Goal: Task Accomplishment & Management: Use online tool/utility

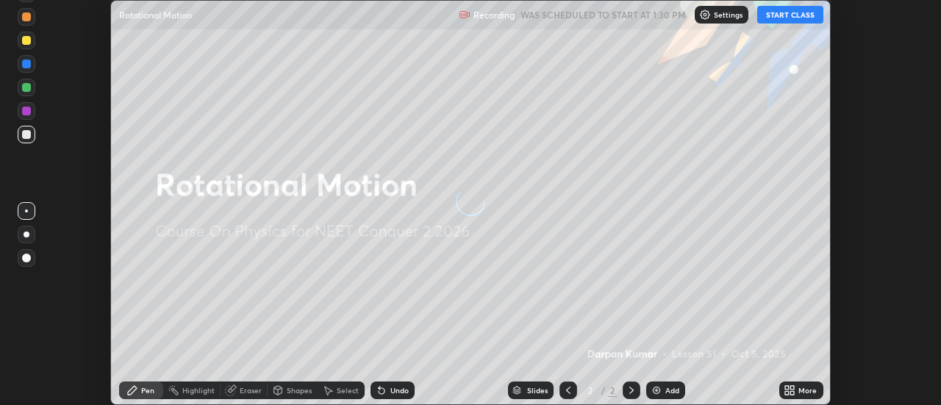
scroll to position [405, 941]
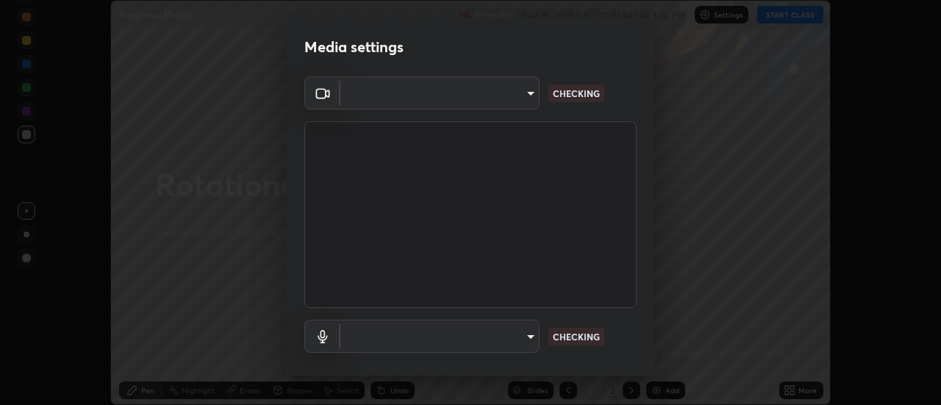
type input "515fa8dc750868be0a3e45a8a70092ebbb24a489711ff7313880db239e39e5e3"
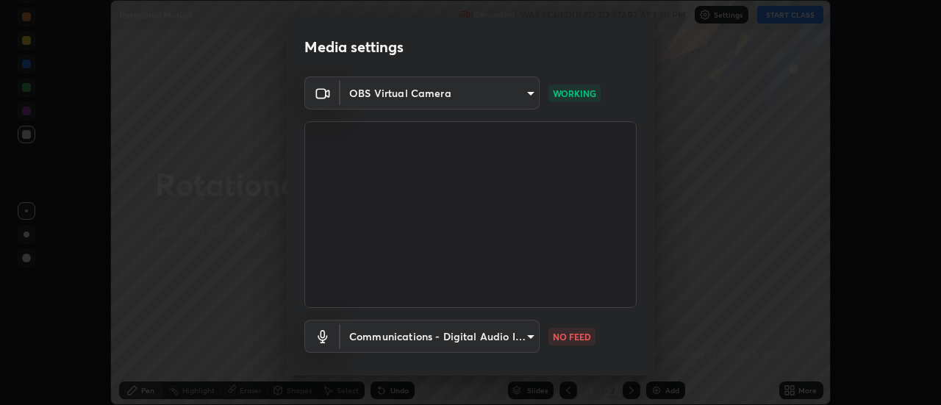
click at [485, 340] on body "Erase all Rotational Motion Recording WAS SCHEDULED TO START AT 1:30 PM Setting…" at bounding box center [470, 202] width 941 height 405
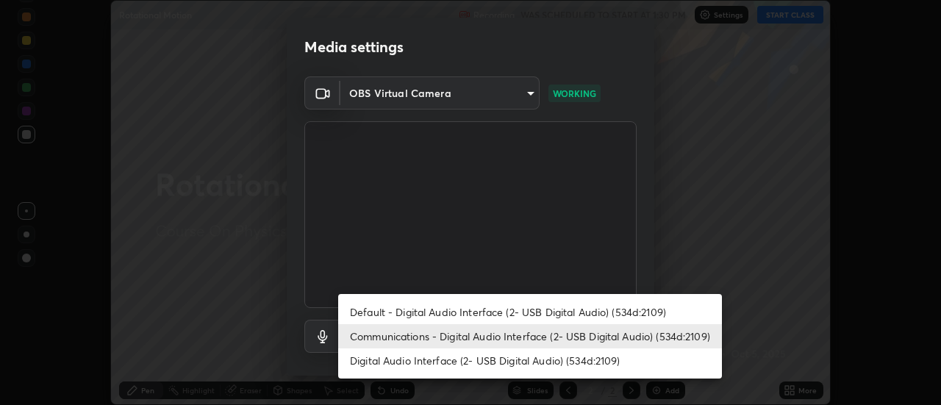
click at [471, 318] on li "Default - Digital Audio Interface (2- USB Digital Audio) (534d:2109)" at bounding box center [530, 312] width 384 height 24
type input "default"
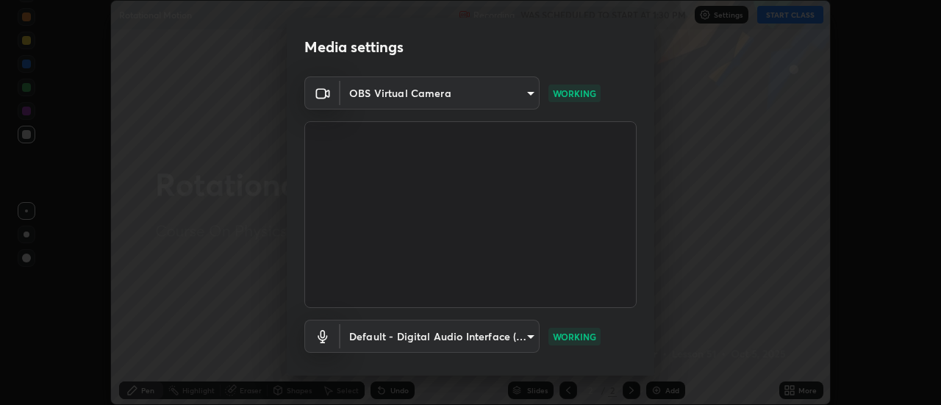
scroll to position [77, 0]
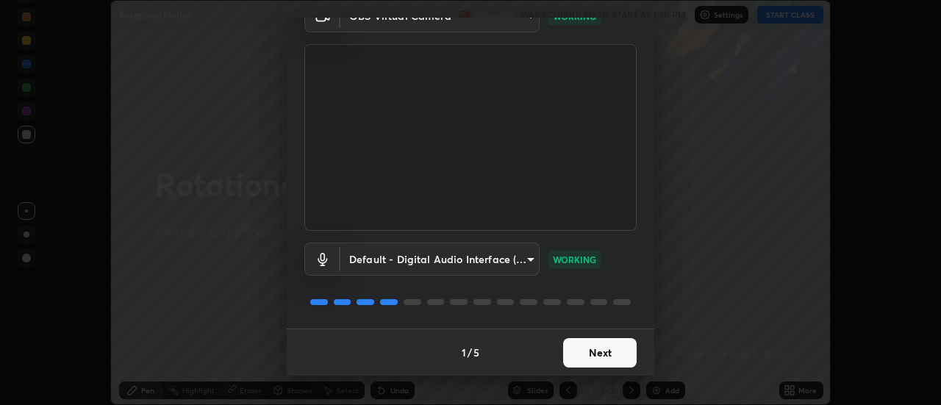
click at [606, 351] on button "Next" at bounding box center [600, 352] width 74 height 29
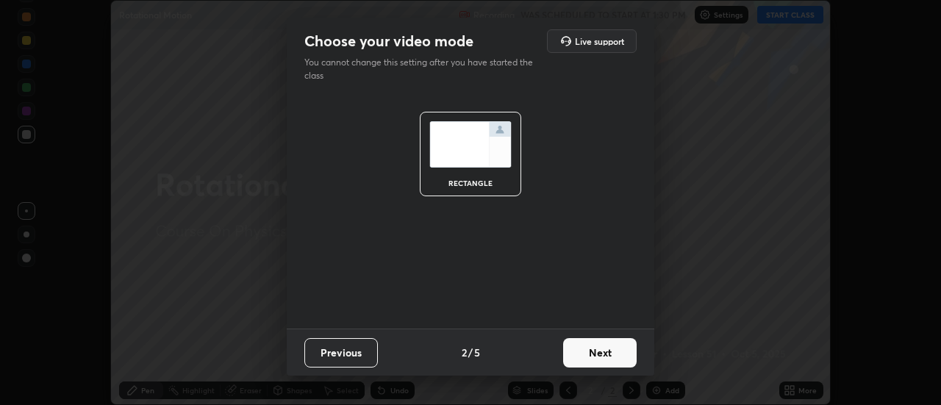
click at [619, 357] on button "Next" at bounding box center [600, 352] width 74 height 29
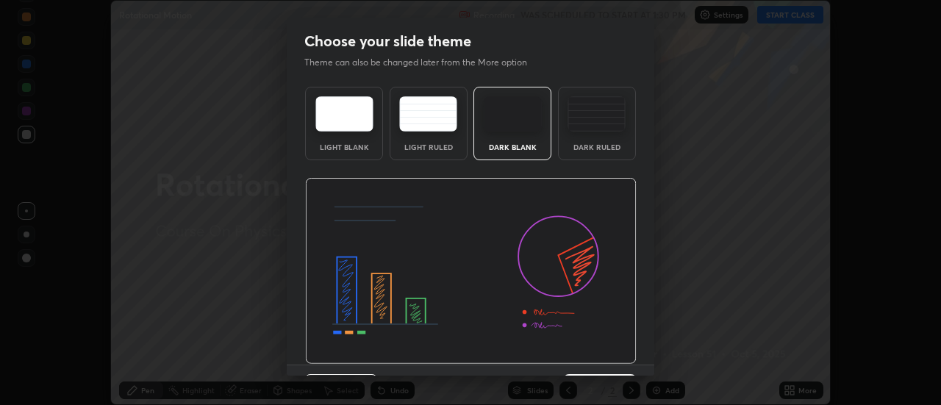
click at [629, 356] on img at bounding box center [471, 271] width 332 height 187
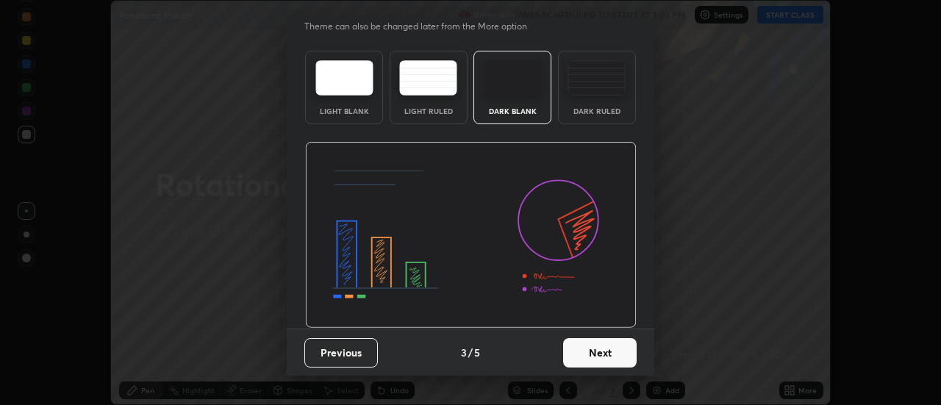
click at [609, 347] on button "Next" at bounding box center [600, 352] width 74 height 29
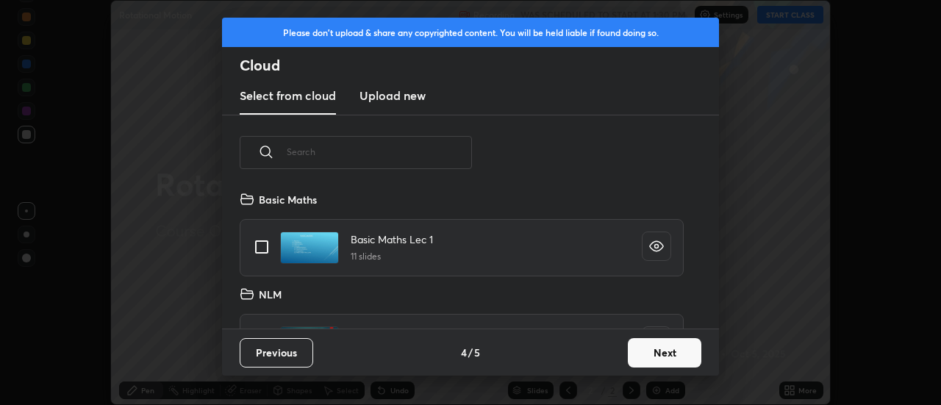
click at [663, 346] on button "Next" at bounding box center [665, 352] width 74 height 29
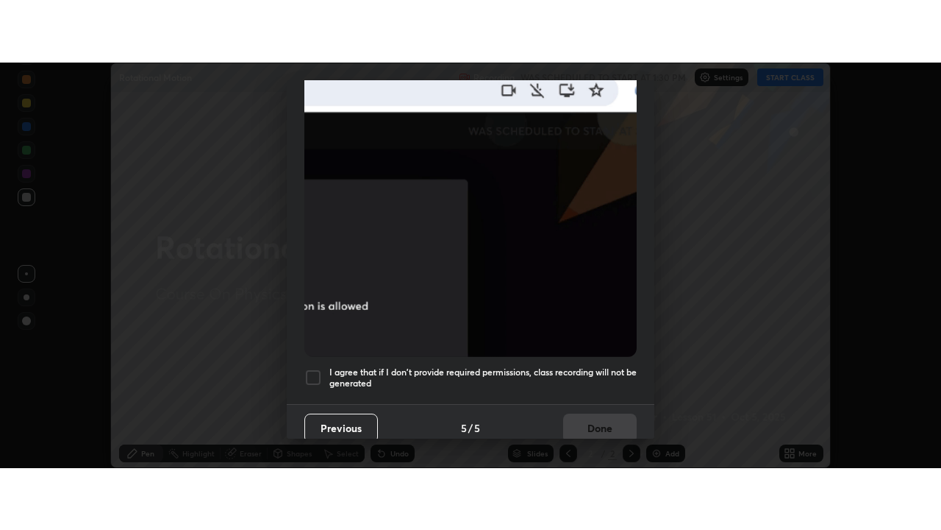
scroll to position [377, 0]
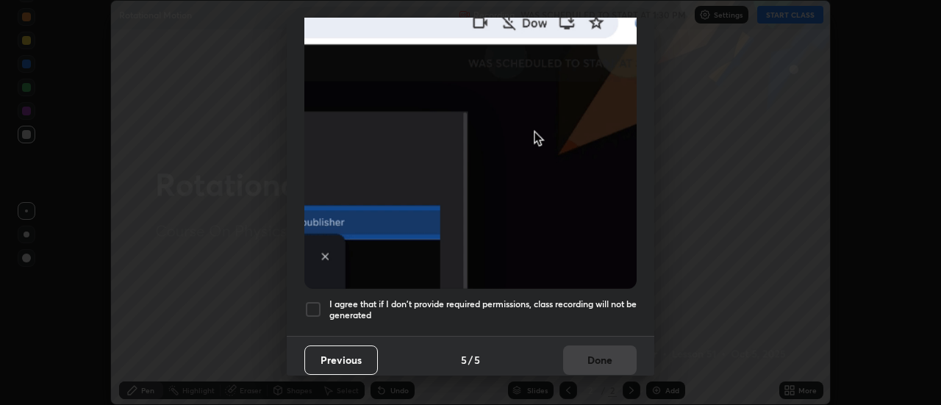
click at [555, 299] on h5 "I agree that if I don't provide required permissions, class recording will not …" at bounding box center [483, 310] width 307 height 23
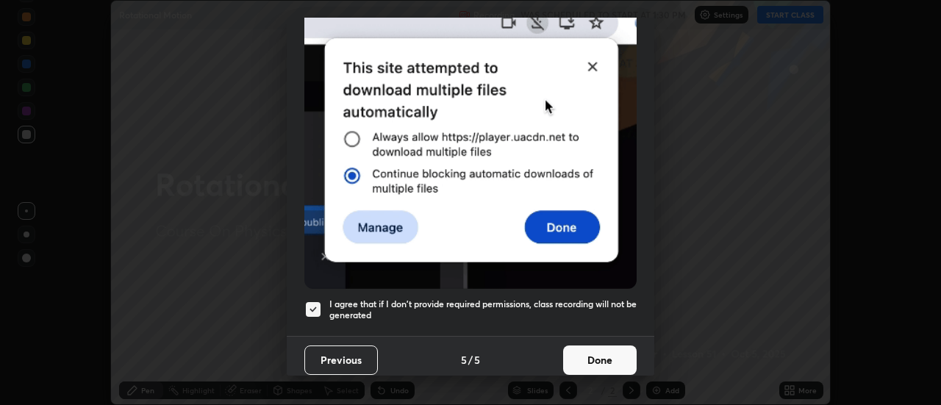
click at [585, 358] on button "Done" at bounding box center [600, 360] width 74 height 29
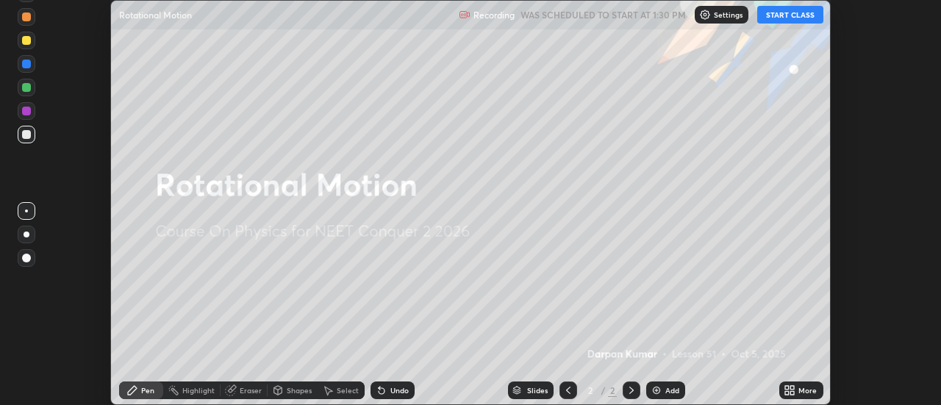
click at [797, 14] on button "START CLASS" at bounding box center [791, 15] width 66 height 18
click at [805, 389] on div "More" at bounding box center [808, 390] width 18 height 7
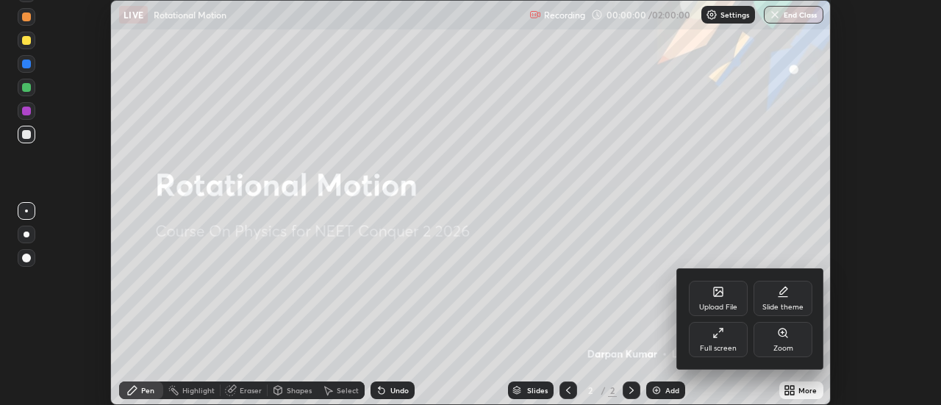
click at [724, 346] on div "Full screen" at bounding box center [718, 348] width 37 height 7
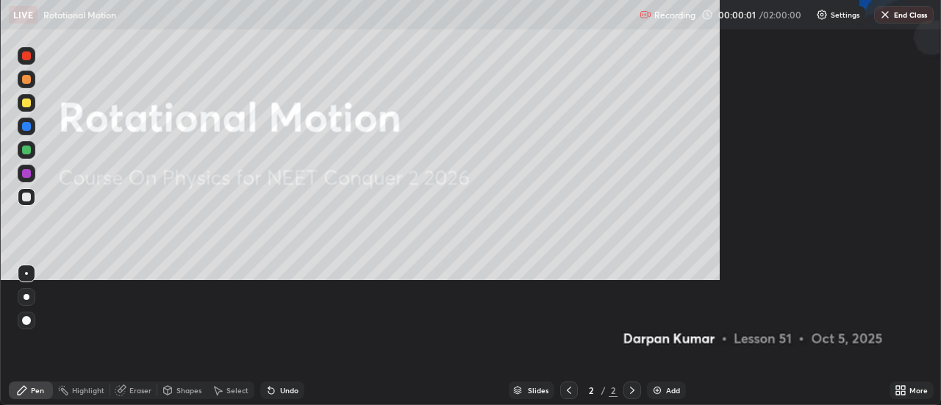
scroll to position [530, 941]
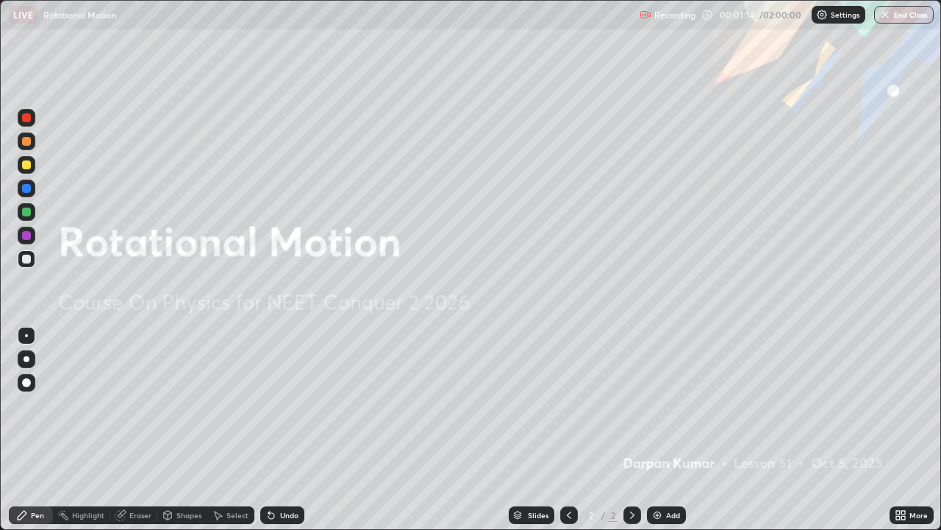
click at [667, 405] on div "Add" at bounding box center [673, 514] width 14 height 7
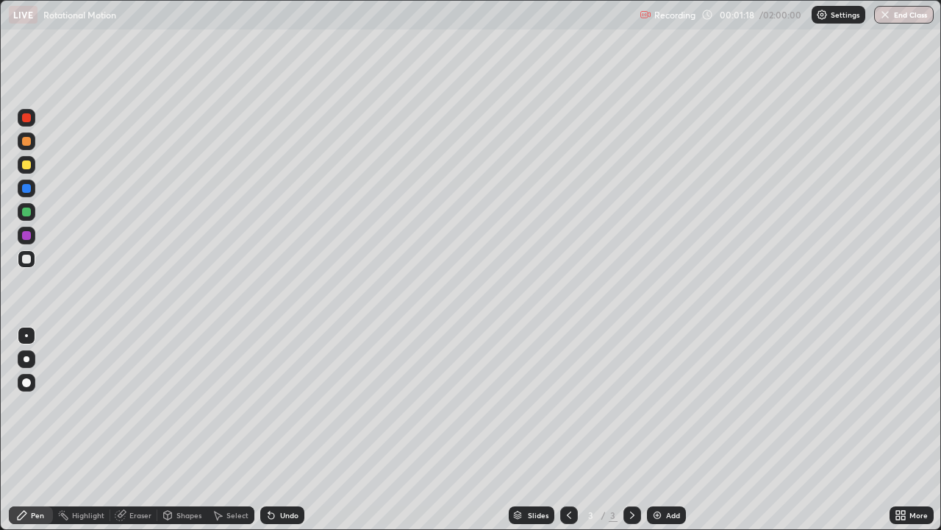
click at [32, 234] on div at bounding box center [27, 236] width 18 height 18
click at [31, 213] on div at bounding box center [27, 212] width 18 height 18
click at [185, 405] on div "Shapes" at bounding box center [189, 514] width 25 height 7
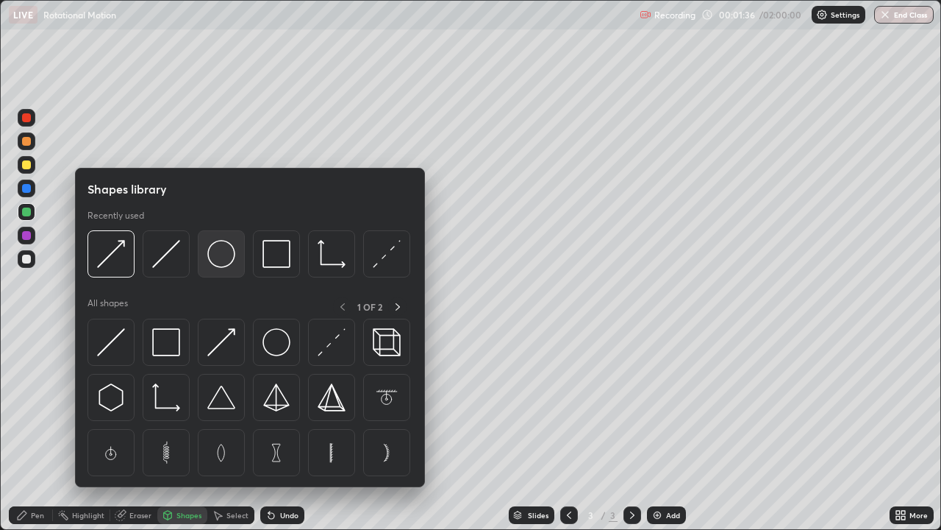
click at [229, 260] on img at bounding box center [221, 254] width 28 height 28
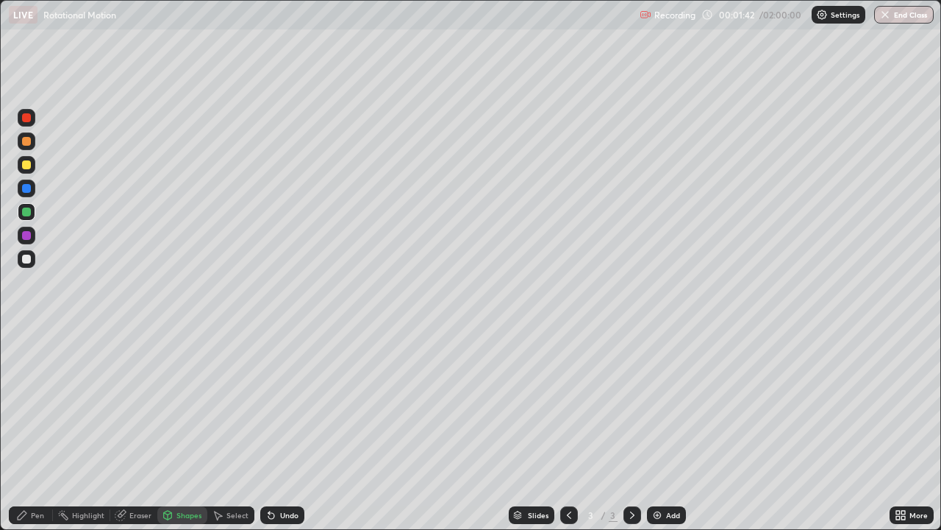
click at [47, 405] on div "Pen" at bounding box center [31, 515] width 44 height 18
click at [193, 405] on div "Shapes" at bounding box center [189, 514] width 25 height 7
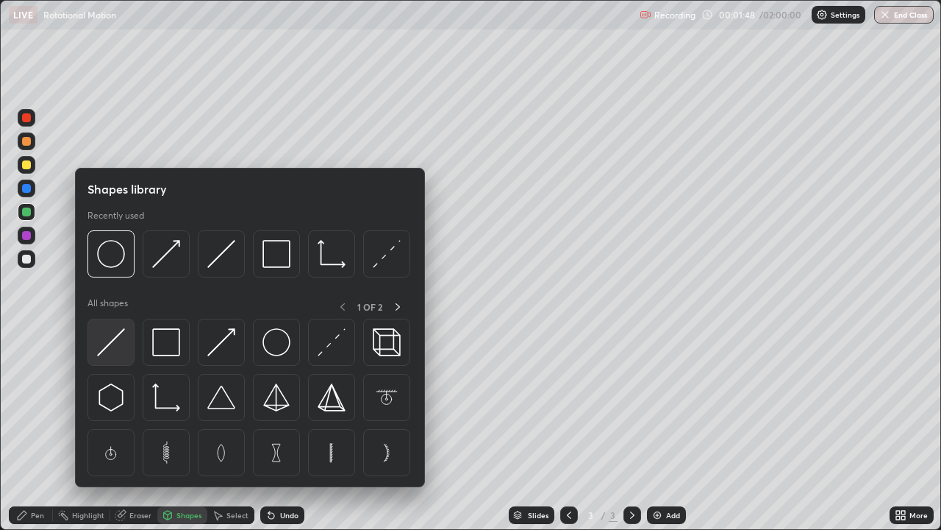
click at [129, 352] on div at bounding box center [111, 341] width 47 height 47
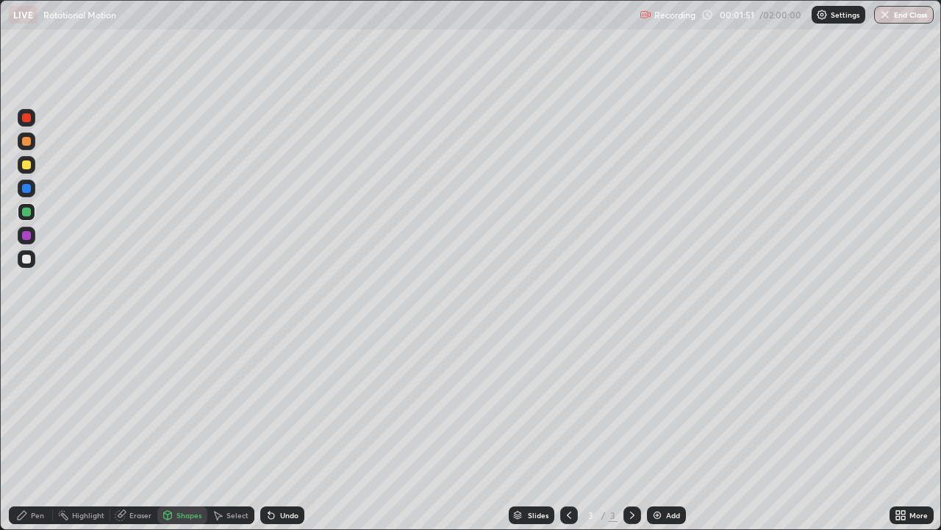
click at [39, 405] on div "Pen" at bounding box center [37, 514] width 13 height 7
click at [187, 405] on div "Shapes" at bounding box center [182, 515] width 50 height 18
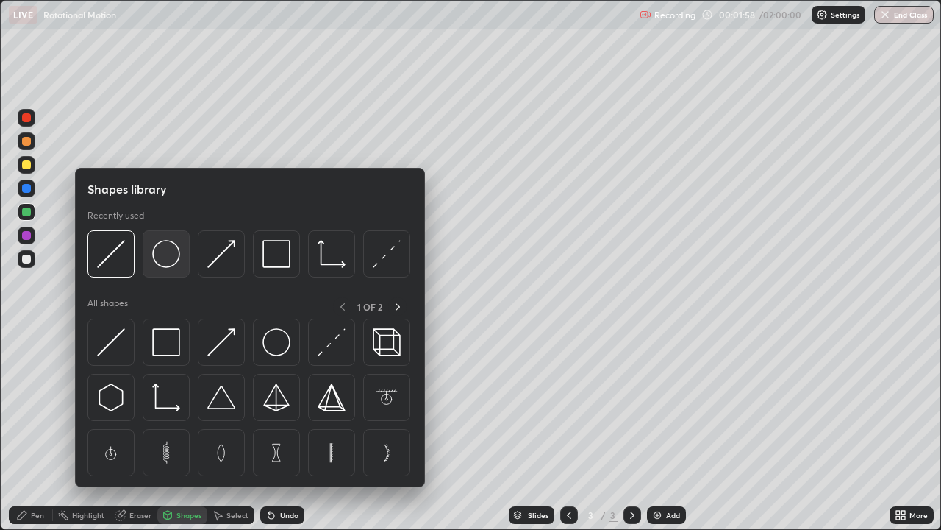
click at [171, 274] on div at bounding box center [166, 253] width 47 height 47
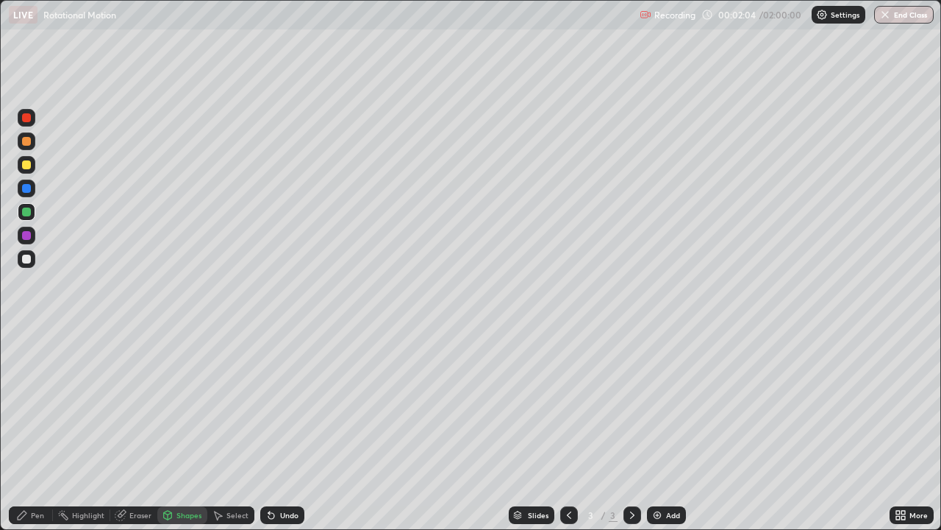
click at [35, 405] on div "Pen" at bounding box center [37, 514] width 13 height 7
click at [26, 254] on div at bounding box center [26, 258] width 9 height 9
click at [24, 241] on div at bounding box center [27, 236] width 18 height 18
click at [29, 212] on div at bounding box center [26, 211] width 9 height 9
click at [32, 167] on div at bounding box center [27, 165] width 18 height 18
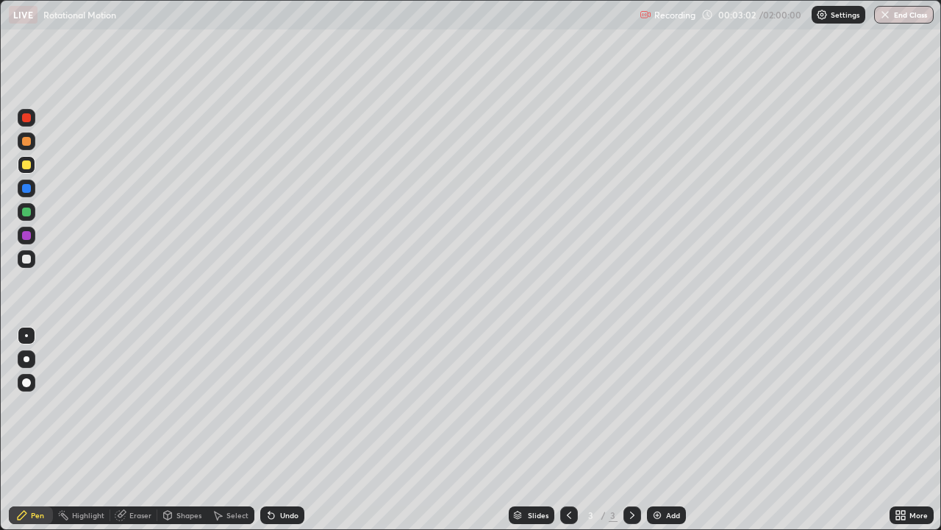
click at [903, 405] on icon at bounding box center [901, 515] width 12 height 12
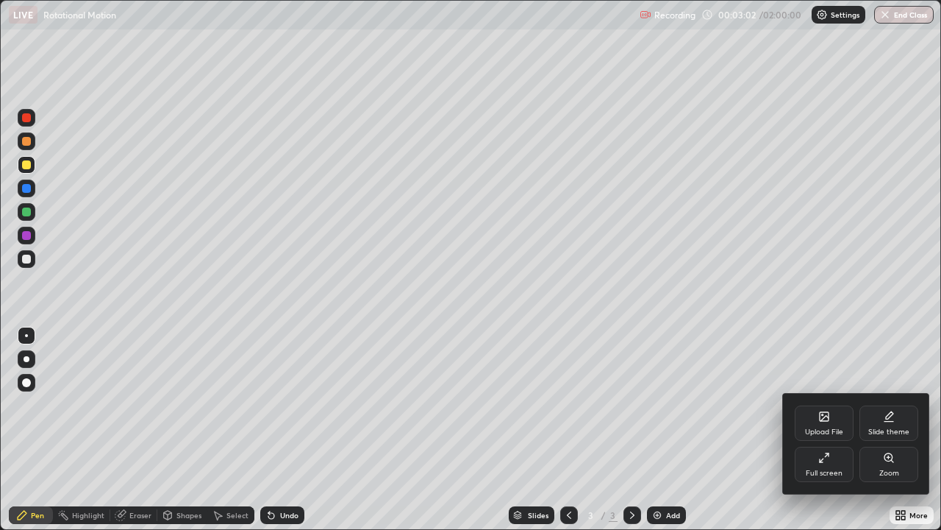
click at [833, 405] on div "Full screen" at bounding box center [824, 463] width 59 height 35
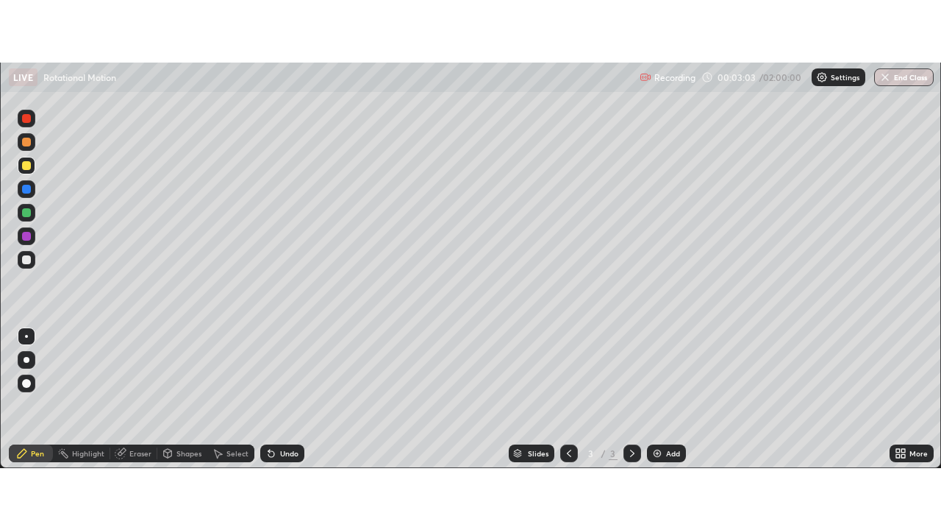
scroll to position [73149, 72612]
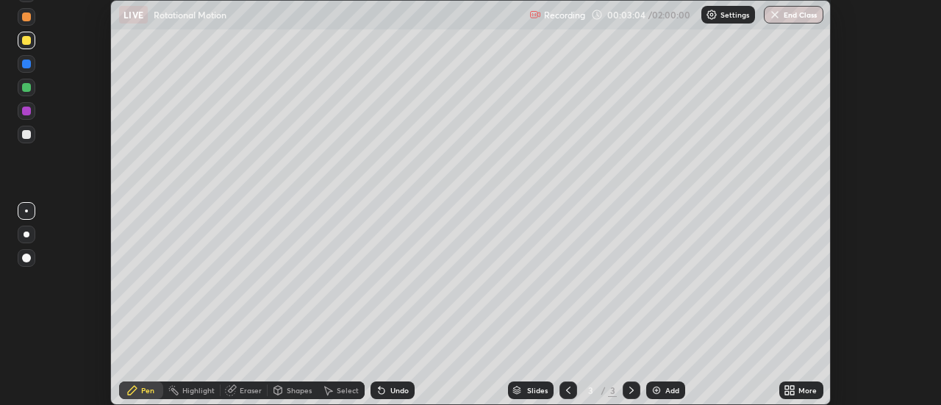
click at [794, 392] on icon at bounding box center [793, 393] width 4 height 4
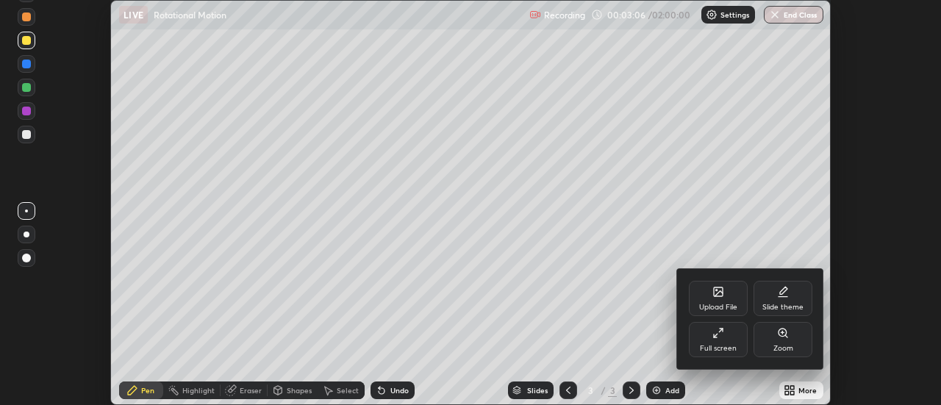
click at [719, 342] on div "Full screen" at bounding box center [718, 339] width 59 height 35
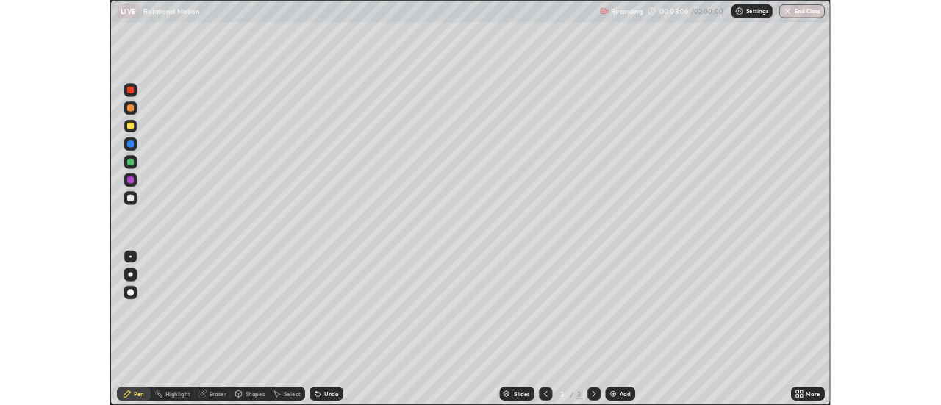
scroll to position [530, 941]
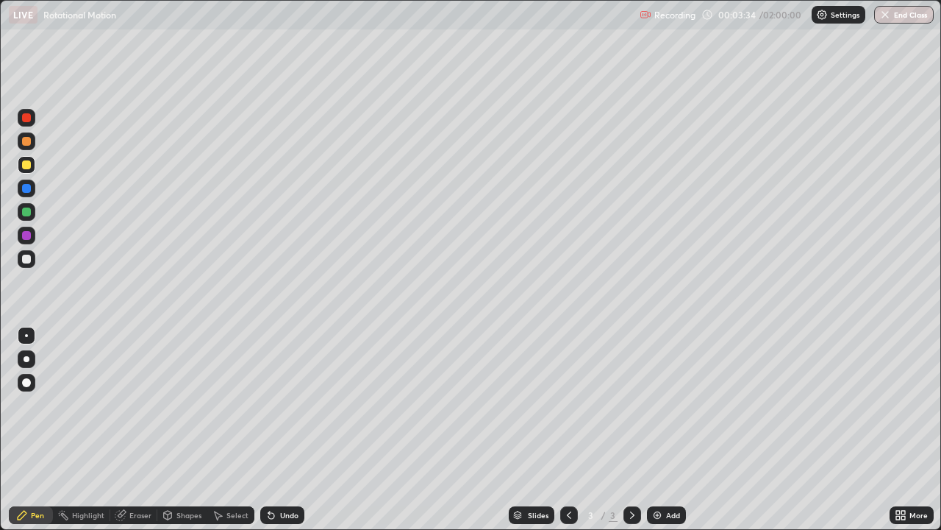
click at [27, 238] on div at bounding box center [26, 235] width 9 height 9
click at [26, 173] on div at bounding box center [27, 165] width 18 height 18
click at [138, 405] on div "Eraser" at bounding box center [140, 514] width 22 height 7
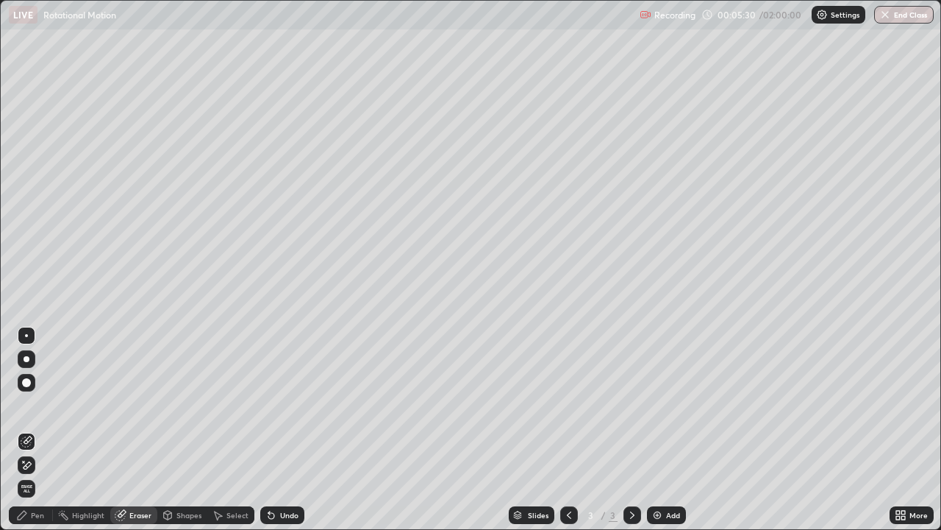
click at [36, 405] on div "Pen" at bounding box center [37, 514] width 13 height 7
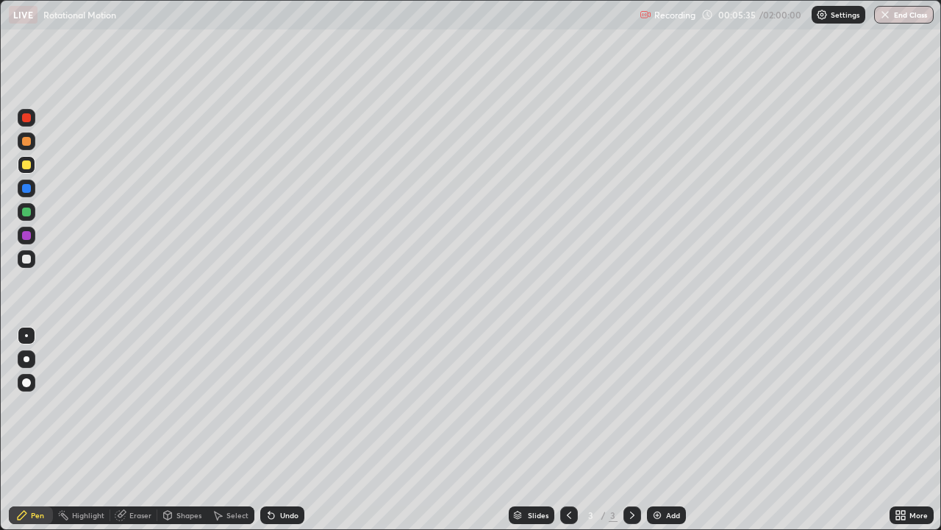
click at [27, 235] on div at bounding box center [26, 235] width 9 height 9
click at [26, 165] on div at bounding box center [26, 164] width 9 height 9
click at [26, 232] on div at bounding box center [26, 235] width 9 height 9
click at [21, 165] on div at bounding box center [27, 165] width 18 height 18
click at [290, 405] on div "Undo" at bounding box center [289, 514] width 18 height 7
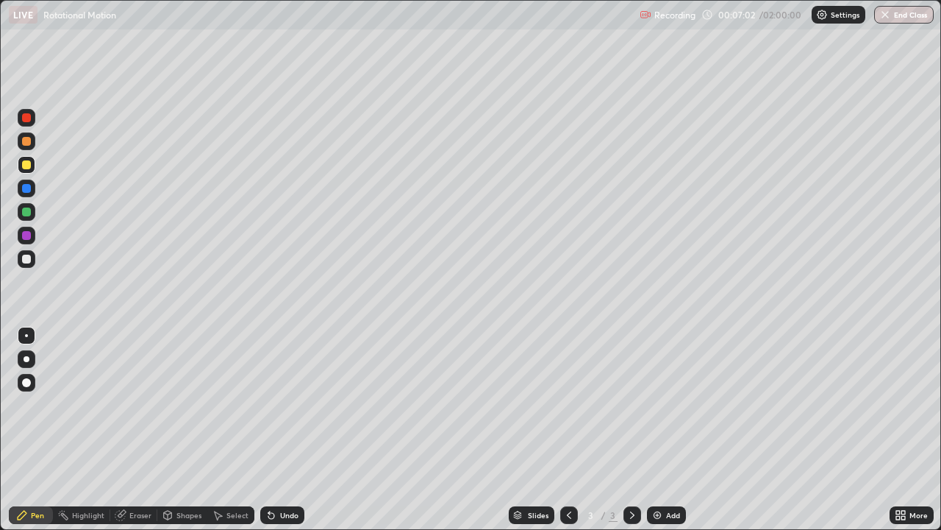
click at [287, 405] on div "Undo" at bounding box center [289, 514] width 18 height 7
click at [288, 405] on div "Undo" at bounding box center [289, 514] width 18 height 7
click at [669, 405] on div "Add" at bounding box center [673, 514] width 14 height 7
click at [29, 208] on div at bounding box center [26, 211] width 9 height 9
click at [195, 405] on div "Shapes" at bounding box center [189, 514] width 25 height 7
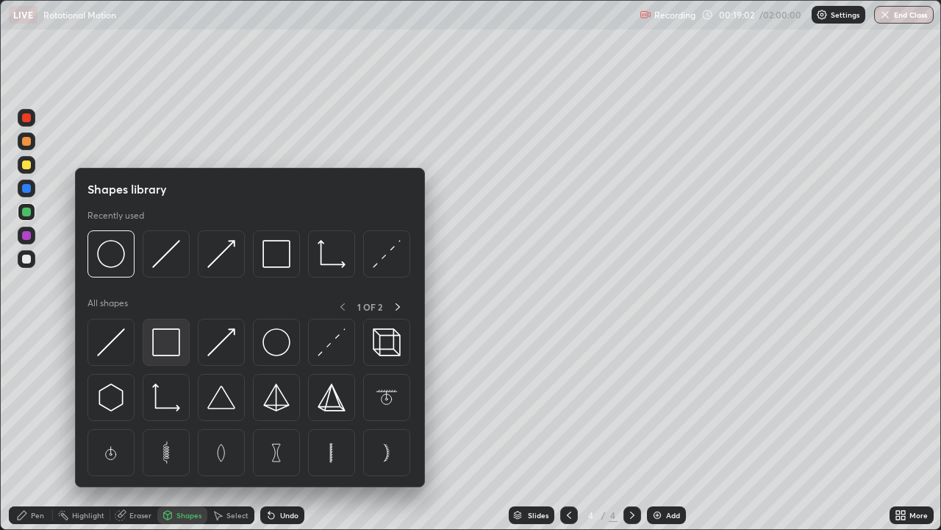
click at [163, 349] on img at bounding box center [166, 342] width 28 height 28
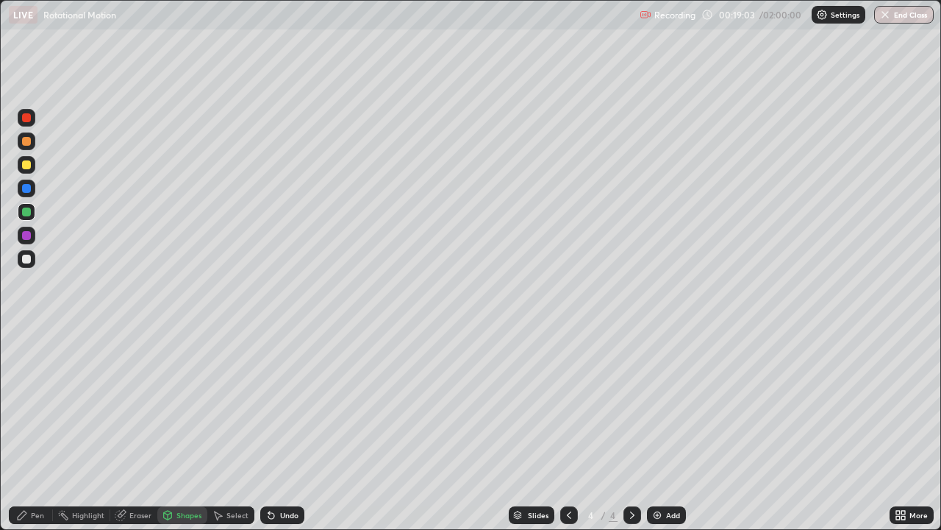
click at [180, 405] on div "Shapes" at bounding box center [189, 514] width 25 height 7
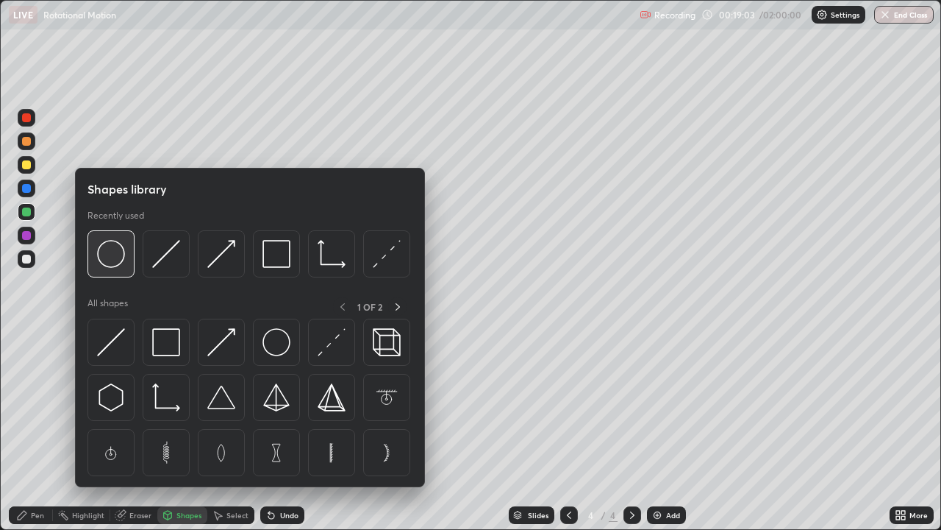
click at [120, 254] on img at bounding box center [111, 254] width 28 height 28
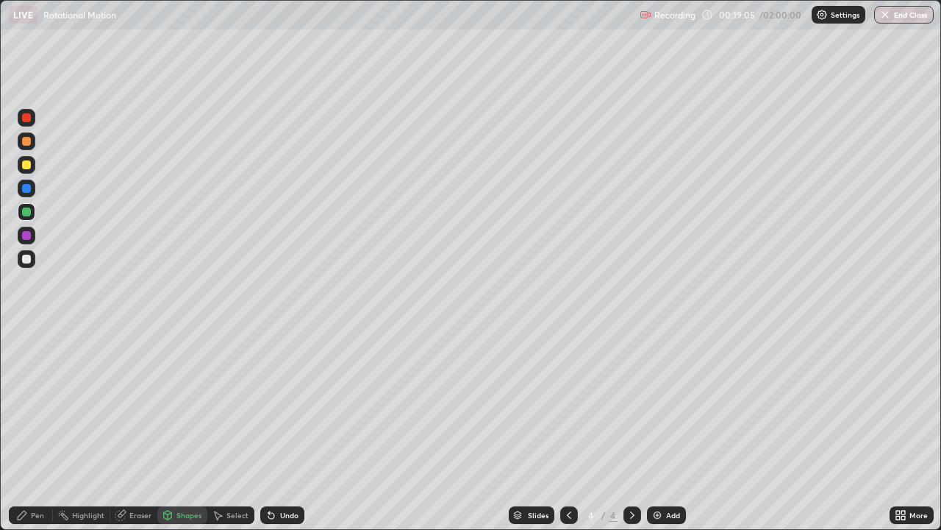
click at [42, 405] on div "Pen" at bounding box center [37, 514] width 13 height 7
click at [35, 237] on div at bounding box center [27, 236] width 18 height 18
click at [293, 405] on div "Undo" at bounding box center [282, 515] width 44 height 18
click at [266, 405] on icon at bounding box center [272, 515] width 12 height 12
click at [275, 405] on div "Undo" at bounding box center [282, 515] width 44 height 18
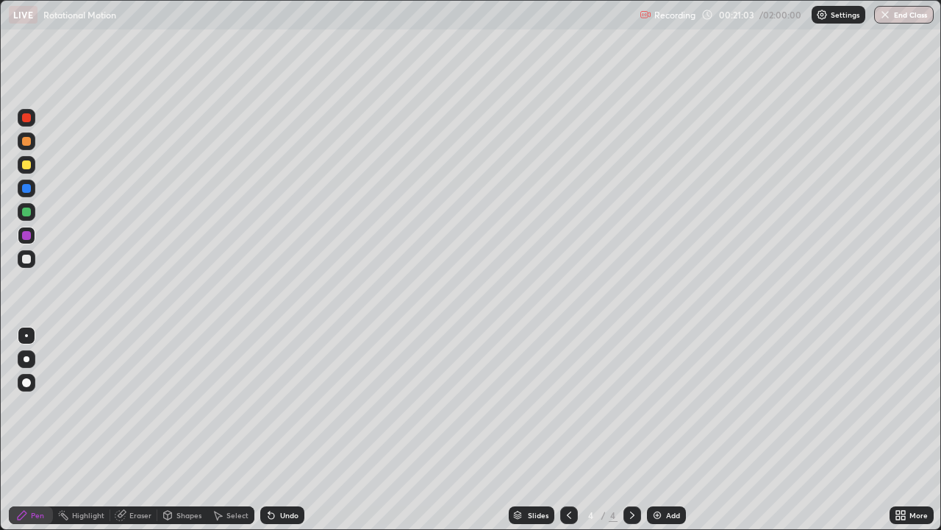
click at [288, 405] on div "Undo" at bounding box center [289, 514] width 18 height 7
click at [669, 405] on div "Add" at bounding box center [673, 514] width 14 height 7
click at [189, 405] on div "Shapes" at bounding box center [189, 514] width 25 height 7
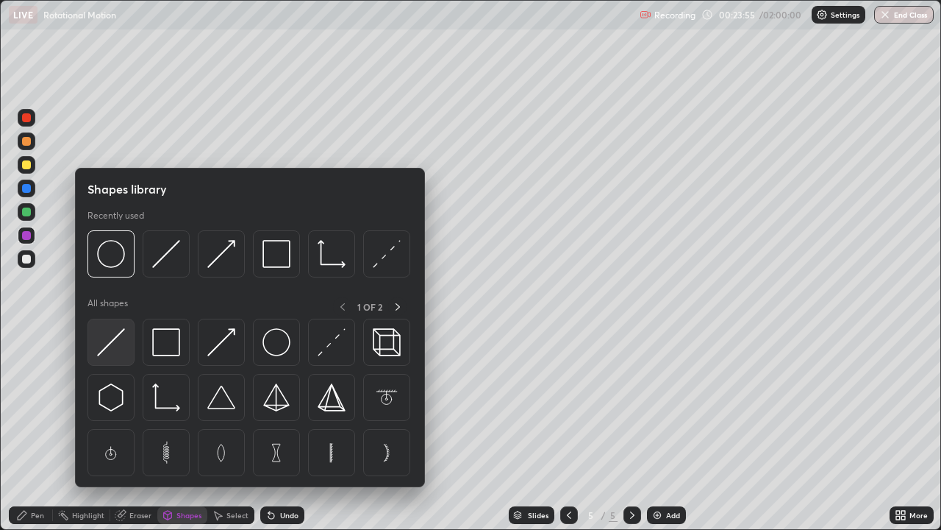
click at [125, 343] on img at bounding box center [111, 342] width 28 height 28
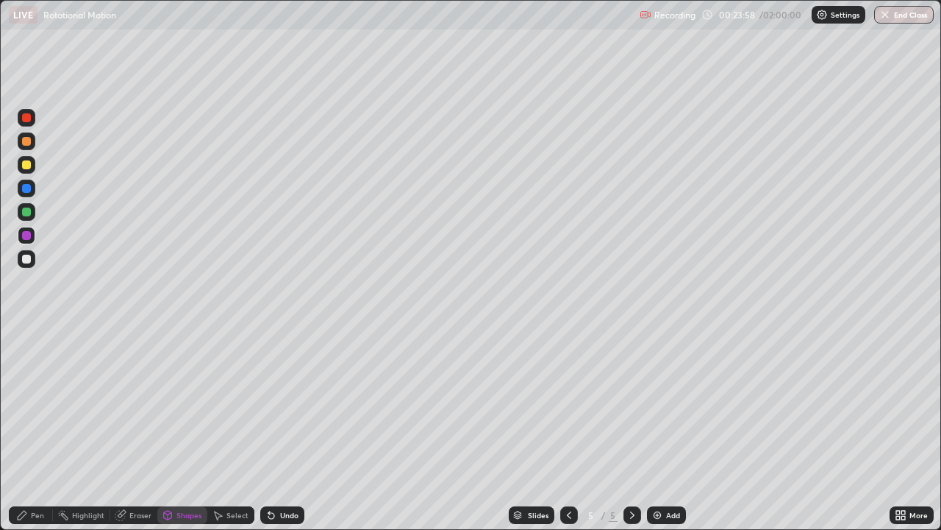
click at [45, 405] on div "Pen" at bounding box center [31, 515] width 44 height 18
click at [26, 260] on div at bounding box center [26, 258] width 9 height 9
click at [296, 405] on div "Undo" at bounding box center [282, 515] width 44 height 18
click at [301, 405] on div "Undo" at bounding box center [282, 515] width 44 height 18
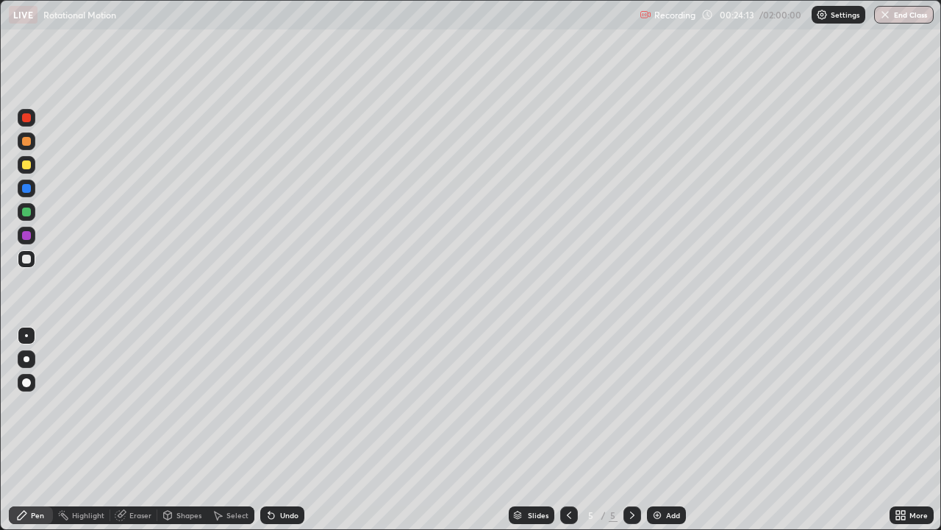
click at [27, 165] on div at bounding box center [26, 164] width 9 height 9
click at [286, 405] on div "Undo" at bounding box center [289, 514] width 18 height 7
click at [284, 405] on div "Undo" at bounding box center [289, 514] width 18 height 7
click at [280, 405] on div "Undo" at bounding box center [289, 514] width 18 height 7
click at [277, 405] on div "Undo" at bounding box center [282, 515] width 44 height 18
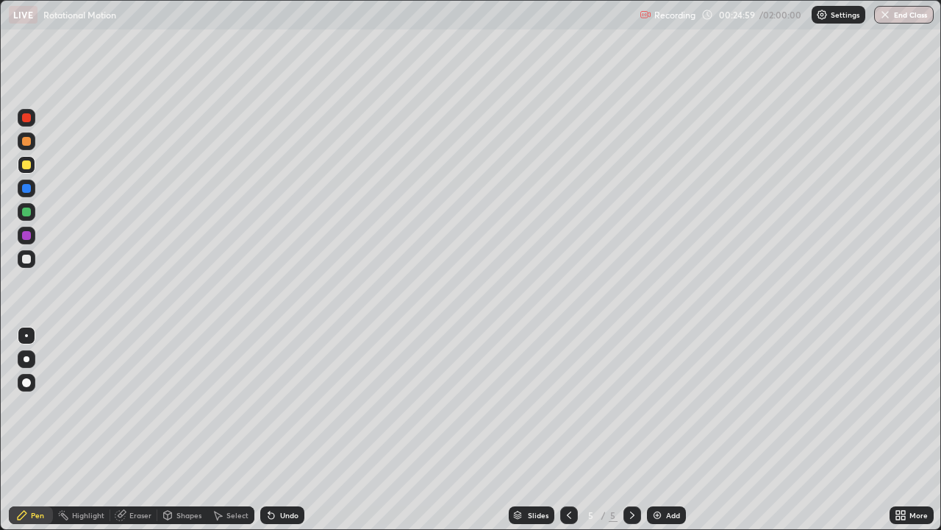
click at [274, 405] on icon at bounding box center [272, 515] width 12 height 12
click at [277, 405] on div "Undo" at bounding box center [282, 515] width 44 height 18
click at [280, 405] on div "Undo" at bounding box center [289, 514] width 18 height 7
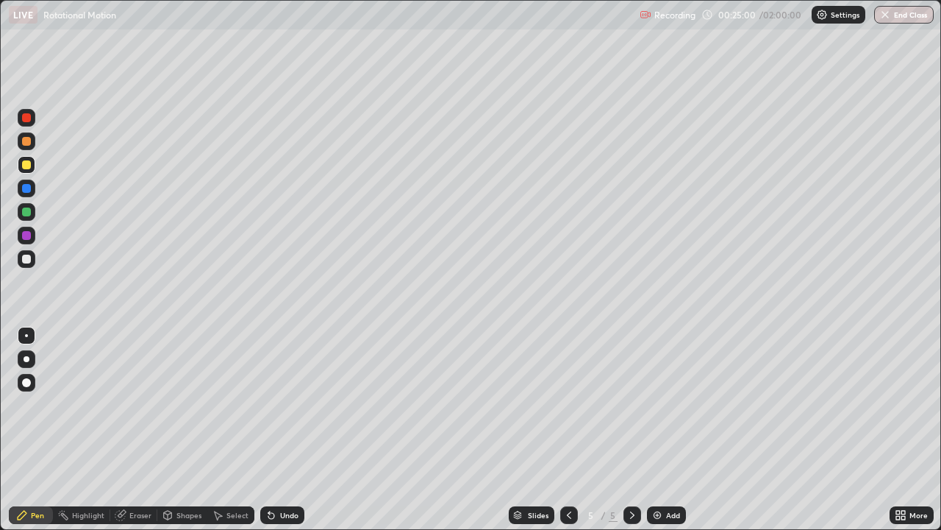
click at [278, 405] on div "Undo" at bounding box center [282, 515] width 44 height 18
click at [277, 405] on div "Undo" at bounding box center [282, 515] width 44 height 18
click at [280, 405] on div "Undo" at bounding box center [289, 514] width 18 height 7
click at [277, 405] on div "Undo" at bounding box center [282, 515] width 44 height 18
click at [24, 257] on div at bounding box center [26, 258] width 9 height 9
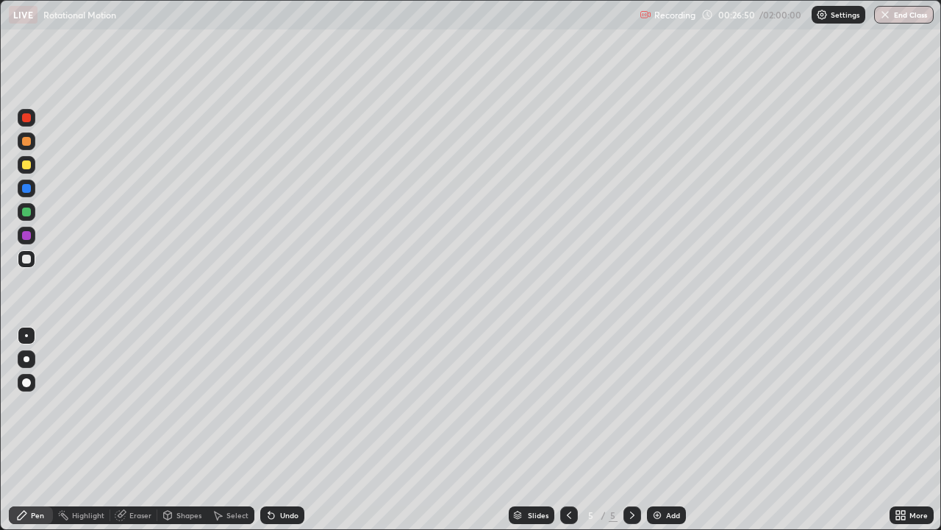
click at [288, 405] on div "Undo" at bounding box center [289, 514] width 18 height 7
click at [286, 405] on div "Undo" at bounding box center [282, 515] width 44 height 18
click at [287, 405] on div "Undo" at bounding box center [289, 514] width 18 height 7
click at [143, 405] on div "Eraser" at bounding box center [140, 514] width 22 height 7
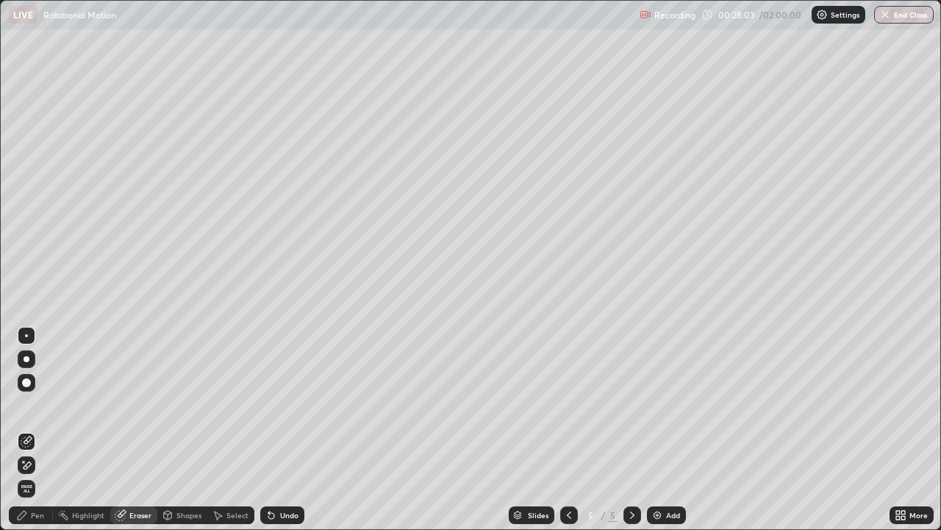
click at [289, 405] on div "Undo" at bounding box center [289, 514] width 18 height 7
click at [43, 405] on div "Pen" at bounding box center [37, 514] width 13 height 7
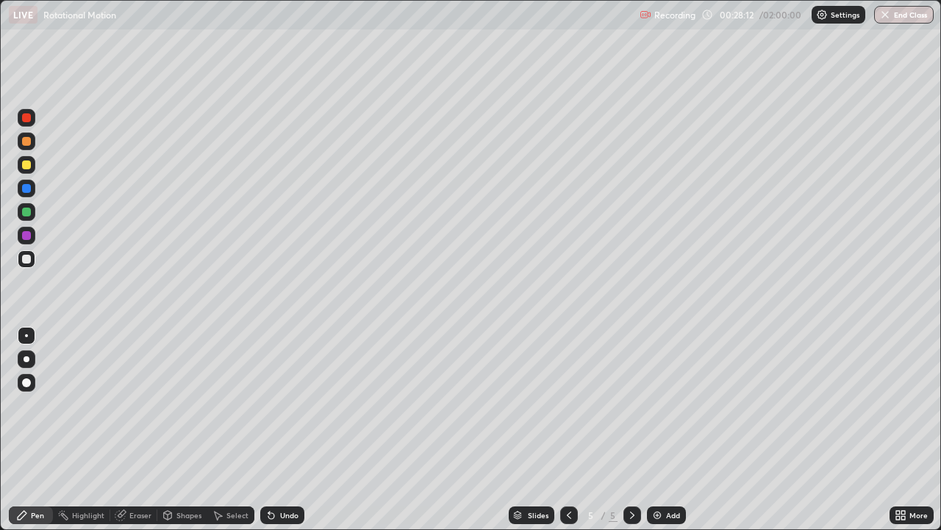
click at [148, 405] on div "Eraser" at bounding box center [133, 515] width 47 height 18
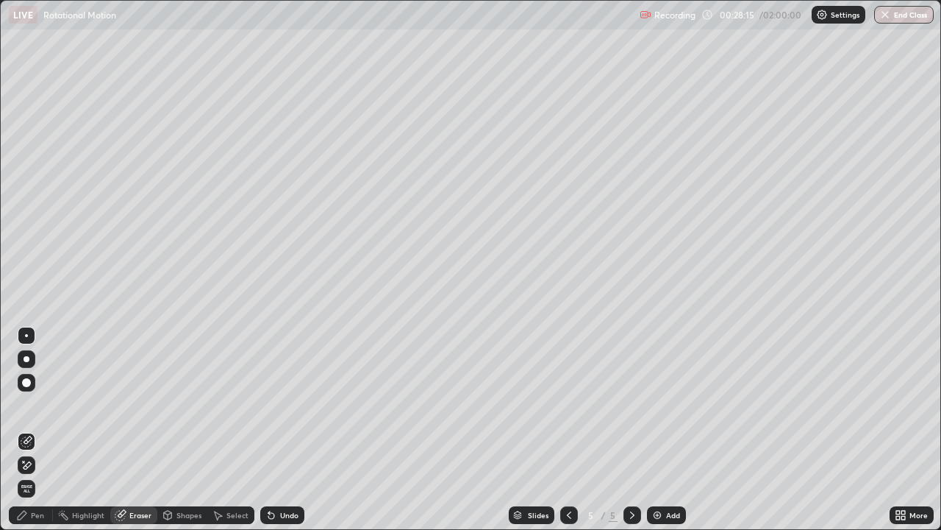
click at [40, 405] on div "Pen" at bounding box center [37, 514] width 13 height 7
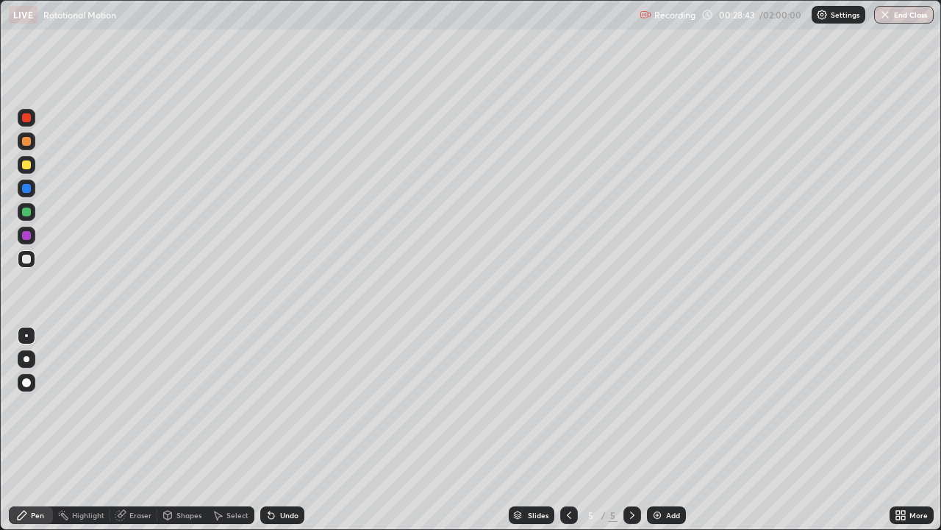
click at [238, 405] on div "Select" at bounding box center [238, 514] width 22 height 7
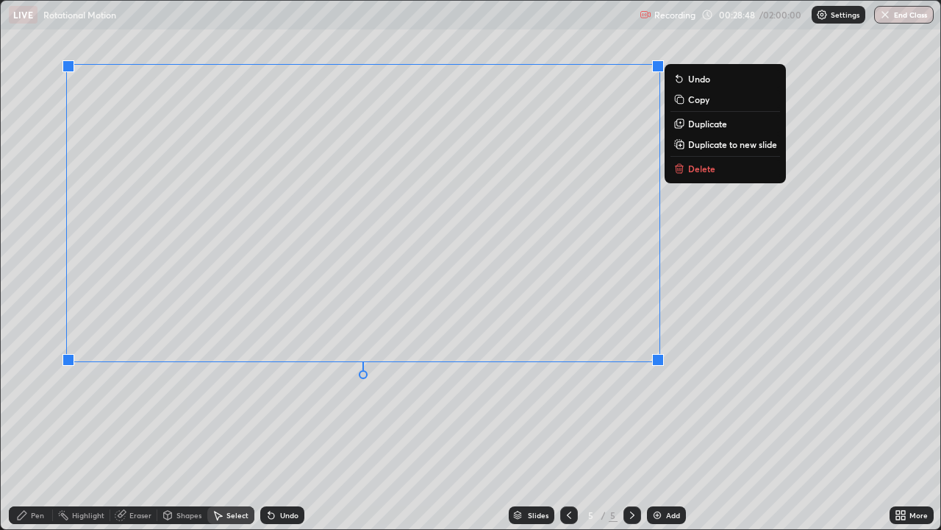
click at [661, 399] on div "0 ° Undo Copy Duplicate Duplicate to new slide Delete" at bounding box center [471, 265] width 940 height 528
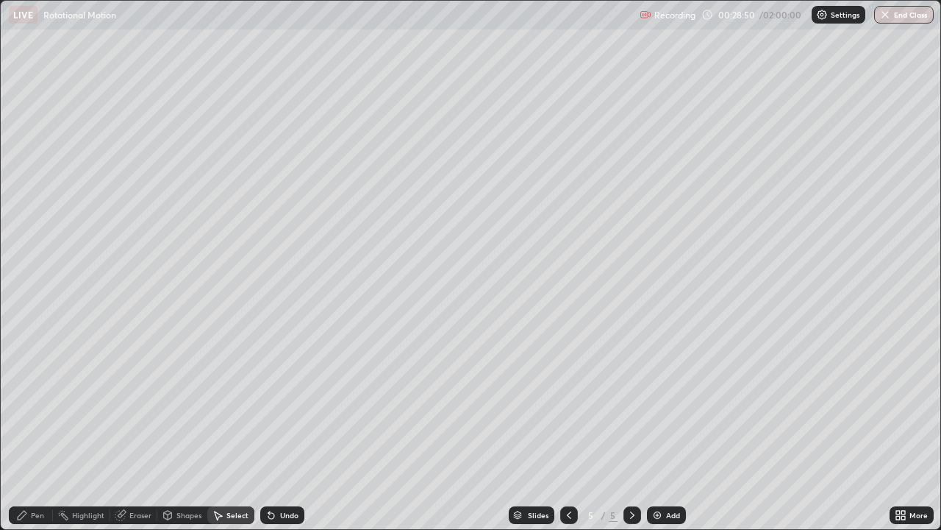
click at [41, 405] on div "Pen" at bounding box center [37, 514] width 13 height 7
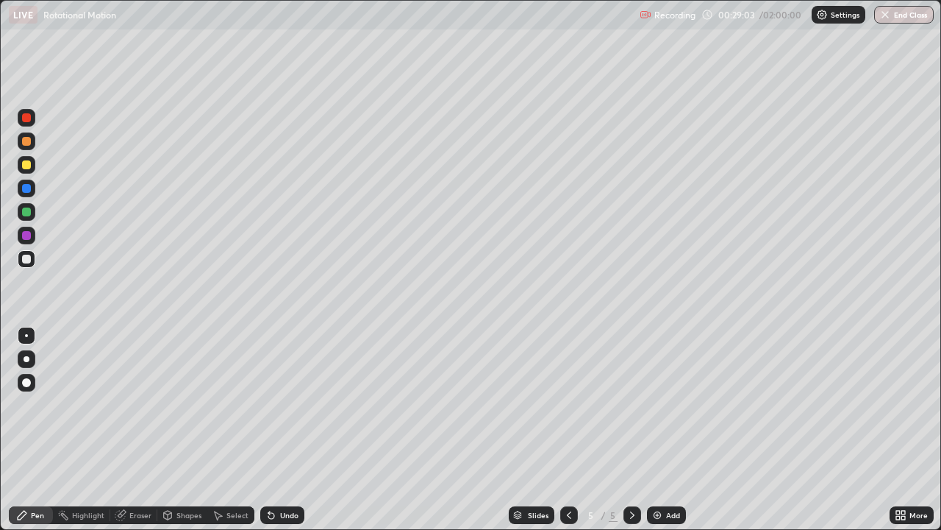
click at [277, 405] on div "Undo" at bounding box center [282, 515] width 44 height 18
click at [137, 405] on div "Eraser" at bounding box center [140, 514] width 22 height 7
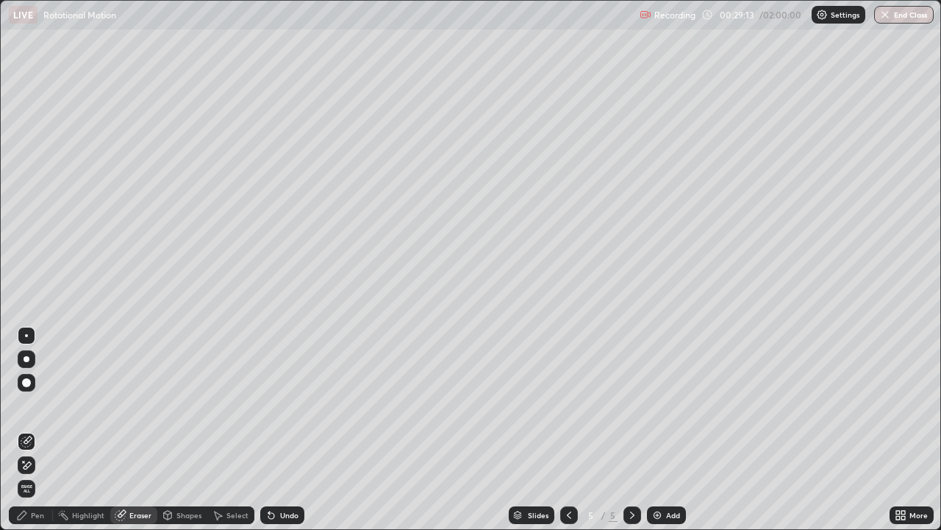
click at [236, 405] on div "Select" at bounding box center [238, 514] width 22 height 7
click at [280, 405] on div "Undo" at bounding box center [289, 514] width 18 height 7
click at [36, 405] on div "Pen" at bounding box center [31, 515] width 44 height 18
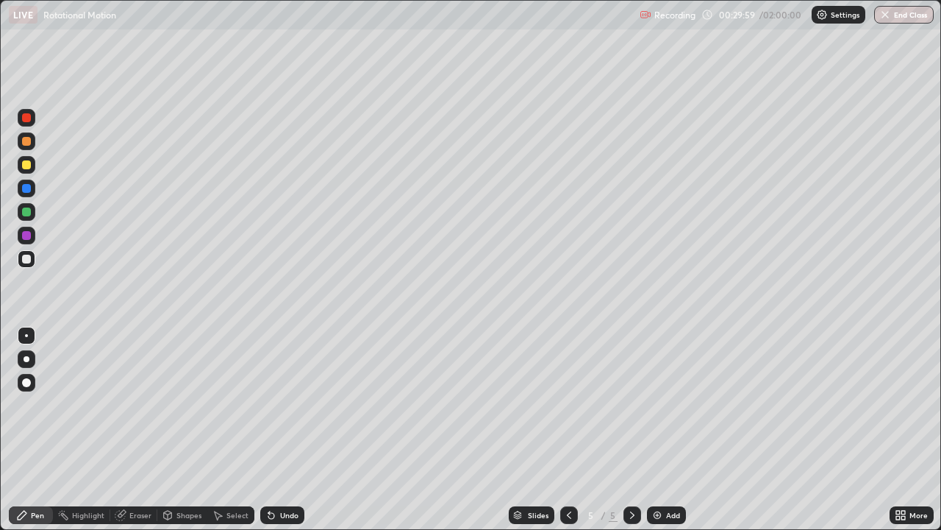
click at [25, 237] on div at bounding box center [26, 235] width 9 height 9
click at [28, 215] on div at bounding box center [26, 211] width 9 height 9
click at [568, 405] on icon at bounding box center [569, 515] width 12 height 12
click at [631, 405] on icon at bounding box center [633, 515] width 12 height 12
click at [677, 405] on div "Add" at bounding box center [673, 514] width 14 height 7
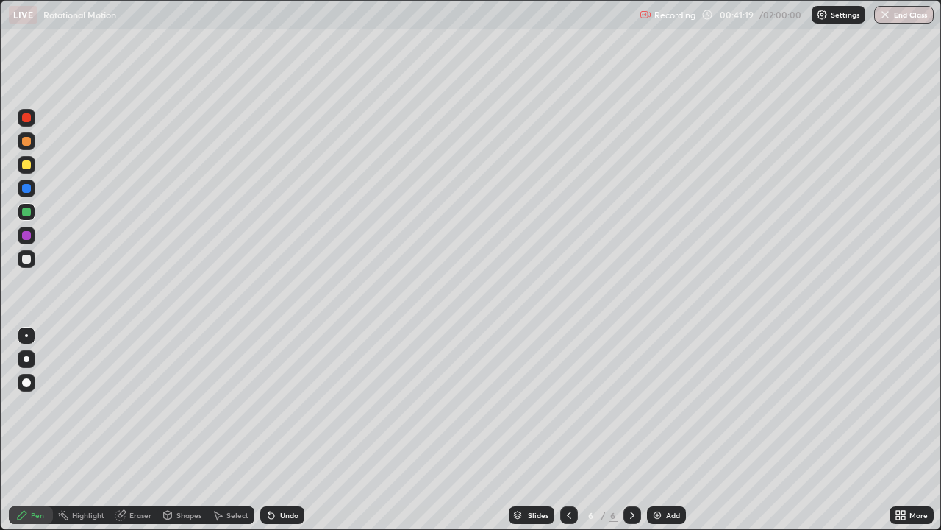
click at [29, 235] on div at bounding box center [26, 235] width 9 height 9
click at [187, 405] on div "Shapes" at bounding box center [182, 515] width 50 height 18
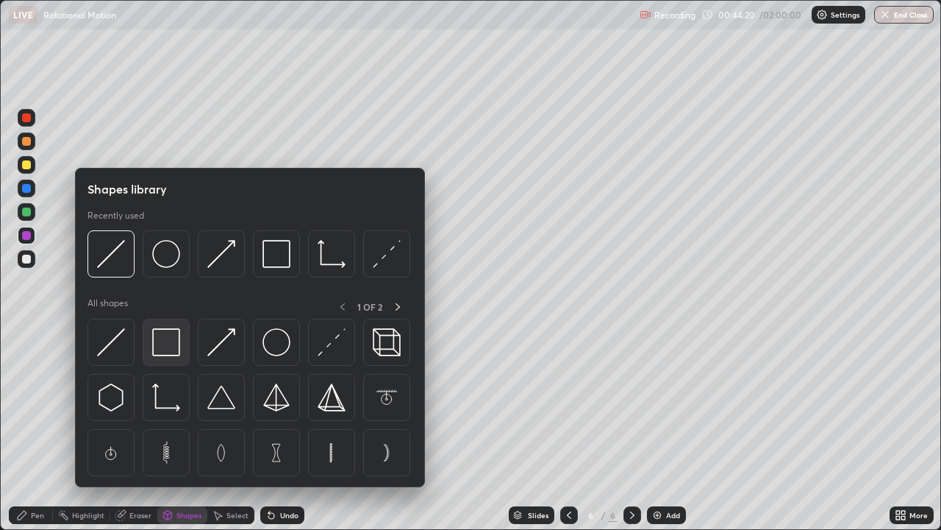
click at [172, 357] on div at bounding box center [166, 341] width 47 height 47
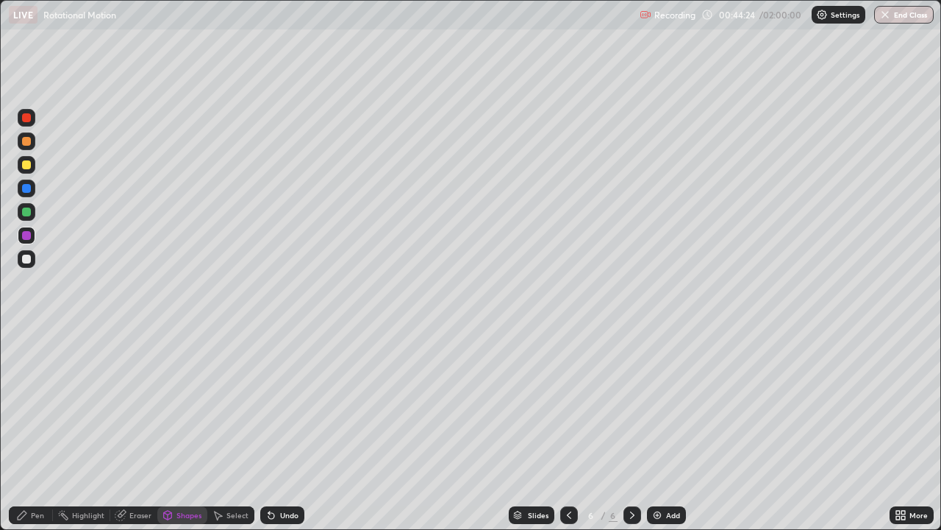
click at [28, 261] on div at bounding box center [26, 258] width 9 height 9
click at [40, 405] on div "Pen" at bounding box center [37, 514] width 13 height 7
click at [22, 215] on div at bounding box center [27, 212] width 18 height 18
click at [183, 405] on div "Shapes" at bounding box center [189, 514] width 25 height 7
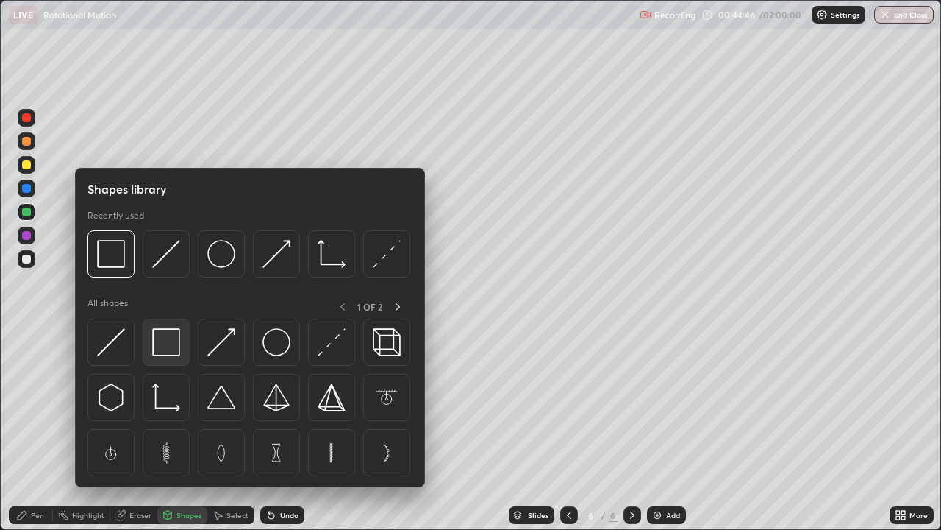
click at [174, 358] on div at bounding box center [166, 341] width 47 height 47
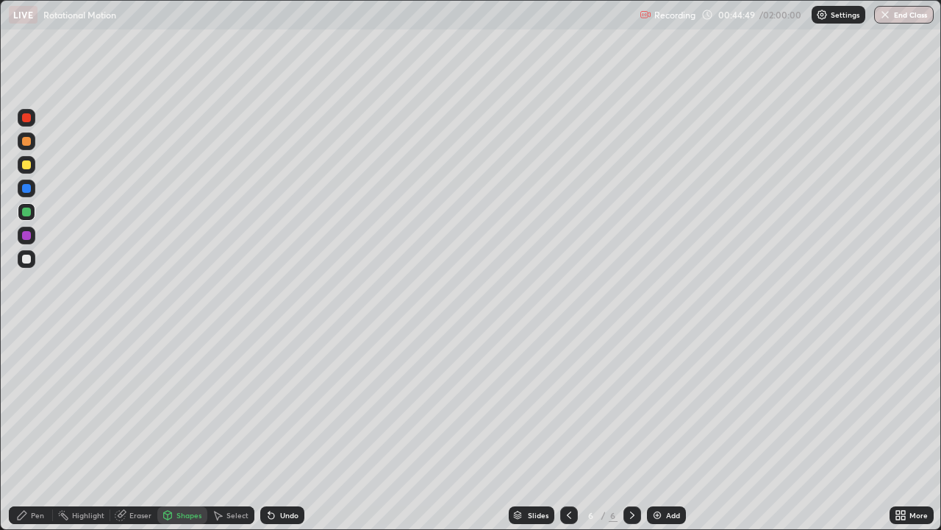
click at [27, 266] on div at bounding box center [27, 259] width 18 height 18
click at [27, 184] on div at bounding box center [26, 188] width 9 height 9
click at [28, 166] on div at bounding box center [26, 164] width 9 height 9
click at [41, 405] on div "Pen" at bounding box center [37, 514] width 13 height 7
click at [32, 238] on div at bounding box center [27, 236] width 18 height 18
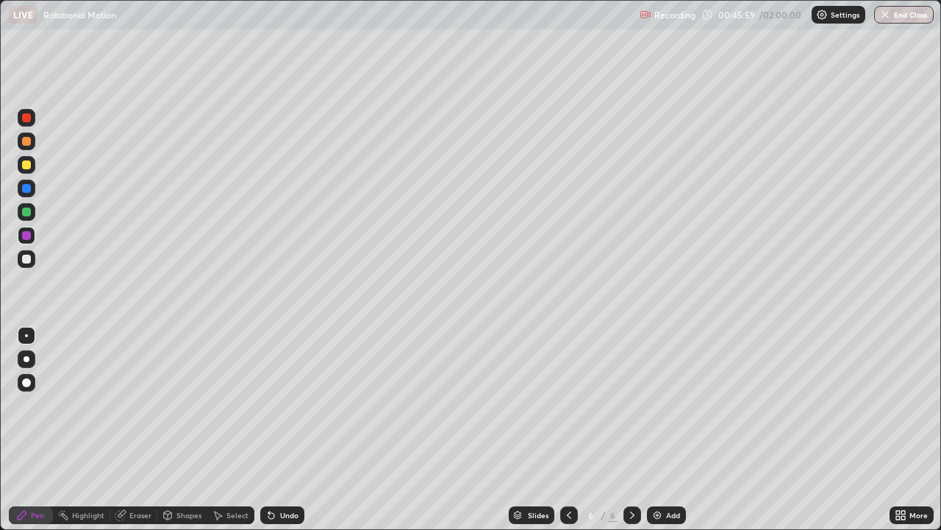
click at [29, 166] on div at bounding box center [26, 164] width 9 height 9
click at [295, 405] on div "Undo" at bounding box center [289, 514] width 18 height 7
click at [32, 119] on div at bounding box center [27, 118] width 18 height 18
click at [235, 405] on div "Select" at bounding box center [238, 514] width 22 height 7
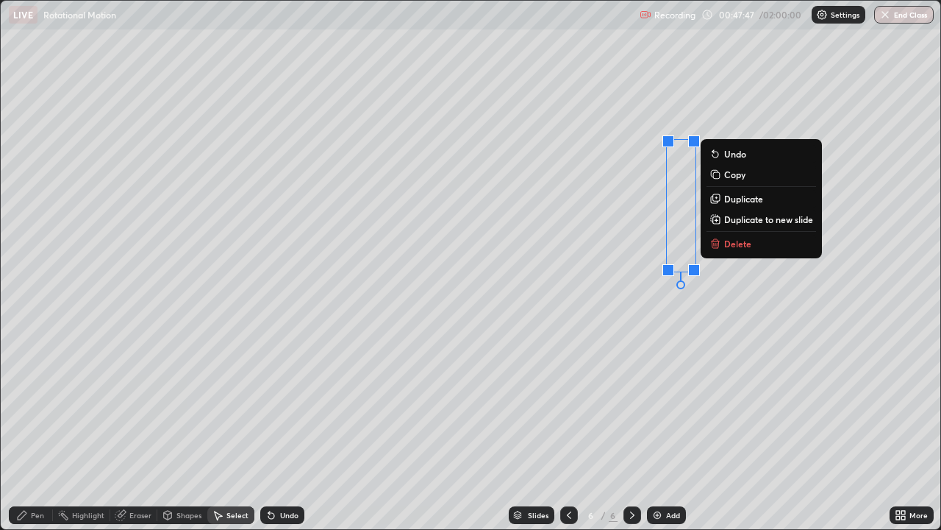
click at [30, 405] on div "Pen" at bounding box center [31, 515] width 44 height 18
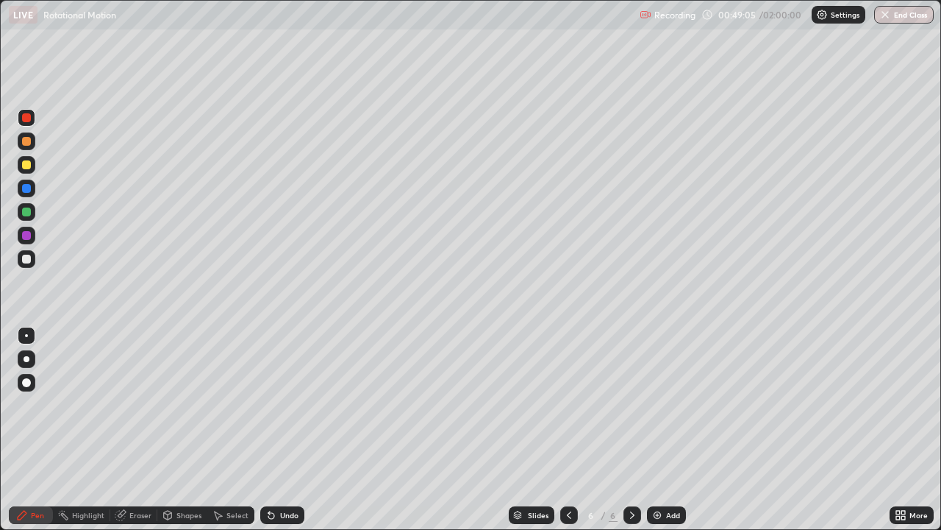
click at [238, 405] on div "Select" at bounding box center [238, 514] width 22 height 7
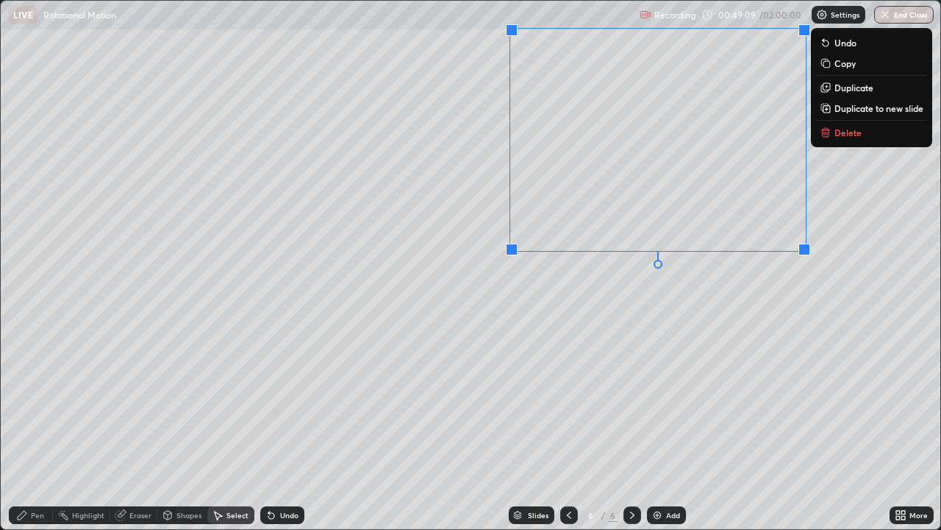
click at [678, 319] on div "0 ° Undo Copy Duplicate Duplicate to new slide Delete" at bounding box center [471, 265] width 940 height 528
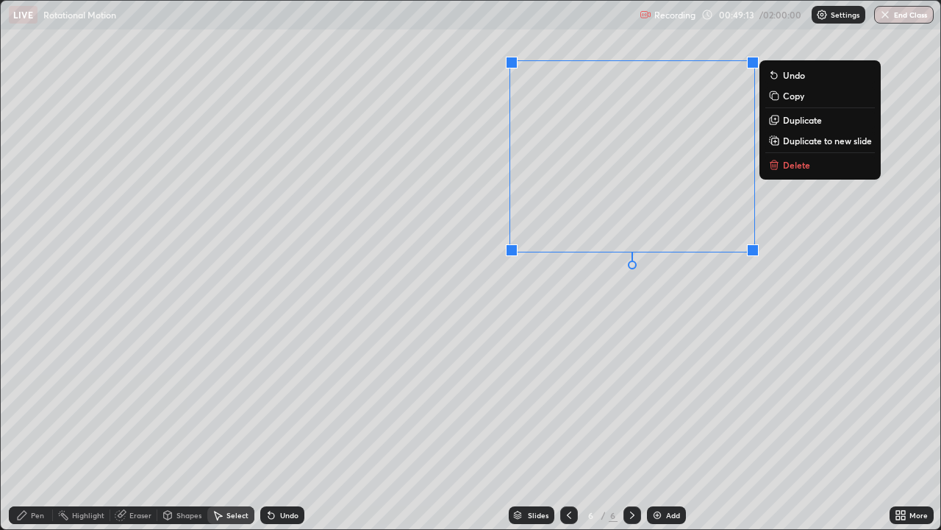
click at [784, 121] on p "Duplicate" at bounding box center [802, 120] width 39 height 12
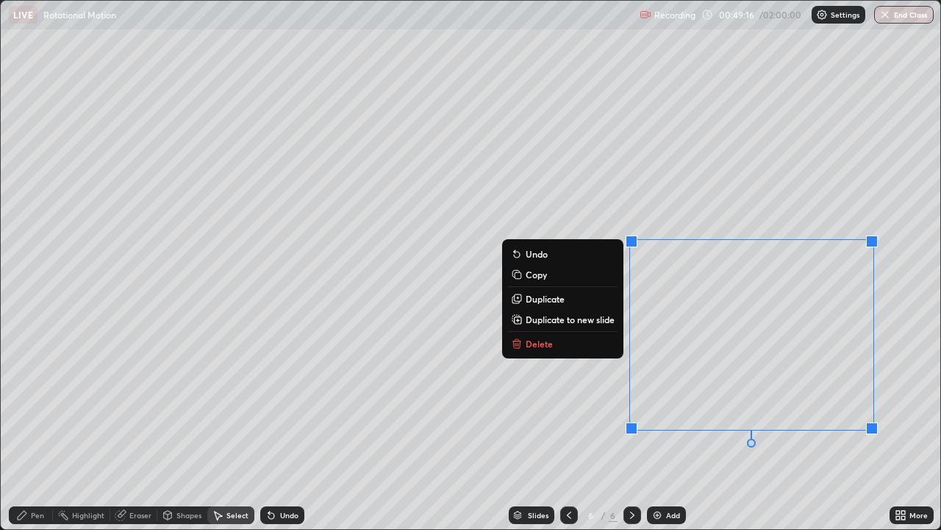
click at [234, 405] on div "Select" at bounding box center [230, 515] width 47 height 18
click at [818, 210] on div "0 ° Undo Copy Duplicate Duplicate to new slide Delete" at bounding box center [471, 265] width 940 height 528
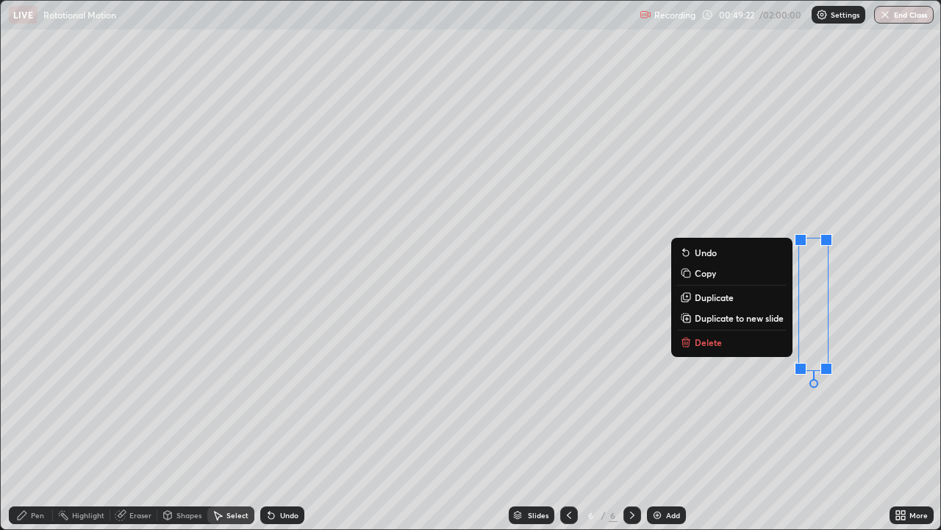
click at [34, 405] on div "Pen" at bounding box center [37, 514] width 13 height 7
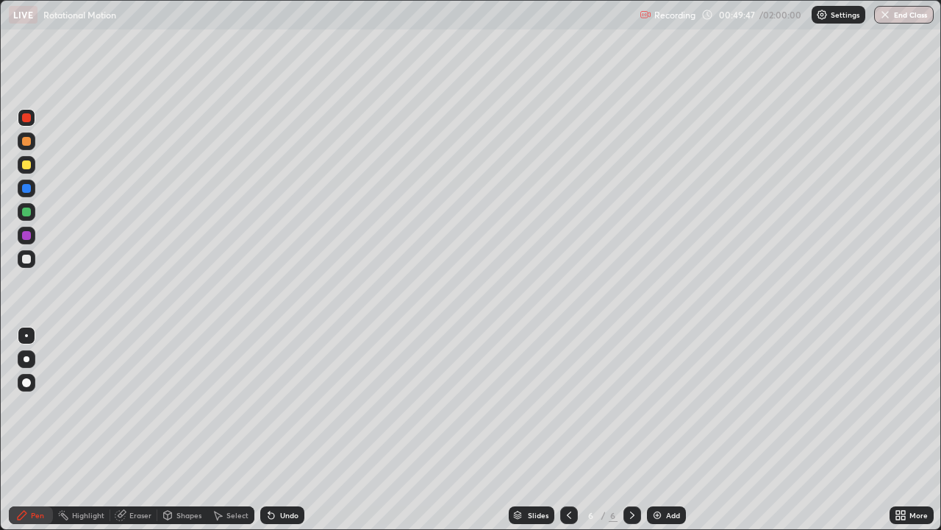
click at [29, 261] on div at bounding box center [26, 258] width 9 height 9
click at [27, 165] on div at bounding box center [26, 164] width 9 height 9
click at [902, 405] on icon at bounding box center [901, 515] width 12 height 12
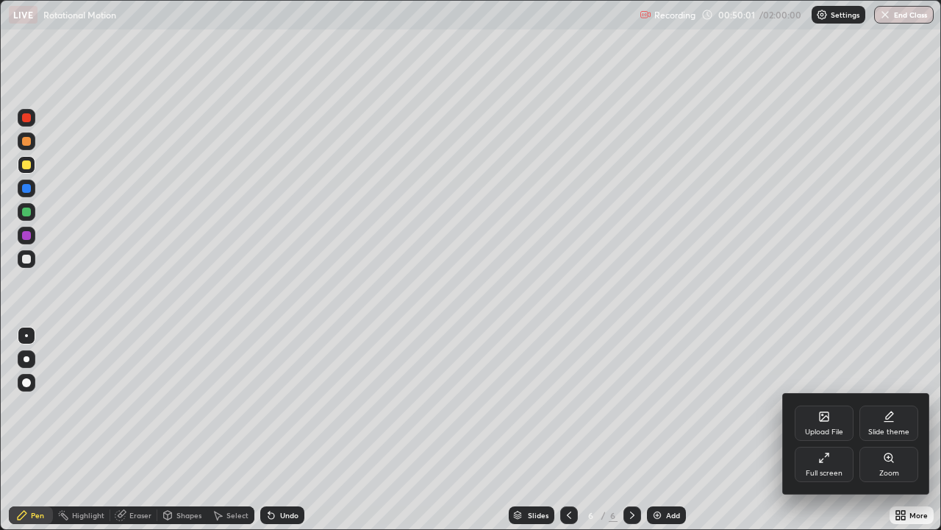
click at [813, 405] on div "Full screen" at bounding box center [824, 463] width 59 height 35
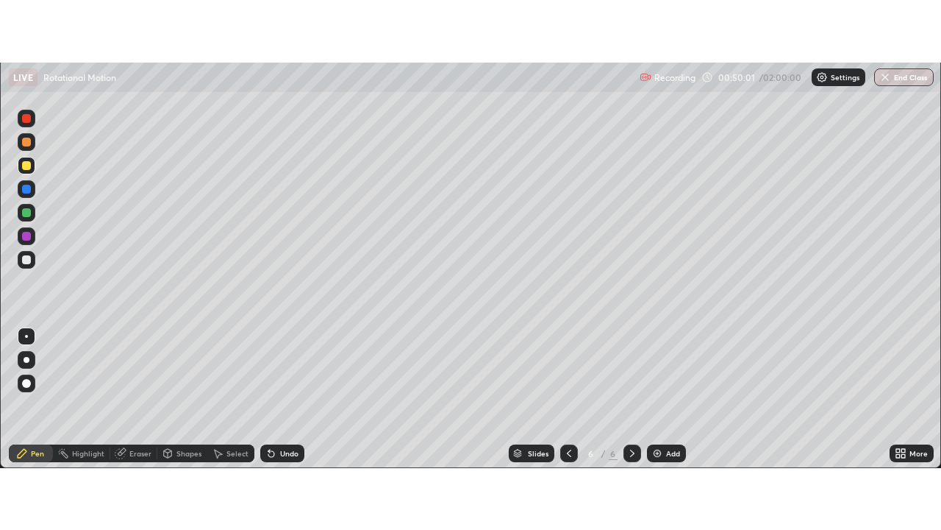
scroll to position [73149, 72612]
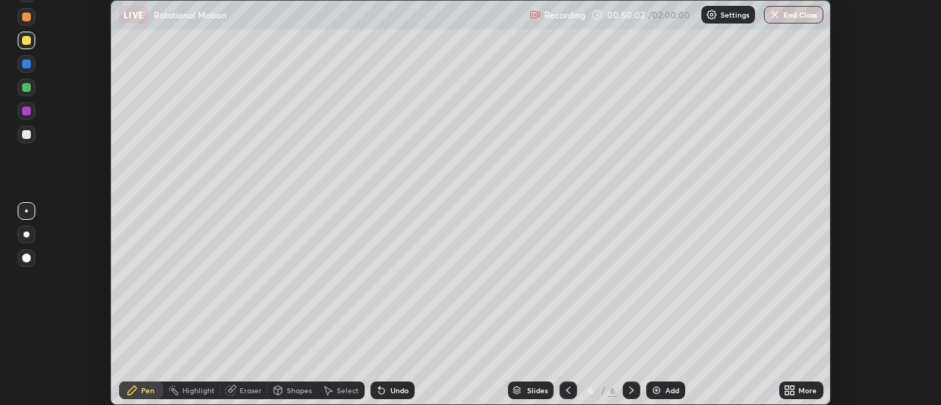
click at [813, 393] on div "More" at bounding box center [808, 390] width 18 height 7
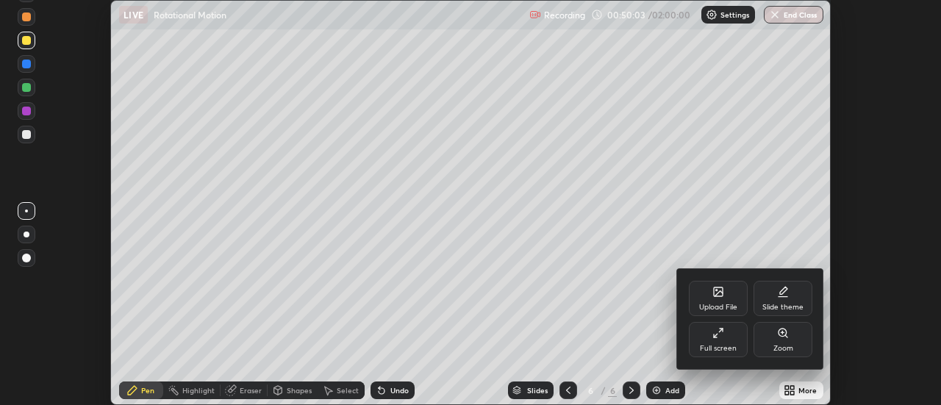
click at [732, 341] on div "Full screen" at bounding box center [718, 339] width 59 height 35
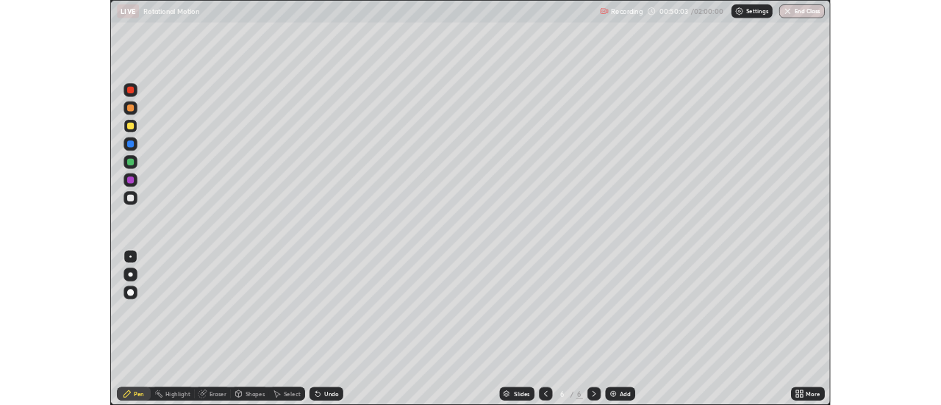
scroll to position [530, 941]
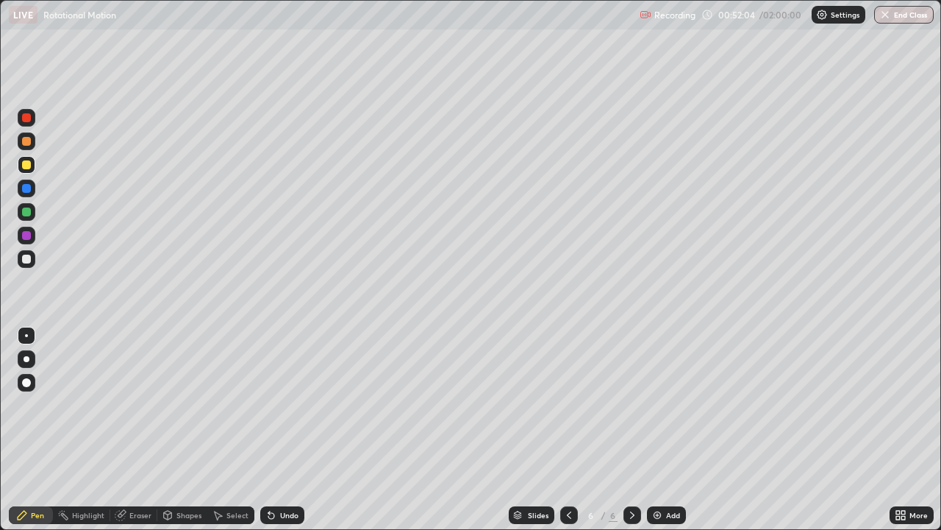
click at [284, 405] on div "Undo" at bounding box center [282, 515] width 44 height 18
click at [282, 405] on div "Undo" at bounding box center [289, 514] width 18 height 7
click at [237, 405] on div "Select" at bounding box center [238, 514] width 22 height 7
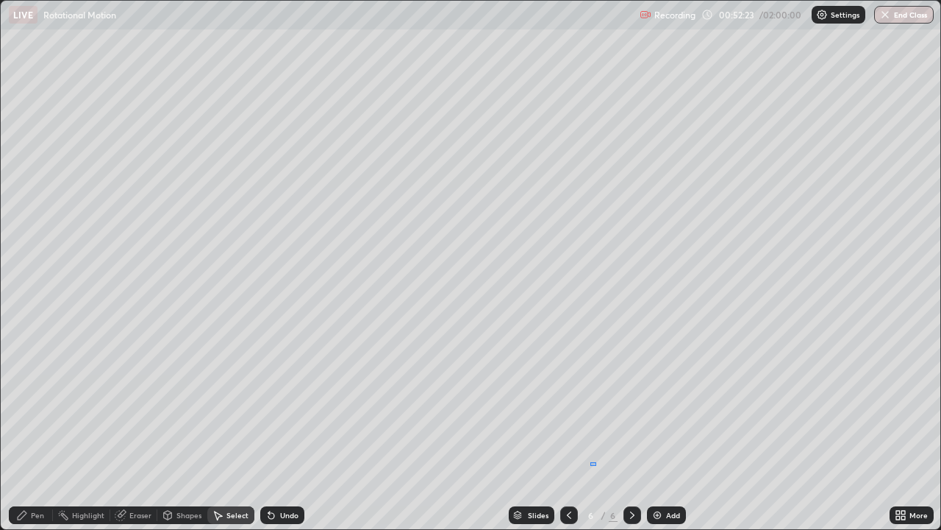
click at [596, 405] on div "0 ° Undo Copy Duplicate Duplicate to new slide Delete" at bounding box center [471, 265] width 940 height 528
click at [43, 405] on div "Pen" at bounding box center [37, 514] width 13 height 7
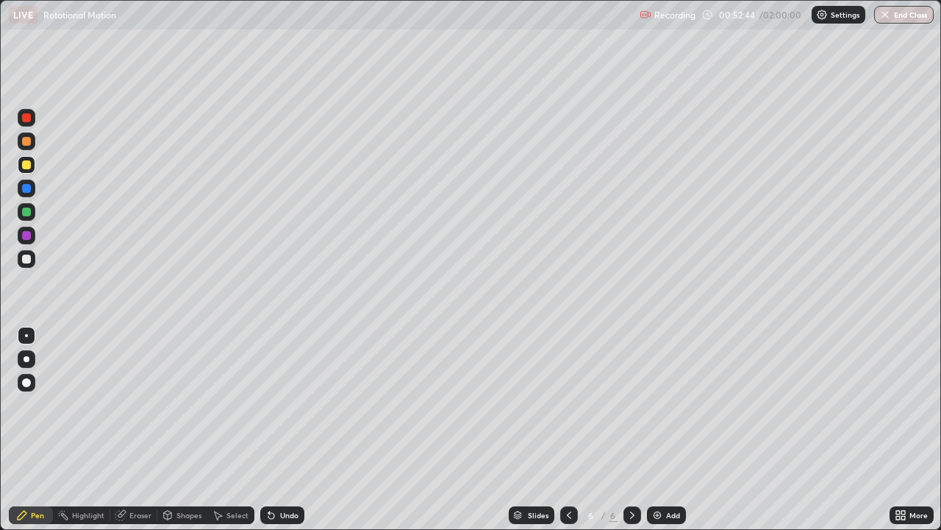
click at [915, 405] on div "More" at bounding box center [912, 515] width 44 height 18
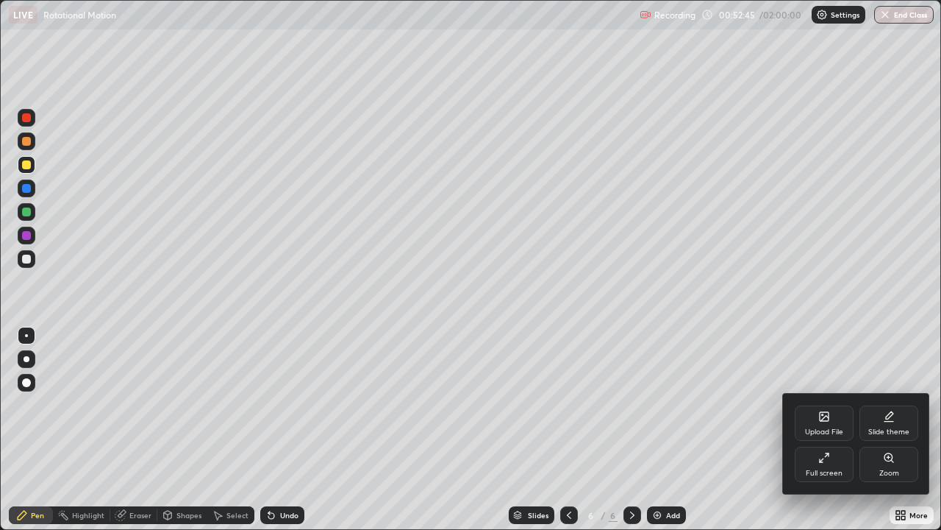
click at [826, 405] on div "Full screen" at bounding box center [824, 463] width 59 height 35
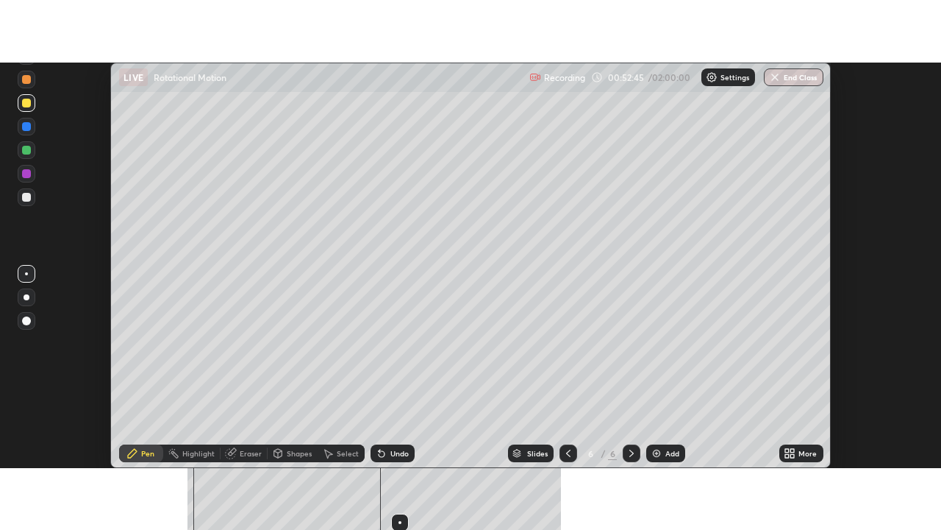
scroll to position [73149, 72612]
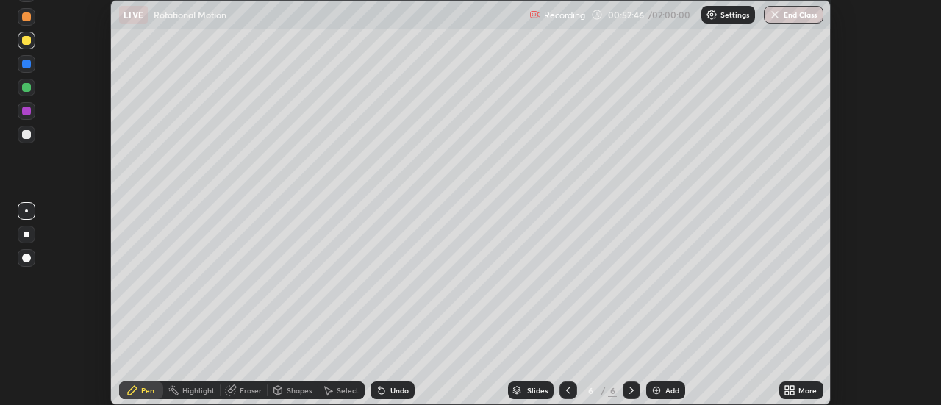
click at [803, 393] on div "More" at bounding box center [808, 390] width 18 height 7
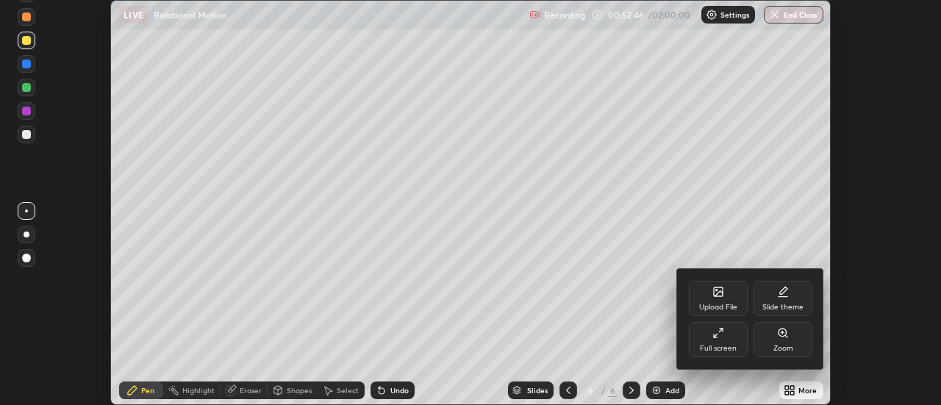
click at [725, 341] on div "Full screen" at bounding box center [718, 339] width 59 height 35
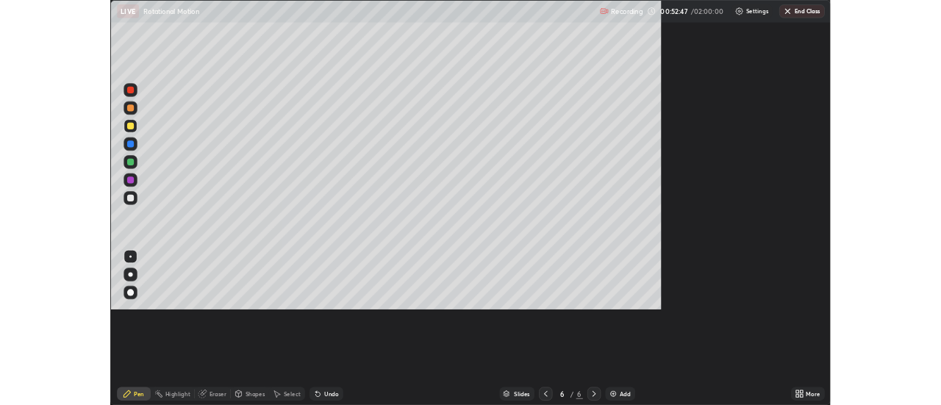
scroll to position [530, 941]
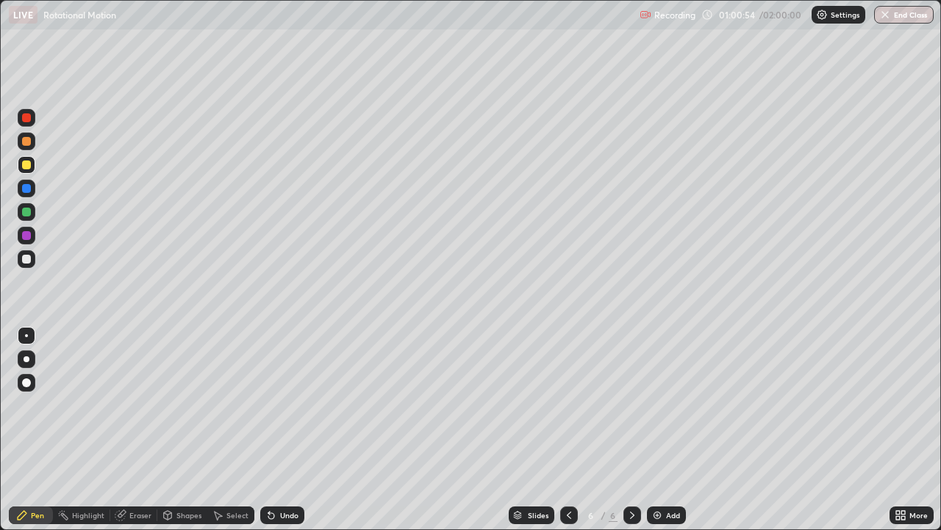
click at [238, 405] on div "Select" at bounding box center [238, 514] width 22 height 7
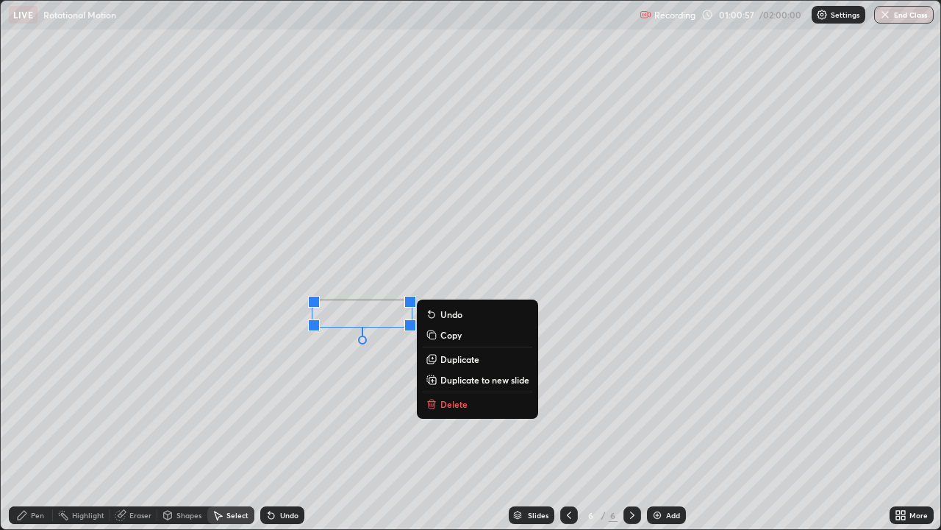
click at [46, 405] on div "Pen" at bounding box center [31, 515] width 44 height 18
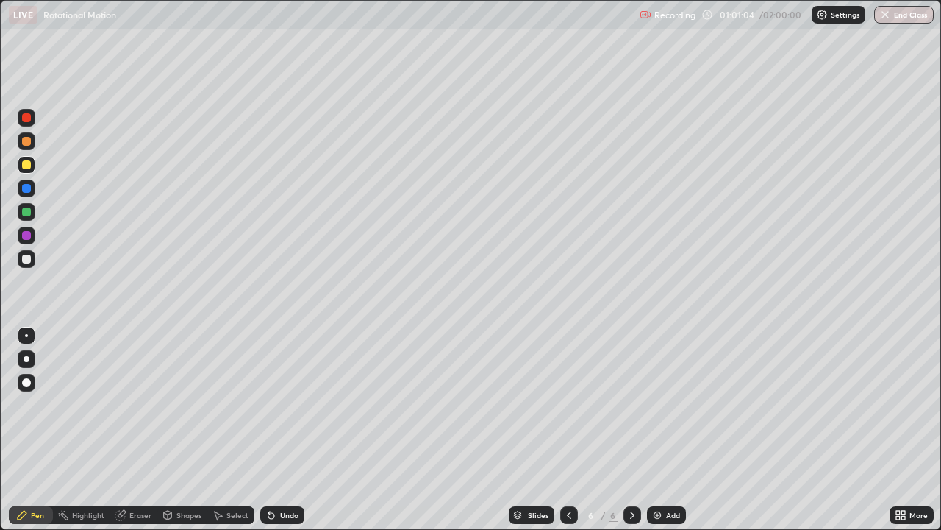
click at [903, 405] on icon at bounding box center [904, 518] width 4 height 4
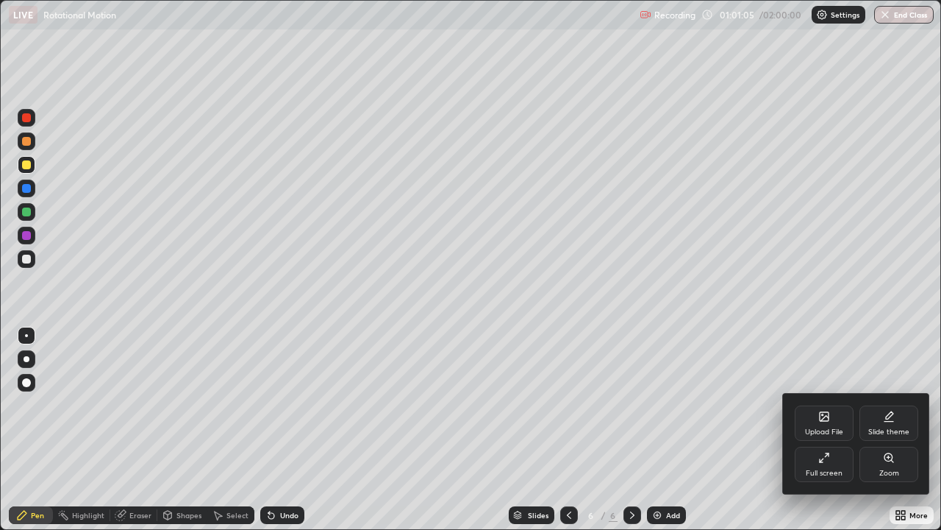
click at [833, 405] on div "Full screen" at bounding box center [824, 472] width 37 height 7
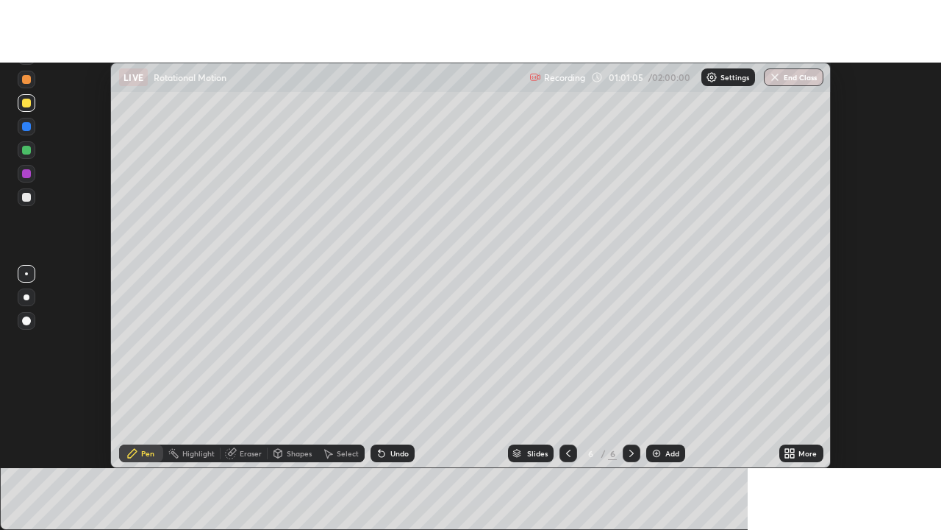
scroll to position [73149, 72612]
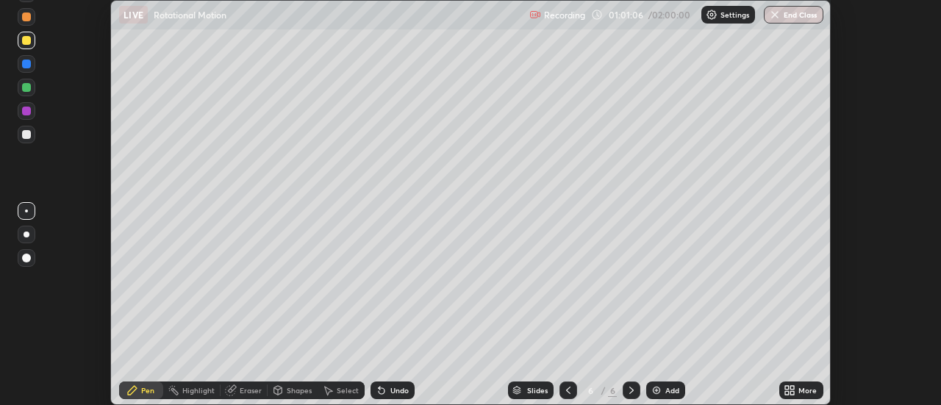
click at [814, 393] on div "More" at bounding box center [808, 390] width 18 height 7
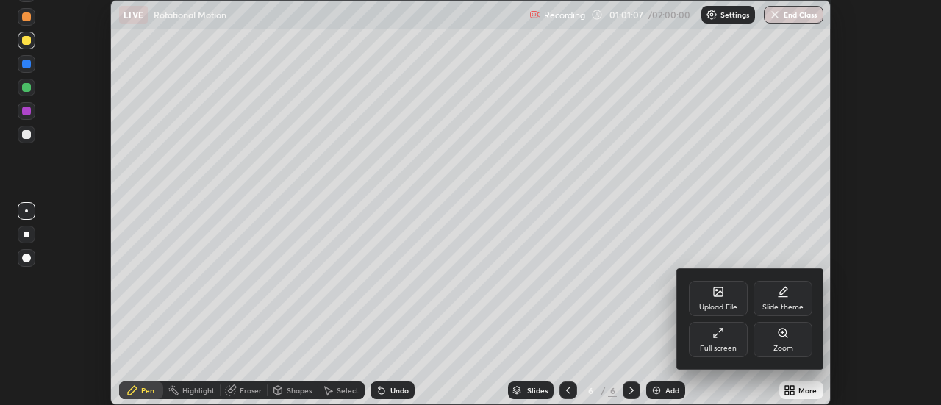
click at [726, 341] on div "Full screen" at bounding box center [718, 339] width 59 height 35
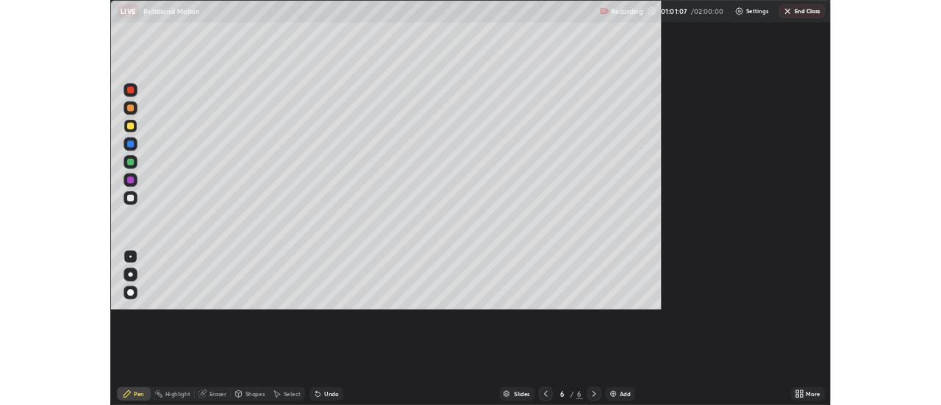
scroll to position [530, 941]
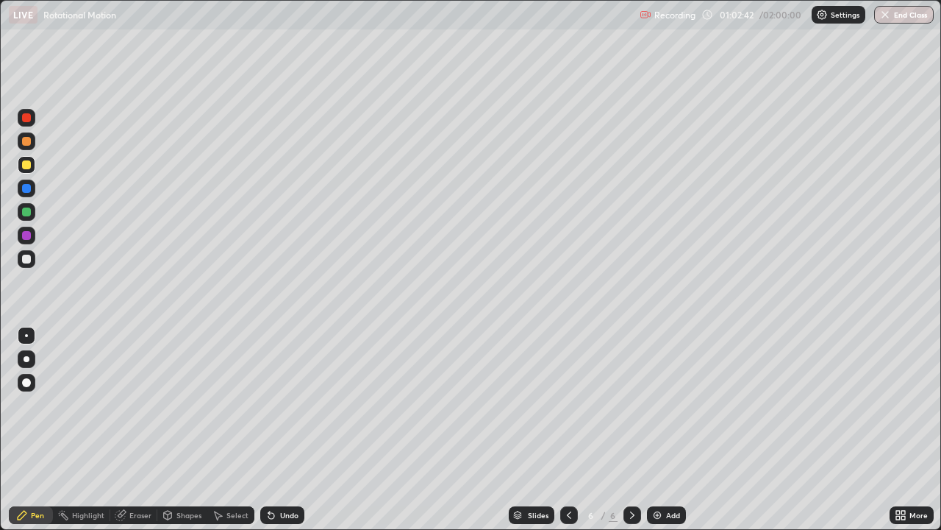
click at [669, 405] on div "Add" at bounding box center [673, 514] width 14 height 7
click at [190, 405] on div "Shapes" at bounding box center [189, 514] width 25 height 7
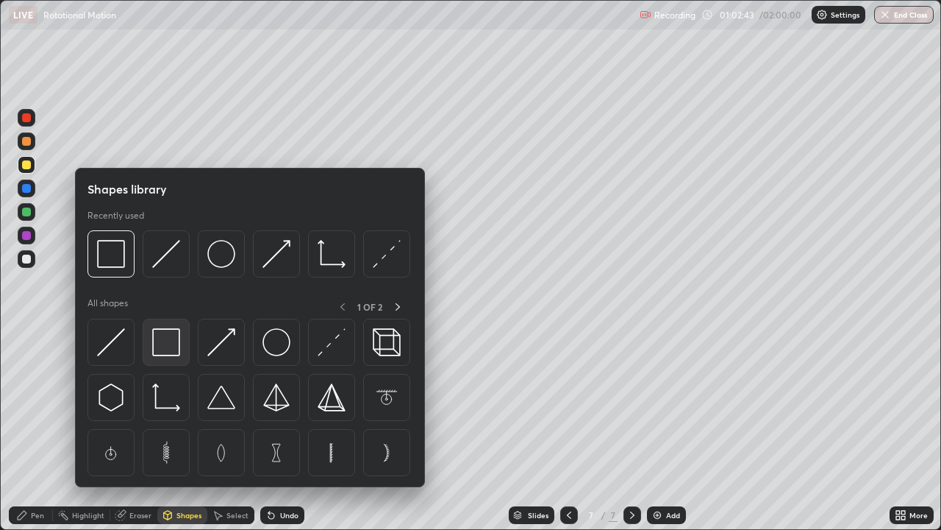
click at [174, 343] on img at bounding box center [166, 342] width 28 height 28
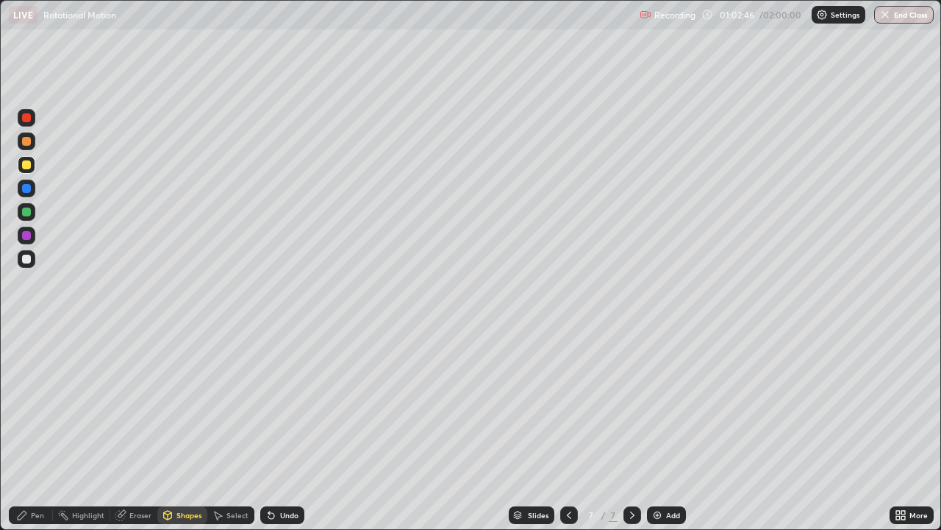
click at [193, 405] on div "Shapes" at bounding box center [182, 515] width 50 height 18
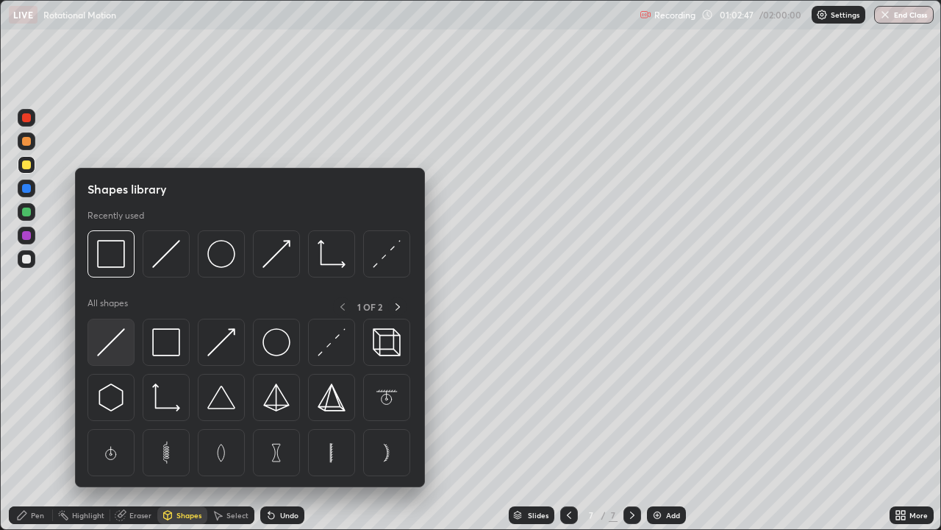
click at [113, 350] on img at bounding box center [111, 342] width 28 height 28
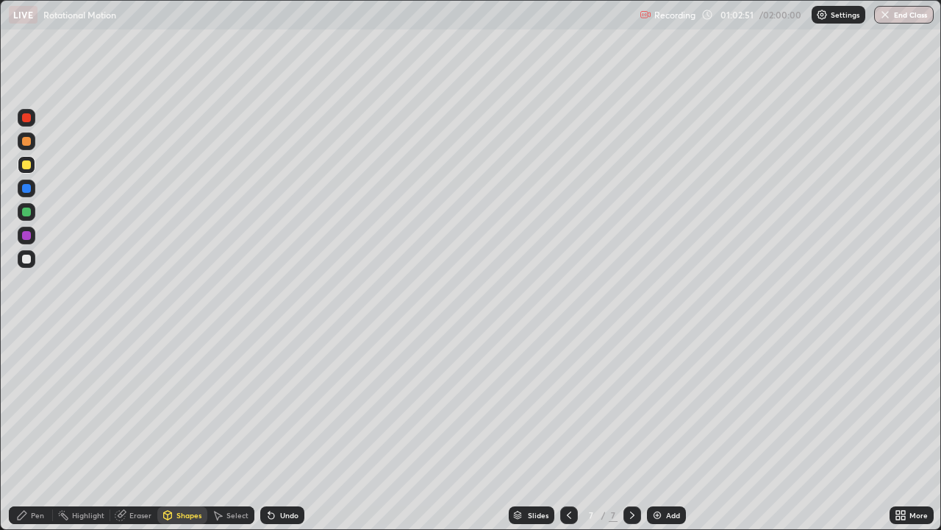
click at [232, 405] on div "Select" at bounding box center [238, 514] width 22 height 7
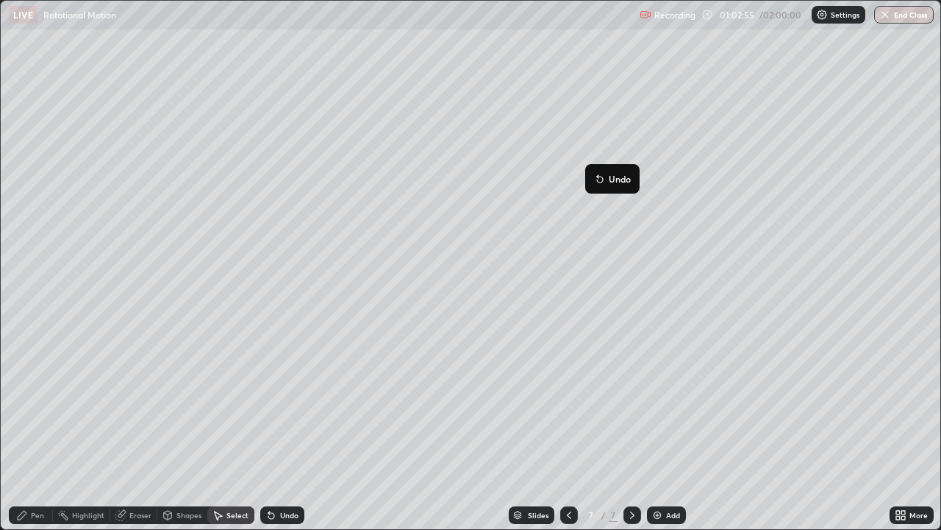
click at [43, 405] on div "Pen" at bounding box center [37, 514] width 13 height 7
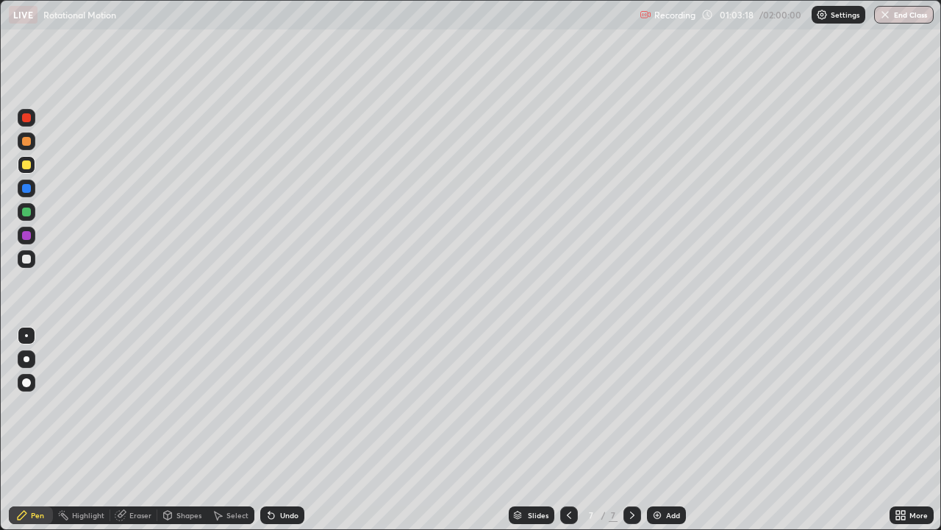
click at [25, 262] on div at bounding box center [26, 258] width 9 height 9
click at [911, 405] on div "More" at bounding box center [919, 514] width 18 height 7
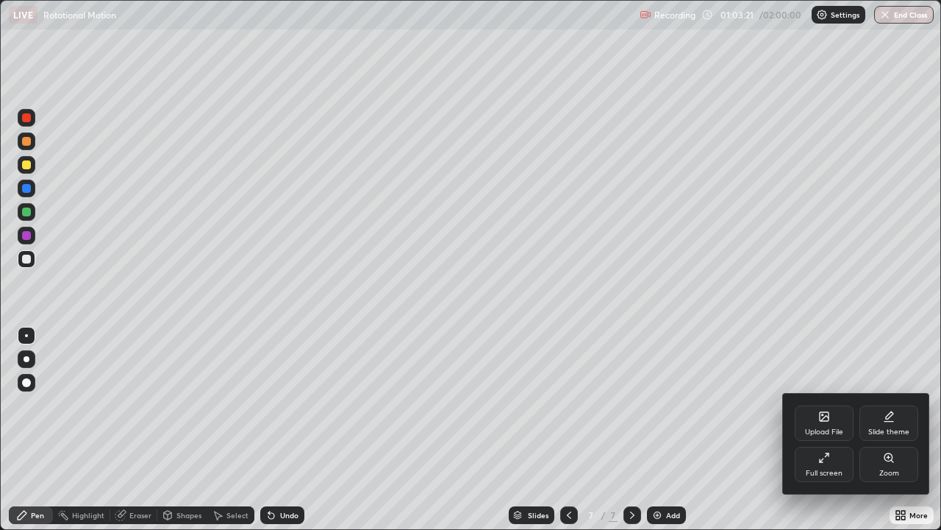
click at [829, 405] on div "Full screen" at bounding box center [824, 463] width 59 height 35
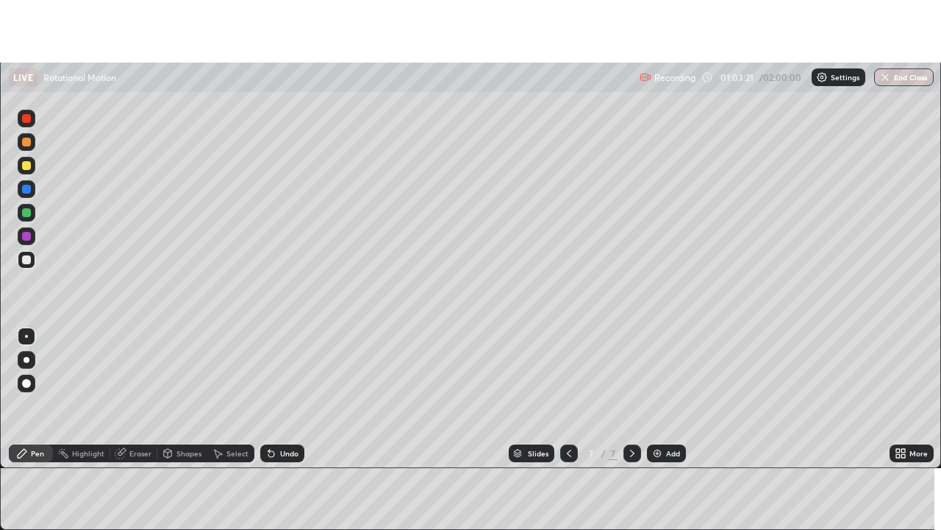
scroll to position [73149, 72612]
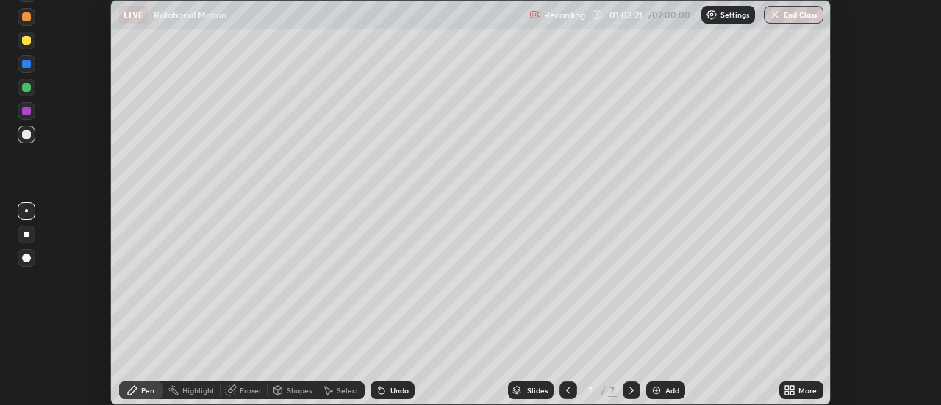
click at [802, 391] on div "More" at bounding box center [808, 390] width 18 height 7
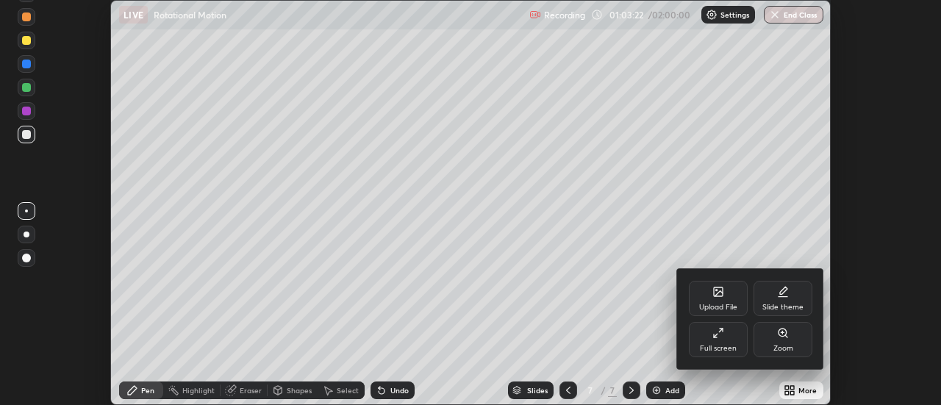
click at [735, 347] on div "Full screen" at bounding box center [718, 348] width 37 height 7
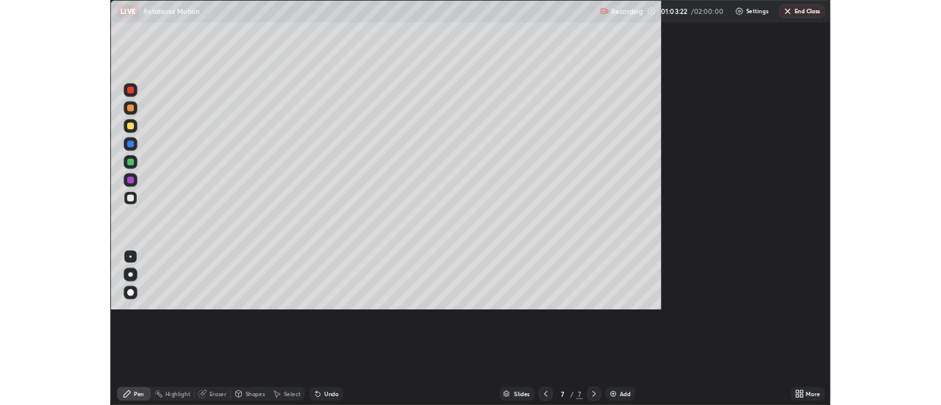
scroll to position [530, 941]
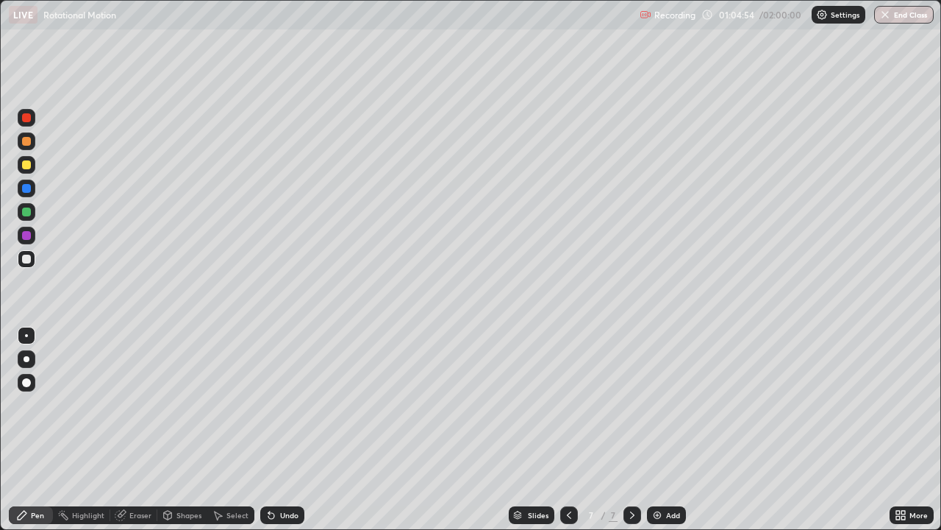
click at [293, 405] on div "Undo" at bounding box center [289, 514] width 18 height 7
click at [26, 238] on div at bounding box center [26, 235] width 9 height 9
click at [146, 405] on div "Eraser" at bounding box center [140, 514] width 22 height 7
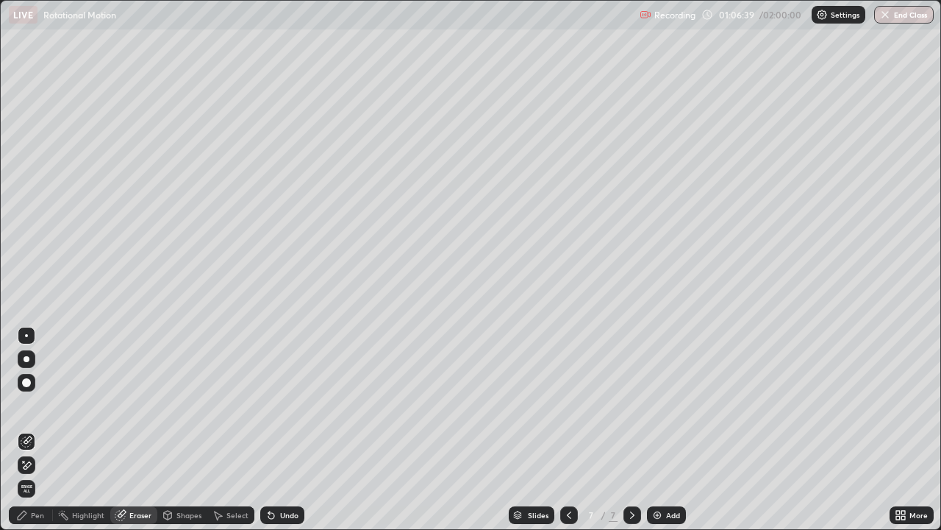
click at [39, 405] on div "Pen" at bounding box center [37, 514] width 13 height 7
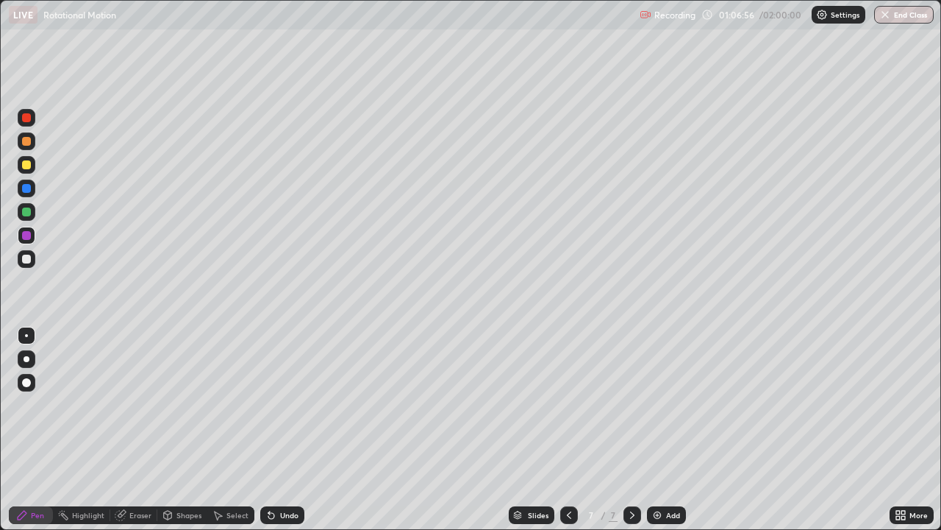
click at [146, 405] on div "Eraser" at bounding box center [140, 514] width 22 height 7
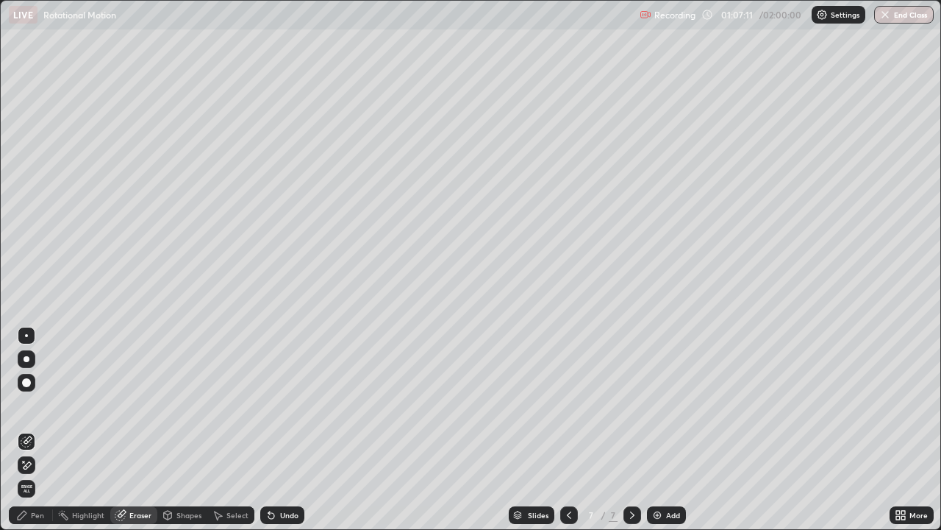
click at [42, 405] on div "Pen" at bounding box center [37, 514] width 13 height 7
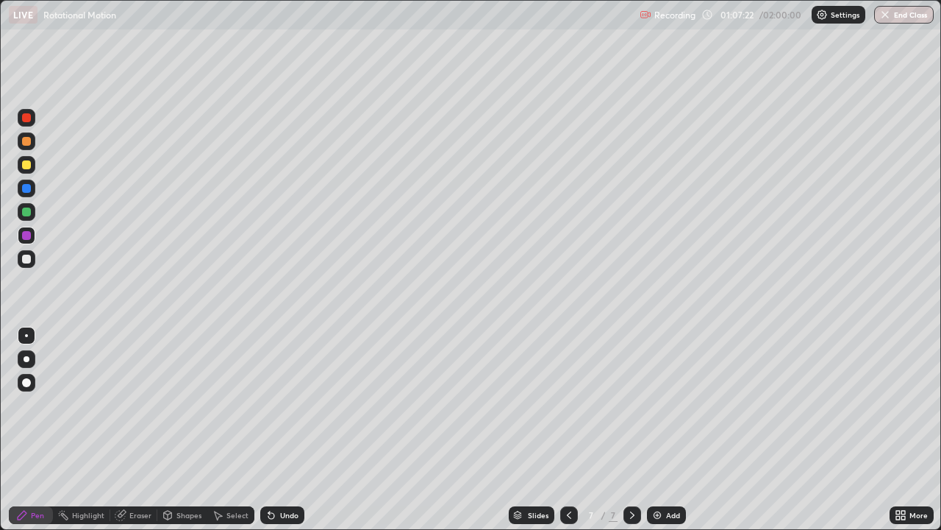
click at [292, 405] on div "Undo" at bounding box center [289, 514] width 18 height 7
click at [675, 405] on div "Add" at bounding box center [673, 514] width 14 height 7
click at [33, 210] on div at bounding box center [27, 212] width 18 height 18
click at [27, 121] on div at bounding box center [26, 117] width 9 height 9
click at [27, 140] on div at bounding box center [26, 141] width 9 height 9
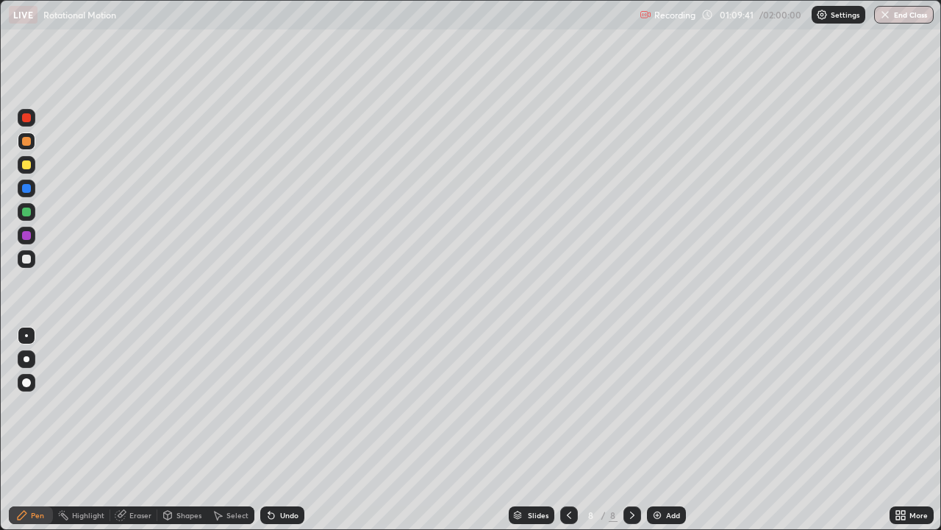
click at [33, 257] on div at bounding box center [27, 259] width 18 height 18
click at [28, 237] on div at bounding box center [26, 235] width 9 height 9
click at [29, 209] on div at bounding box center [26, 211] width 9 height 9
click at [27, 235] on div at bounding box center [26, 235] width 9 height 9
click at [268, 405] on icon at bounding box center [271, 516] width 6 height 6
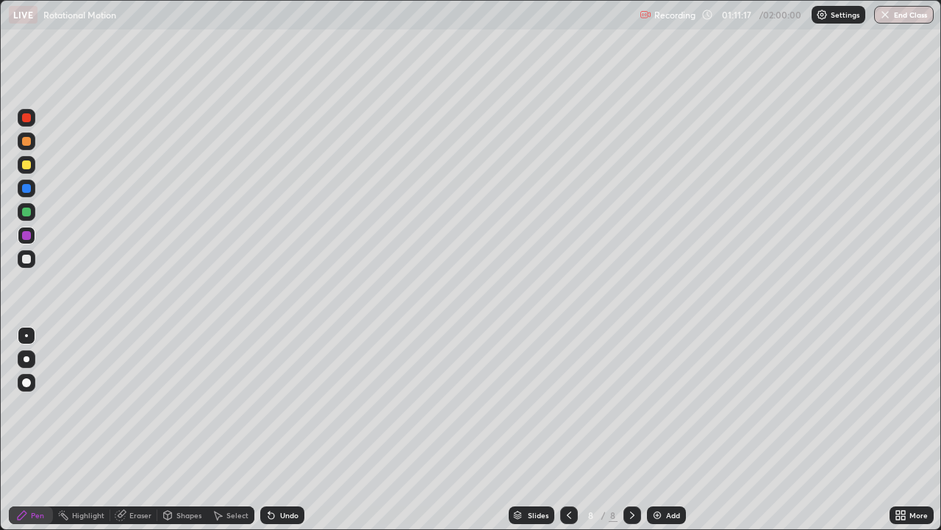
click at [27, 170] on div at bounding box center [27, 165] width 18 height 18
click at [28, 161] on div at bounding box center [26, 164] width 9 height 9
click at [33, 214] on div at bounding box center [27, 212] width 18 height 18
click at [29, 166] on div at bounding box center [26, 164] width 9 height 9
click at [29, 219] on div at bounding box center [27, 212] width 18 height 18
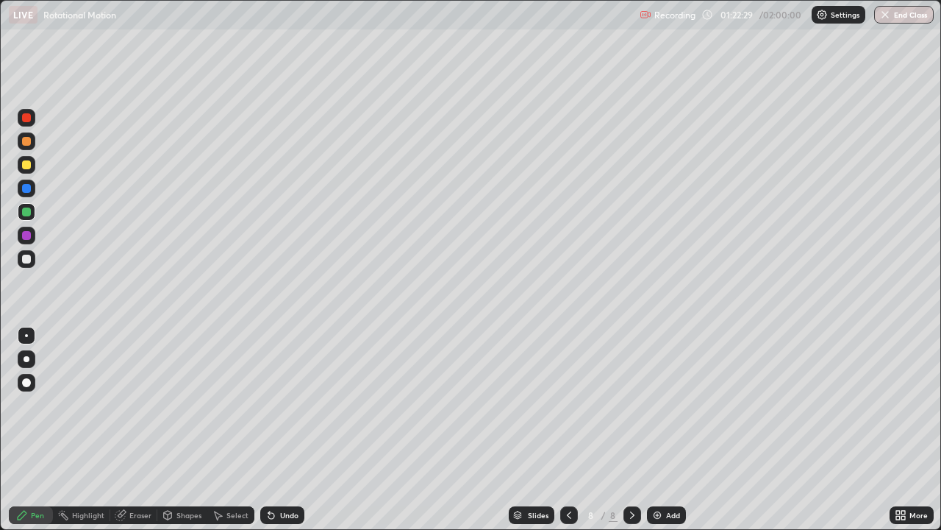
click at [238, 405] on div "Select" at bounding box center [238, 514] width 22 height 7
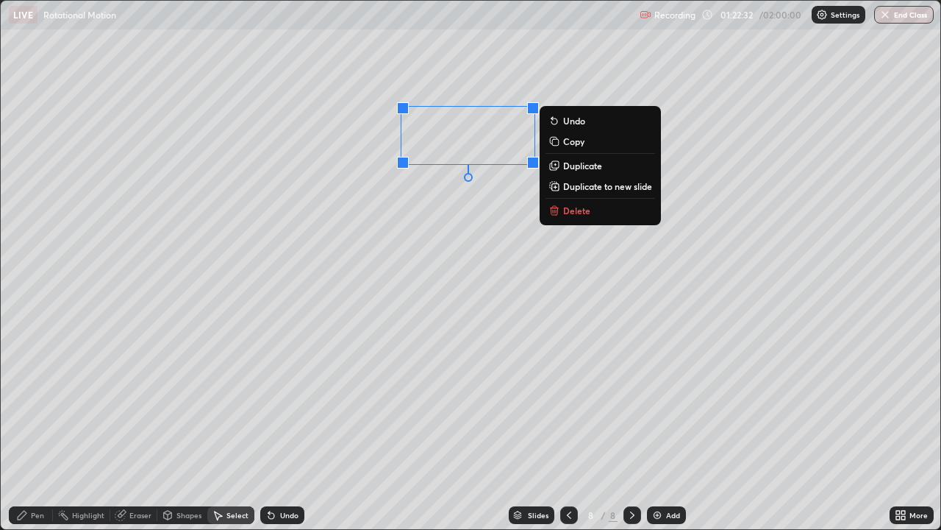
click at [574, 169] on p "Duplicate" at bounding box center [582, 166] width 39 height 12
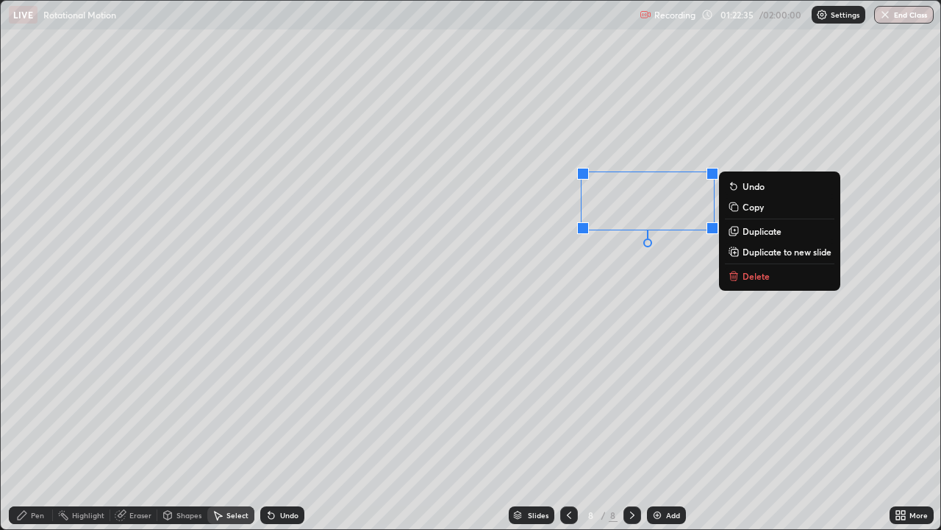
click at [33, 405] on div "Pen" at bounding box center [37, 514] width 13 height 7
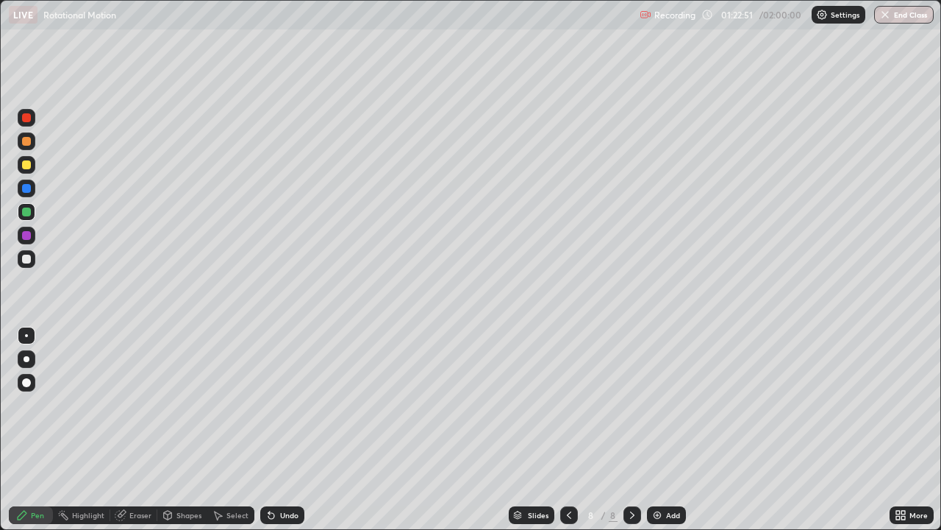
click at [911, 405] on div "More" at bounding box center [919, 514] width 18 height 7
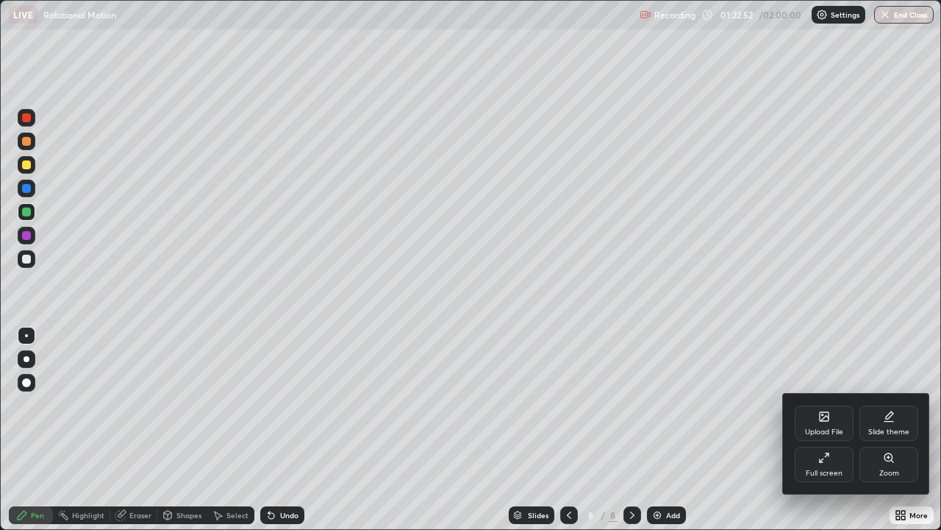
click at [825, 405] on icon at bounding box center [825, 458] width 12 height 12
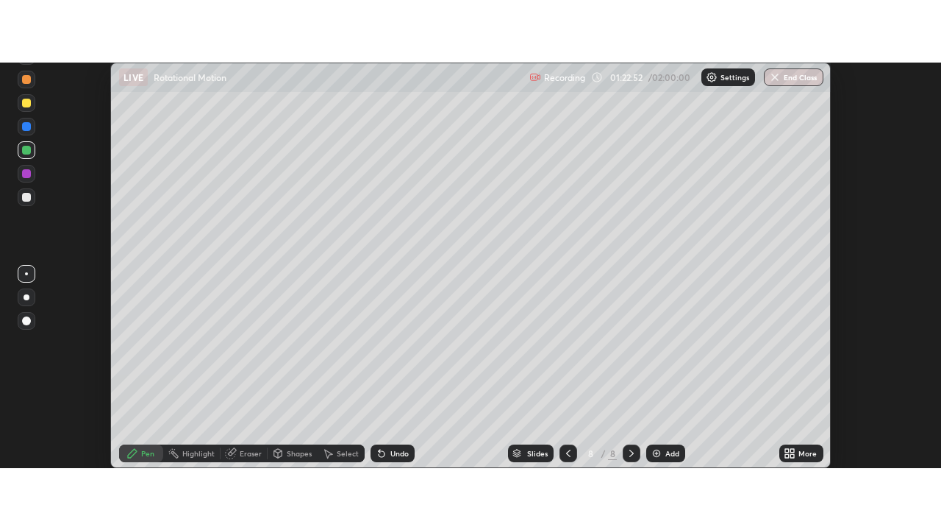
scroll to position [73149, 72612]
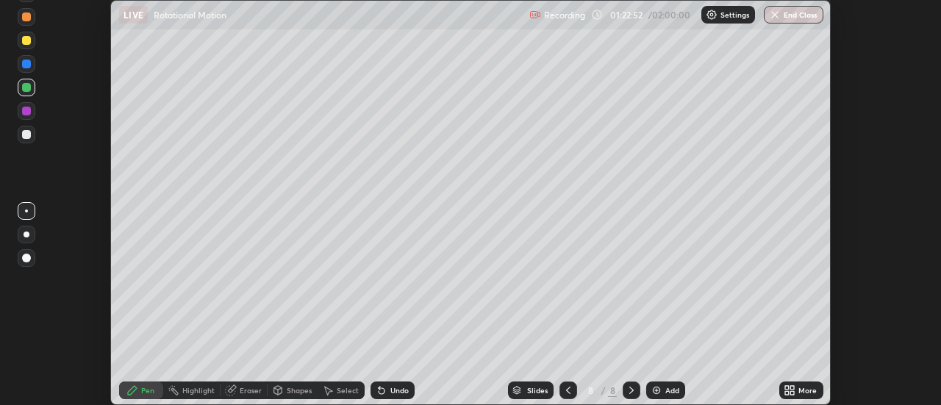
click at [810, 396] on div "More" at bounding box center [802, 391] width 44 height 18
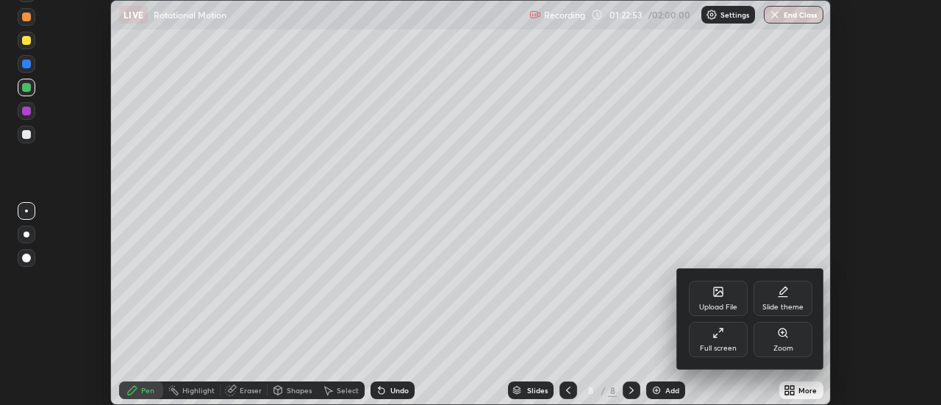
click at [722, 339] on div "Full screen" at bounding box center [718, 339] width 59 height 35
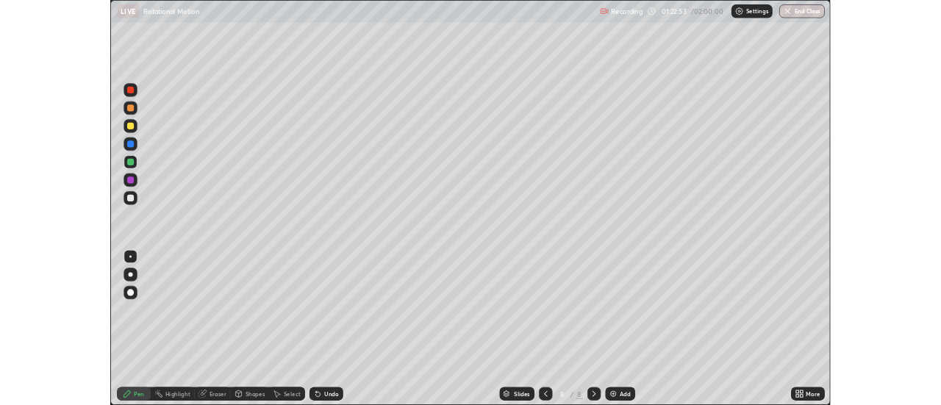
scroll to position [530, 941]
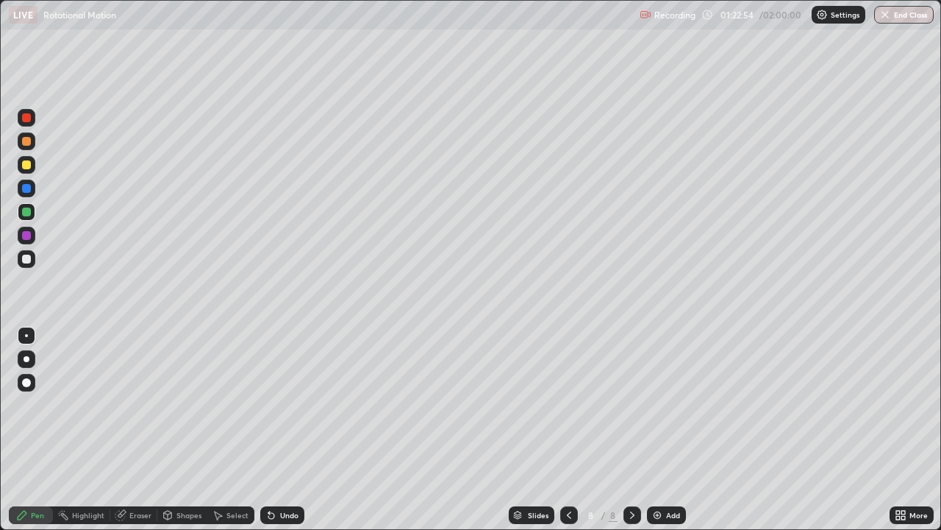
click at [24, 260] on div at bounding box center [26, 258] width 9 height 9
click at [26, 232] on div at bounding box center [26, 235] width 9 height 9
click at [280, 405] on div "Undo" at bounding box center [289, 514] width 18 height 7
click at [898, 405] on icon at bounding box center [899, 518] width 4 height 4
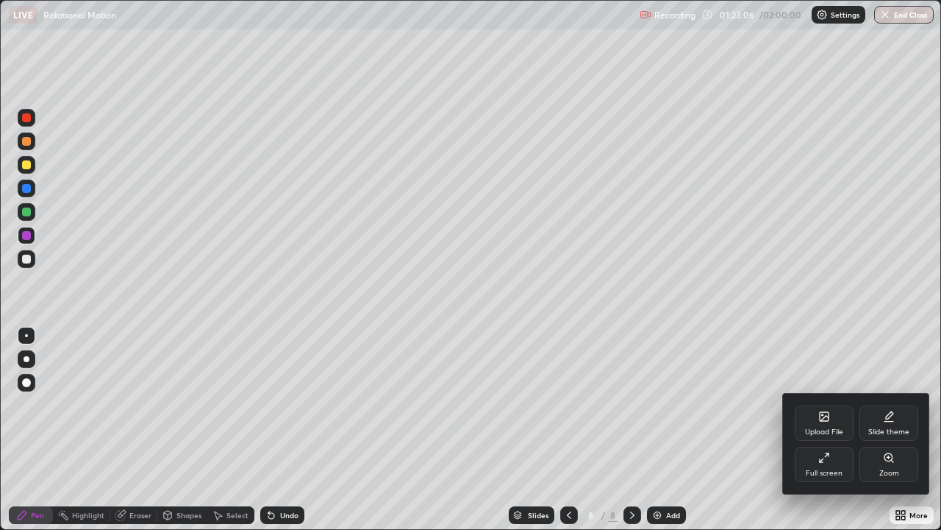
click at [838, 405] on div "Full screen" at bounding box center [824, 463] width 59 height 35
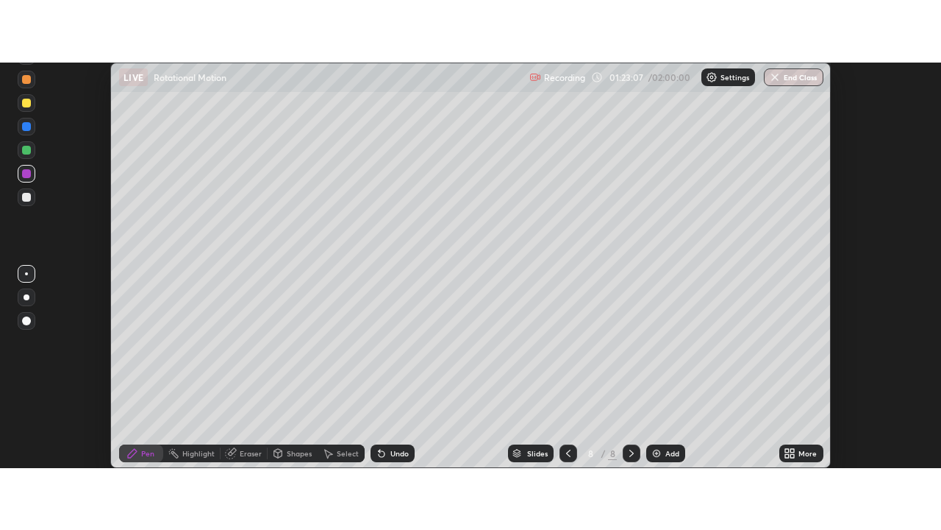
scroll to position [73149, 72612]
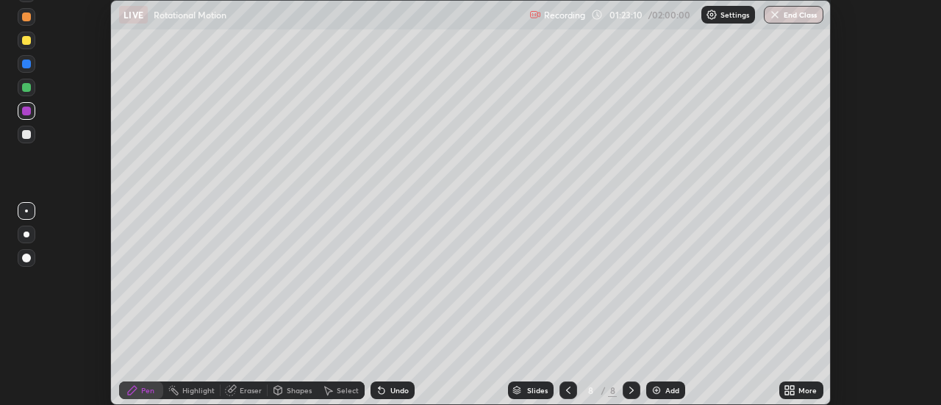
click at [794, 391] on icon at bounding box center [790, 391] width 12 height 12
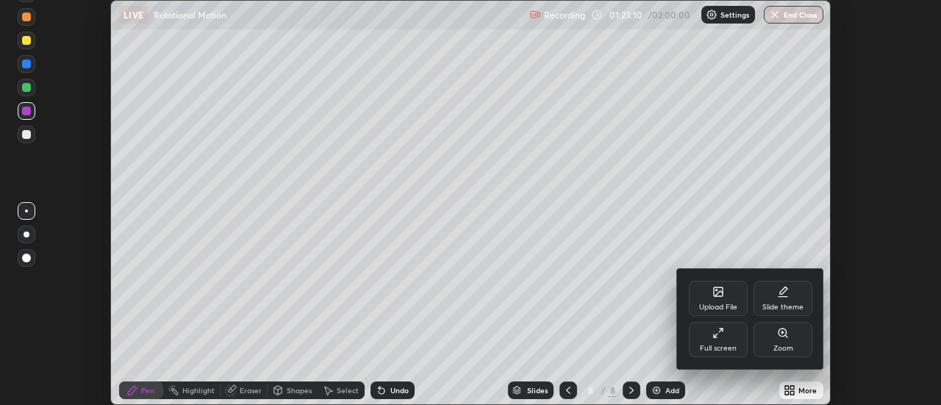
click at [725, 339] on div "Full screen" at bounding box center [718, 339] width 59 height 35
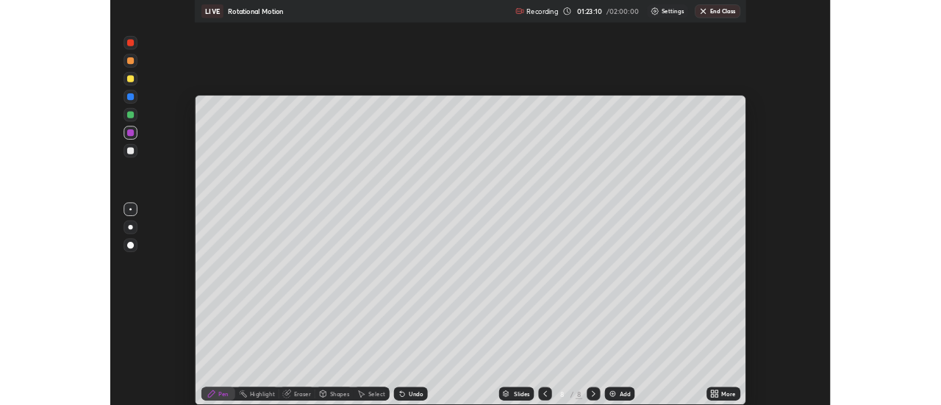
scroll to position [530, 941]
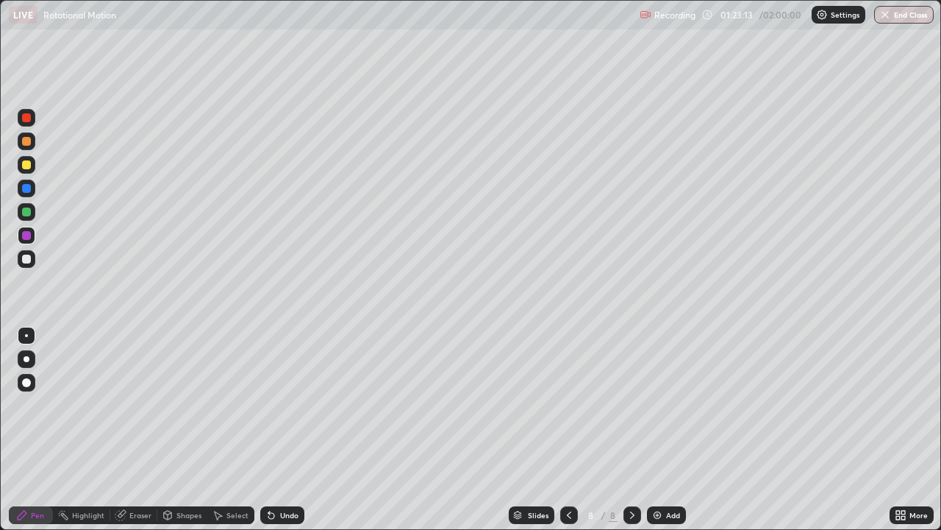
click at [28, 214] on div at bounding box center [26, 211] width 9 height 9
click at [31, 171] on div at bounding box center [27, 165] width 18 height 18
click at [655, 405] on img at bounding box center [658, 515] width 12 height 12
click at [26, 260] on div at bounding box center [26, 258] width 9 height 9
click at [26, 210] on div at bounding box center [26, 211] width 9 height 9
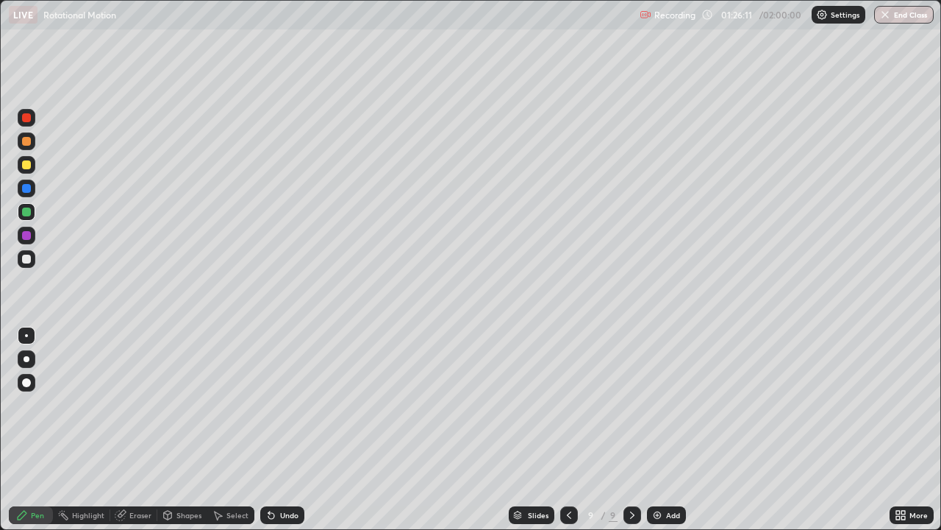
click at [282, 405] on div "Undo" at bounding box center [282, 515] width 44 height 18
click at [277, 405] on div "Undo" at bounding box center [282, 515] width 44 height 18
click at [269, 405] on icon at bounding box center [271, 516] width 6 height 6
click at [31, 266] on div at bounding box center [27, 259] width 18 height 18
click at [25, 238] on div at bounding box center [26, 235] width 9 height 9
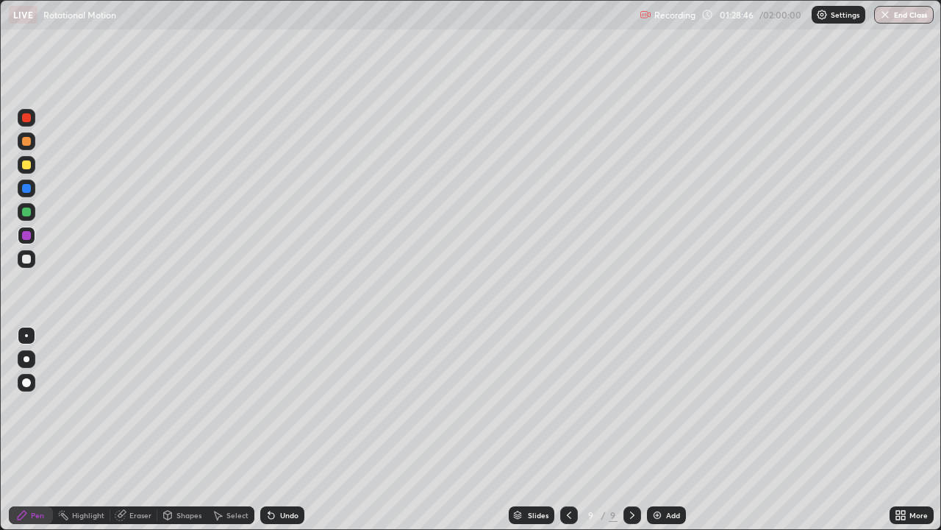
click at [21, 258] on div at bounding box center [27, 259] width 18 height 18
click at [268, 405] on icon at bounding box center [268, 511] width 1 height 1
click at [568, 405] on icon at bounding box center [569, 515] width 12 height 12
click at [25, 172] on div at bounding box center [27, 165] width 18 height 18
click at [631, 405] on icon at bounding box center [633, 515] width 12 height 12
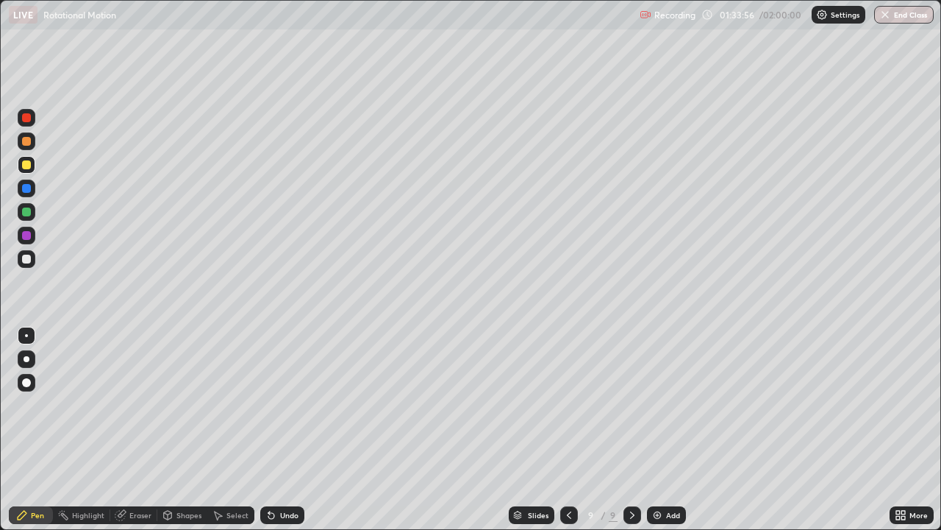
click at [26, 260] on div at bounding box center [26, 258] width 9 height 9
click at [568, 405] on icon at bounding box center [569, 514] width 4 height 7
click at [631, 405] on icon at bounding box center [633, 515] width 12 height 12
click at [293, 405] on div "Undo" at bounding box center [289, 514] width 18 height 7
click at [660, 405] on img at bounding box center [658, 515] width 12 height 12
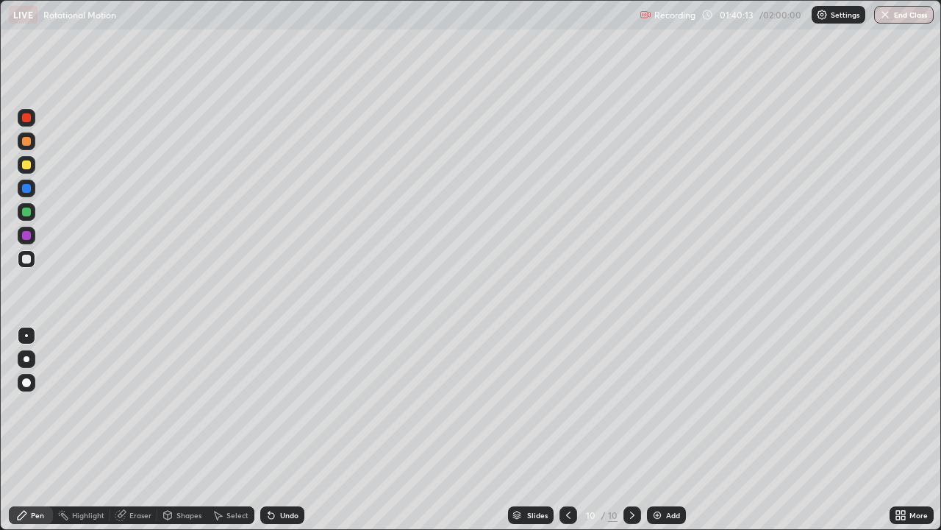
click at [32, 218] on div at bounding box center [27, 212] width 18 height 18
click at [26, 189] on div at bounding box center [26, 188] width 9 height 9
click at [33, 218] on div at bounding box center [27, 212] width 18 height 24
click at [30, 237] on div at bounding box center [26, 235] width 9 height 9
click at [29, 167] on div at bounding box center [26, 164] width 9 height 9
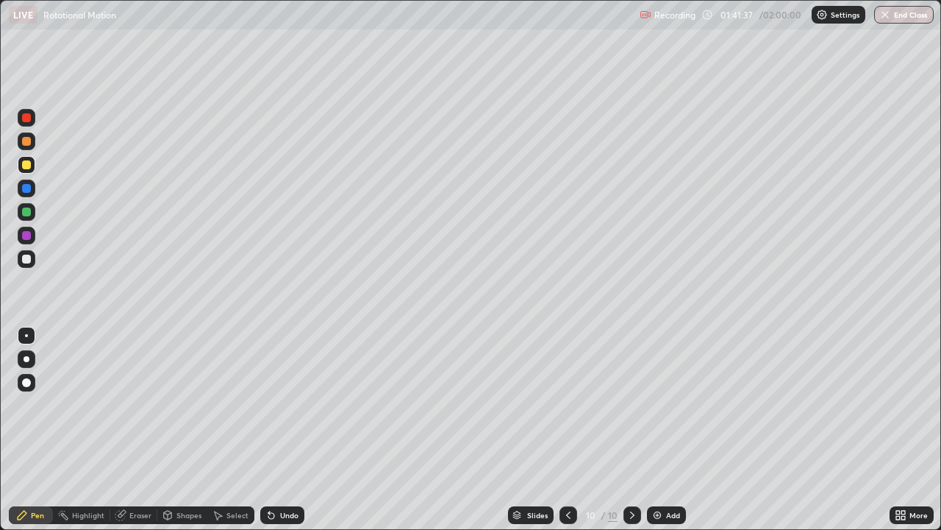
click at [32, 213] on div at bounding box center [27, 212] width 18 height 18
click at [242, 405] on div "Select" at bounding box center [238, 514] width 22 height 7
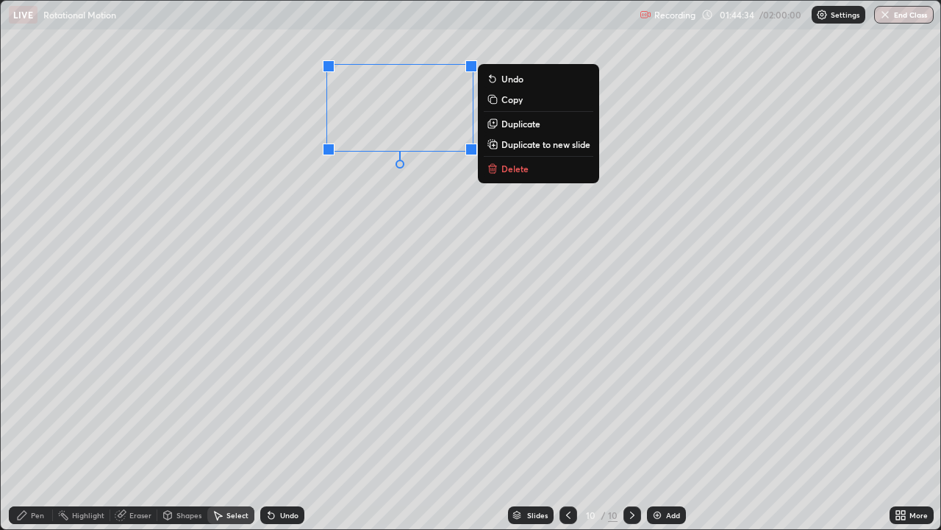
click at [516, 124] on p "Duplicate" at bounding box center [521, 124] width 39 height 12
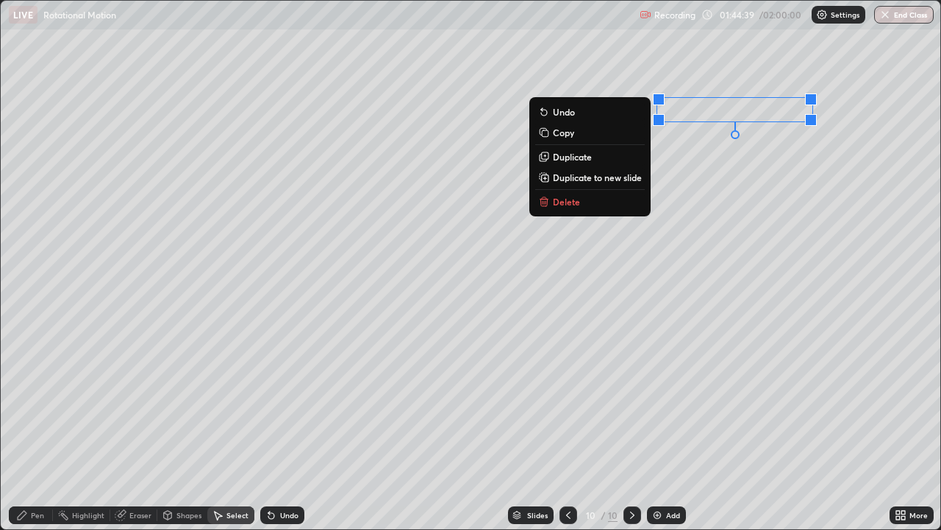
click at [579, 158] on p "Duplicate" at bounding box center [572, 157] width 39 height 12
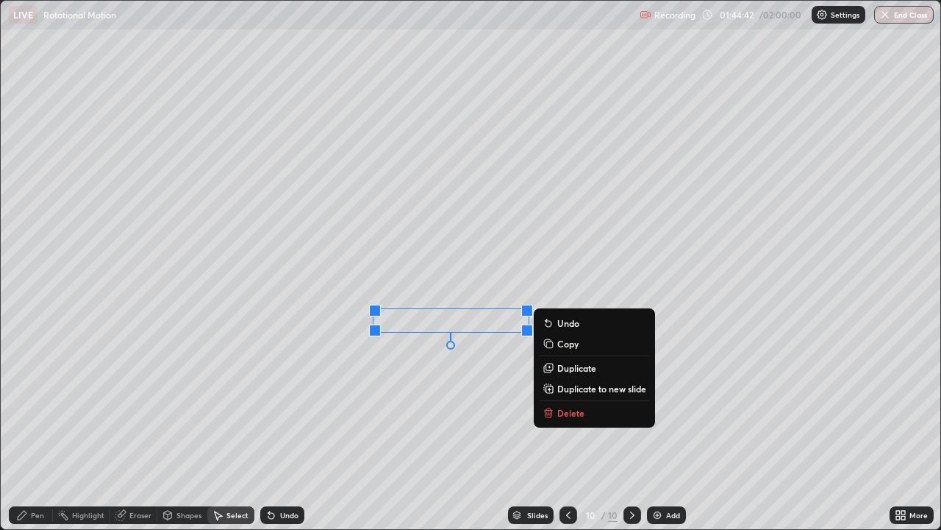
click at [407, 378] on div "0 ° Undo Copy Duplicate Duplicate to new slide Delete" at bounding box center [471, 265] width 940 height 528
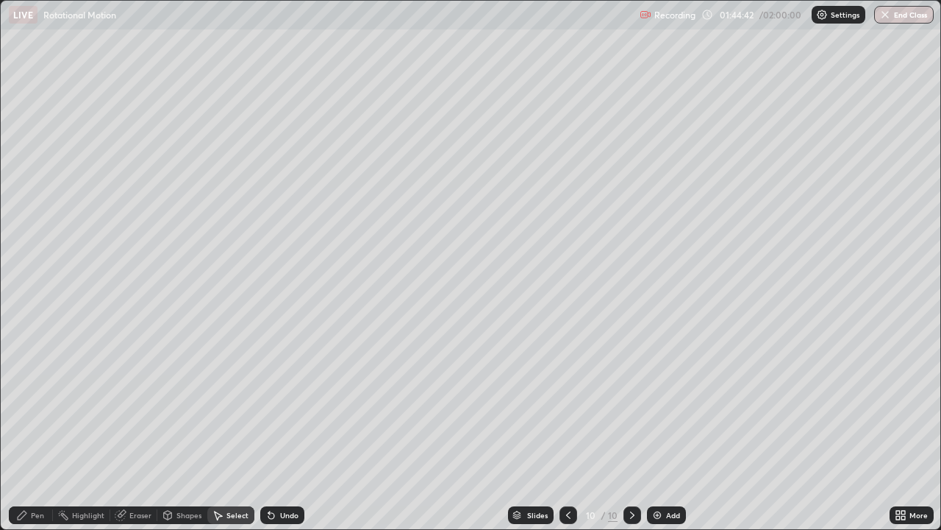
click at [41, 405] on div "Pen" at bounding box center [37, 514] width 13 height 7
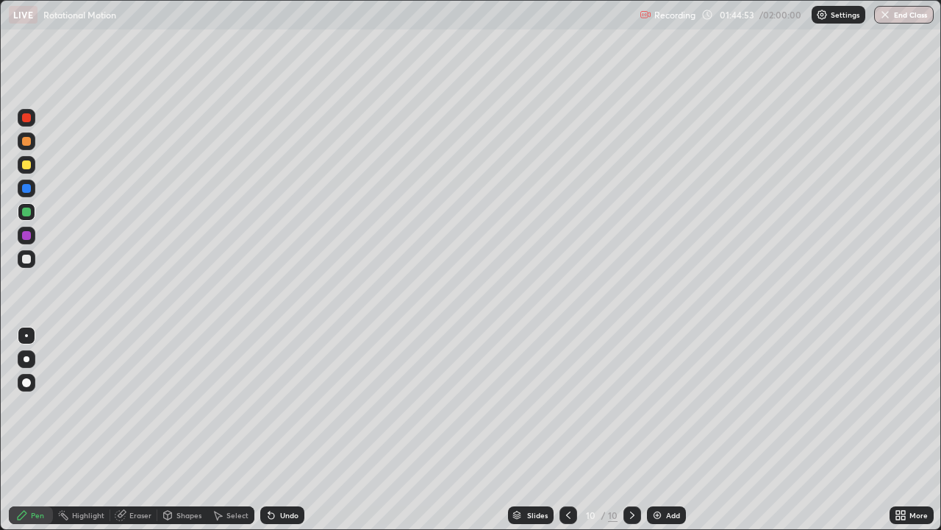
click at [29, 256] on div at bounding box center [26, 258] width 9 height 9
click at [666, 405] on div "Add" at bounding box center [666, 515] width 39 height 18
click at [670, 405] on div "Add" at bounding box center [673, 514] width 14 height 7
click at [567, 405] on icon at bounding box center [569, 515] width 12 height 12
click at [569, 405] on icon at bounding box center [569, 515] width 12 height 12
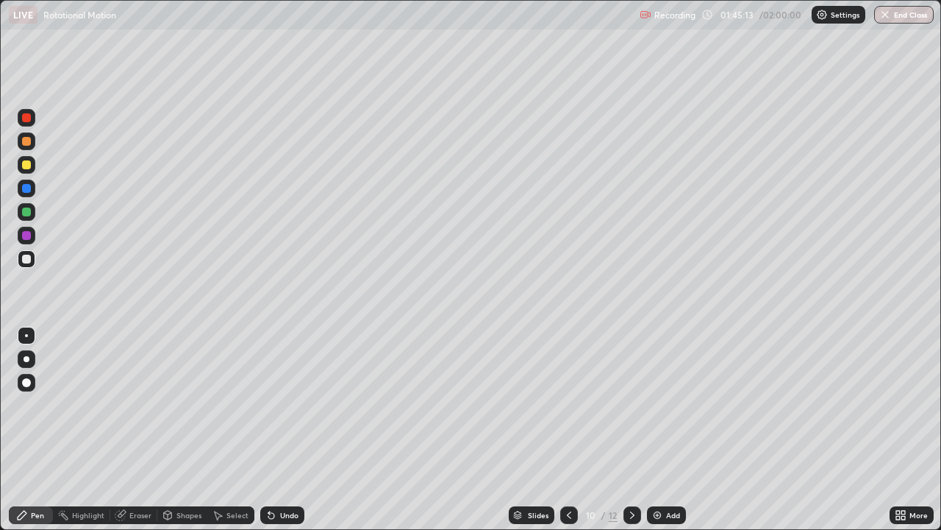
click at [897, 405] on div "More" at bounding box center [912, 515] width 44 height 18
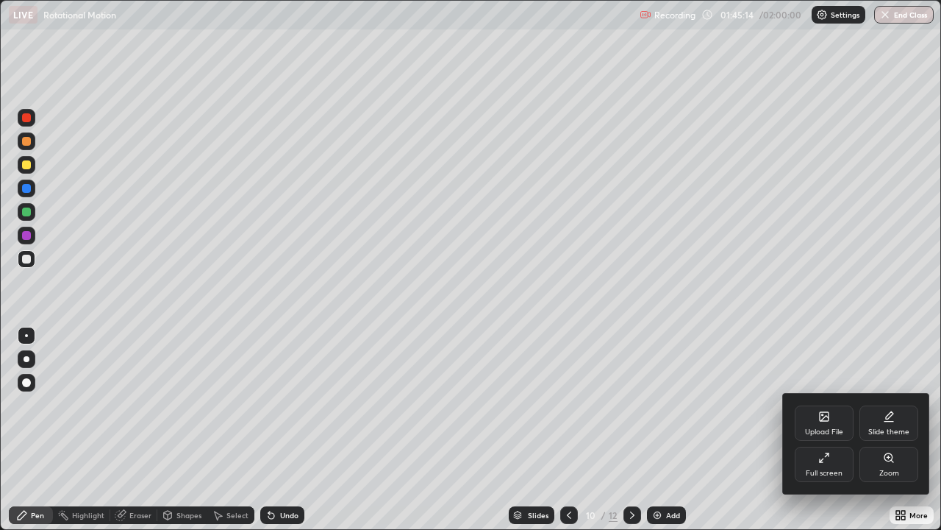
click at [827, 405] on icon at bounding box center [825, 458] width 12 height 12
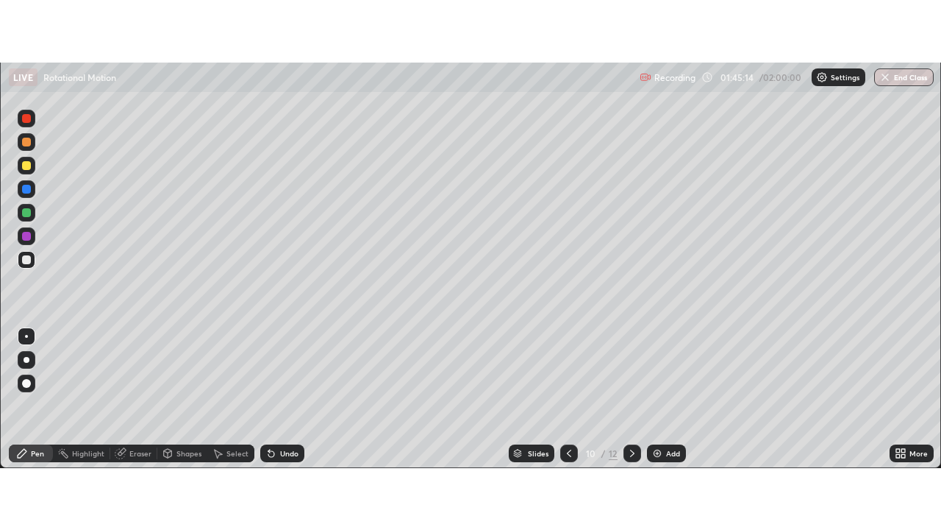
scroll to position [73149, 72612]
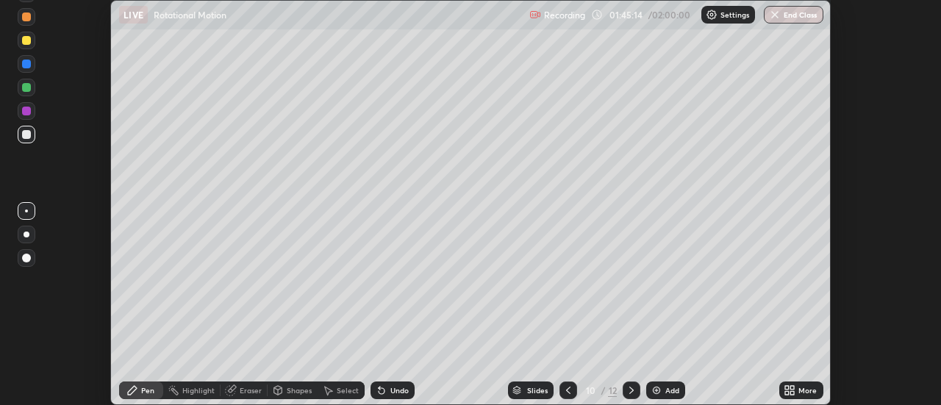
click at [805, 387] on div "More" at bounding box center [808, 390] width 18 height 7
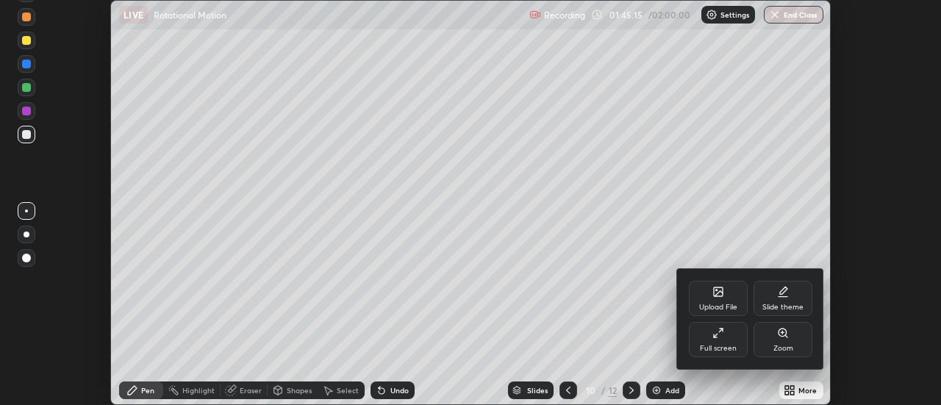
click at [738, 343] on div "Full screen" at bounding box center [718, 339] width 59 height 35
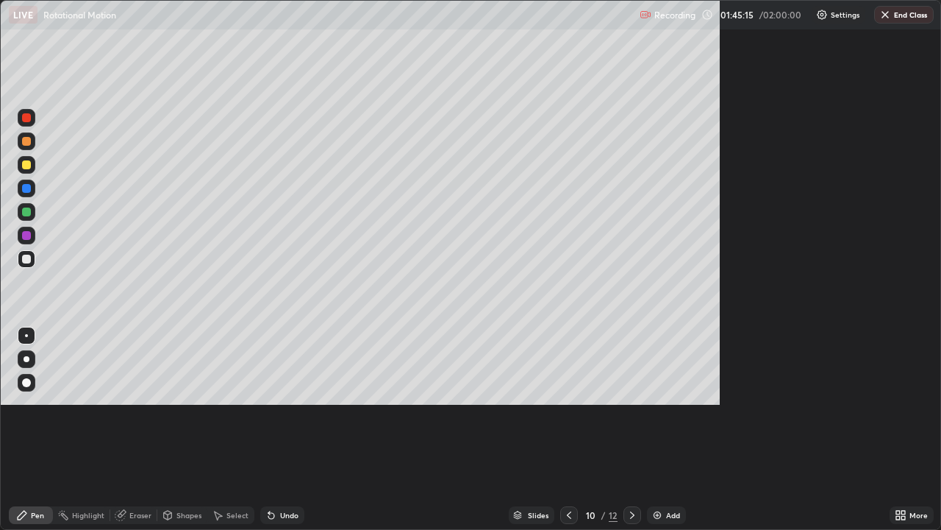
scroll to position [530, 941]
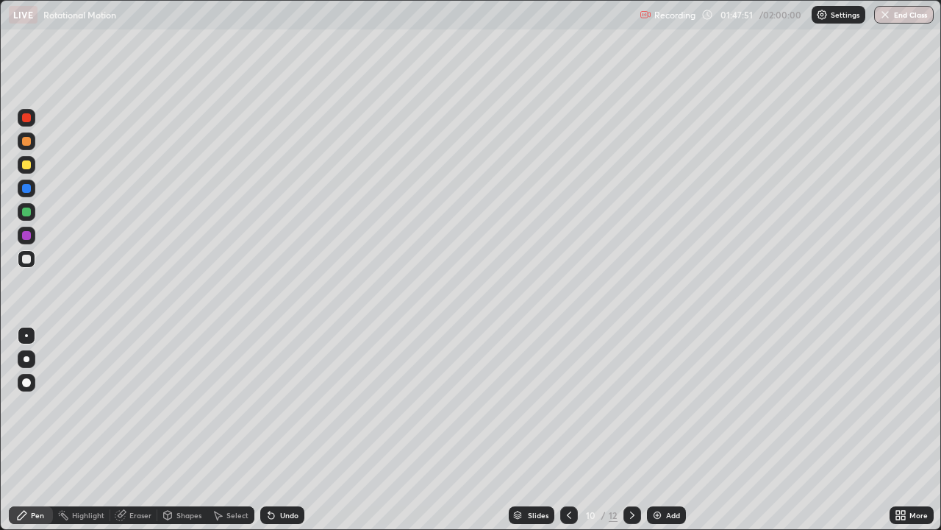
click at [33, 237] on div at bounding box center [27, 236] width 18 height 18
click at [24, 258] on div at bounding box center [26, 258] width 9 height 9
click at [898, 8] on button "End Class" at bounding box center [905, 15] width 60 height 18
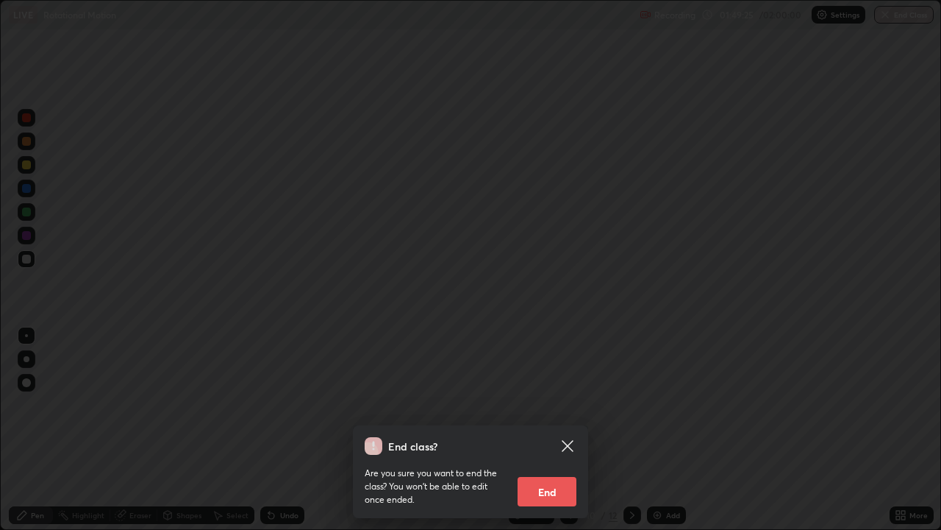
click at [546, 405] on button "End" at bounding box center [547, 491] width 59 height 29
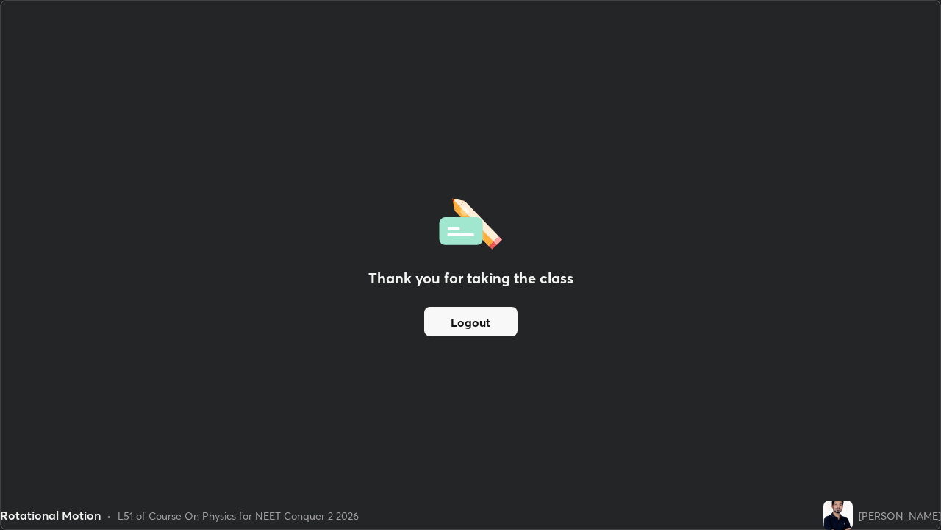
click at [504, 327] on button "Logout" at bounding box center [470, 321] width 93 height 29
